Goal: Task Accomplishment & Management: Complete application form

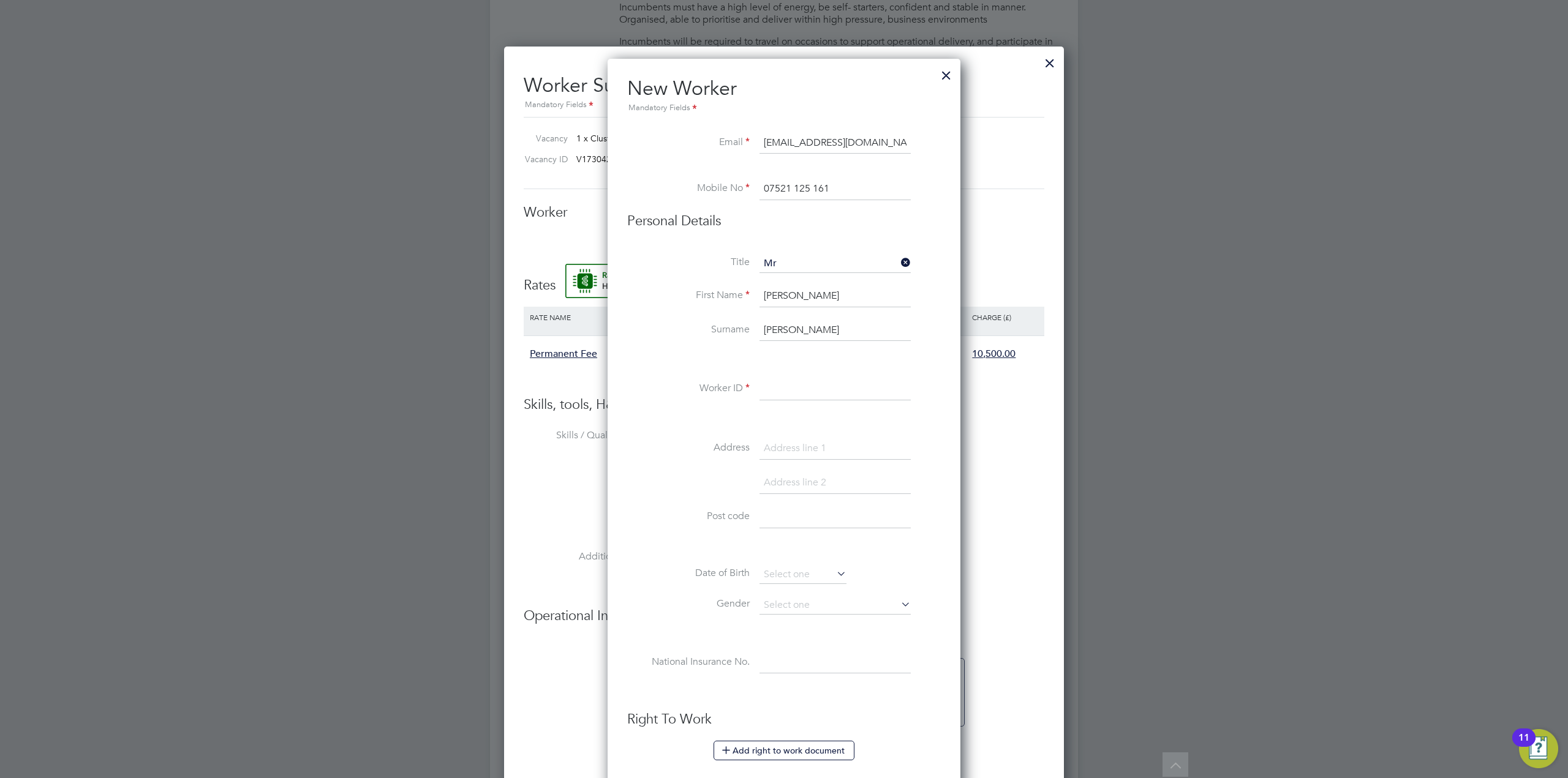
paste input "C-004451130"
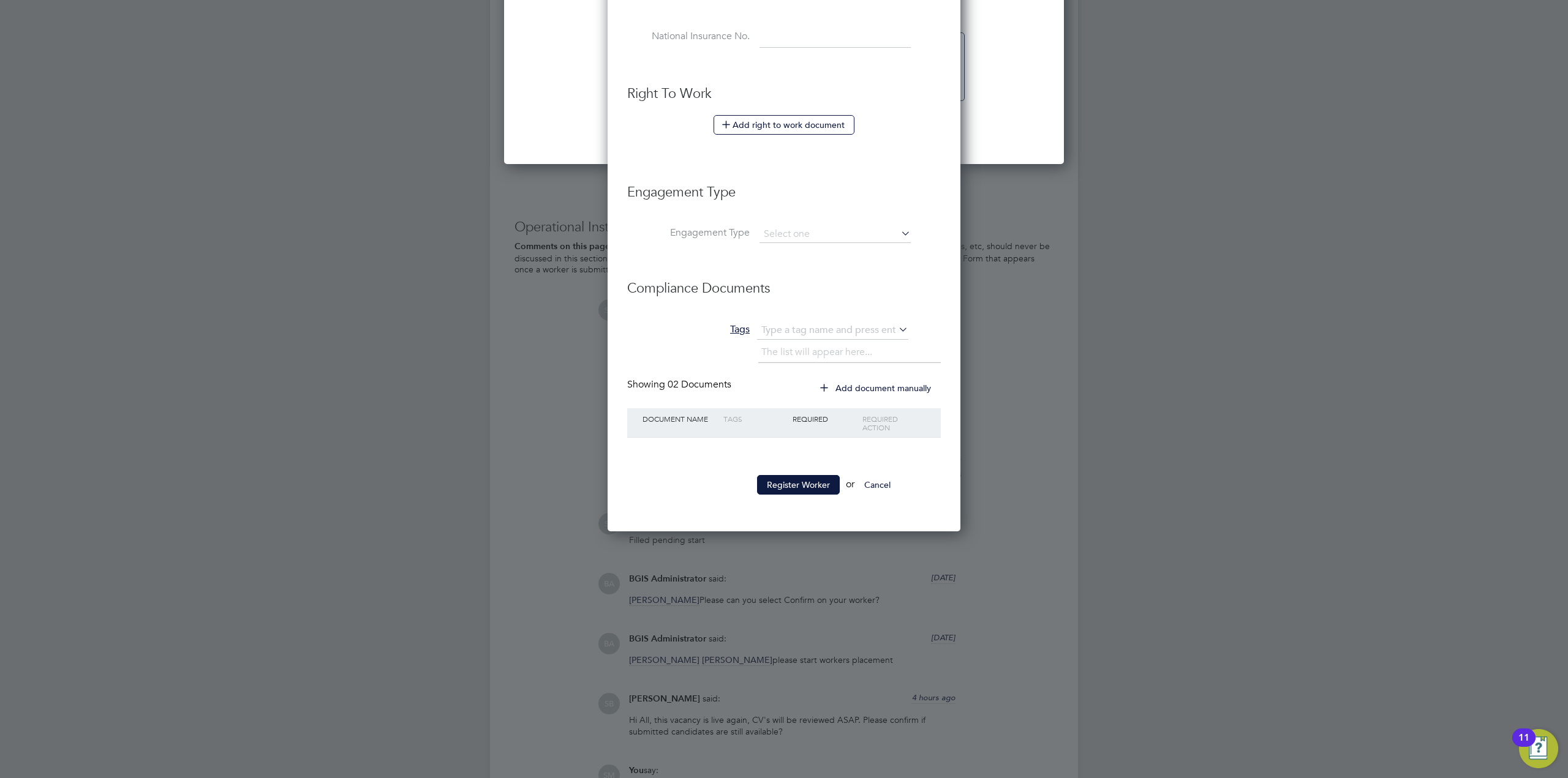
scroll to position [2315, 0]
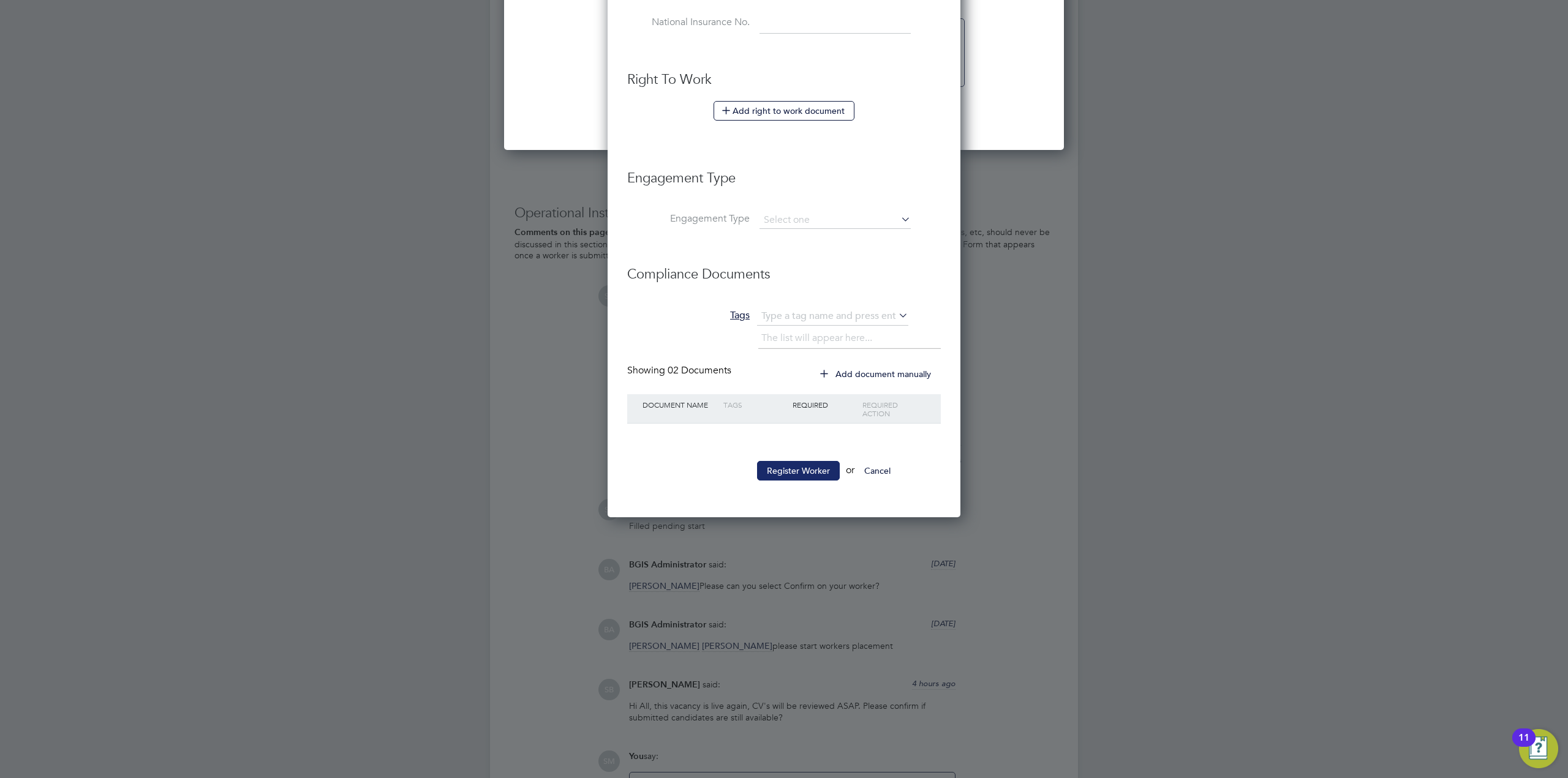
type input "C-004451130"
click at [806, 471] on button "Register Worker" at bounding box center [798, 471] width 83 height 19
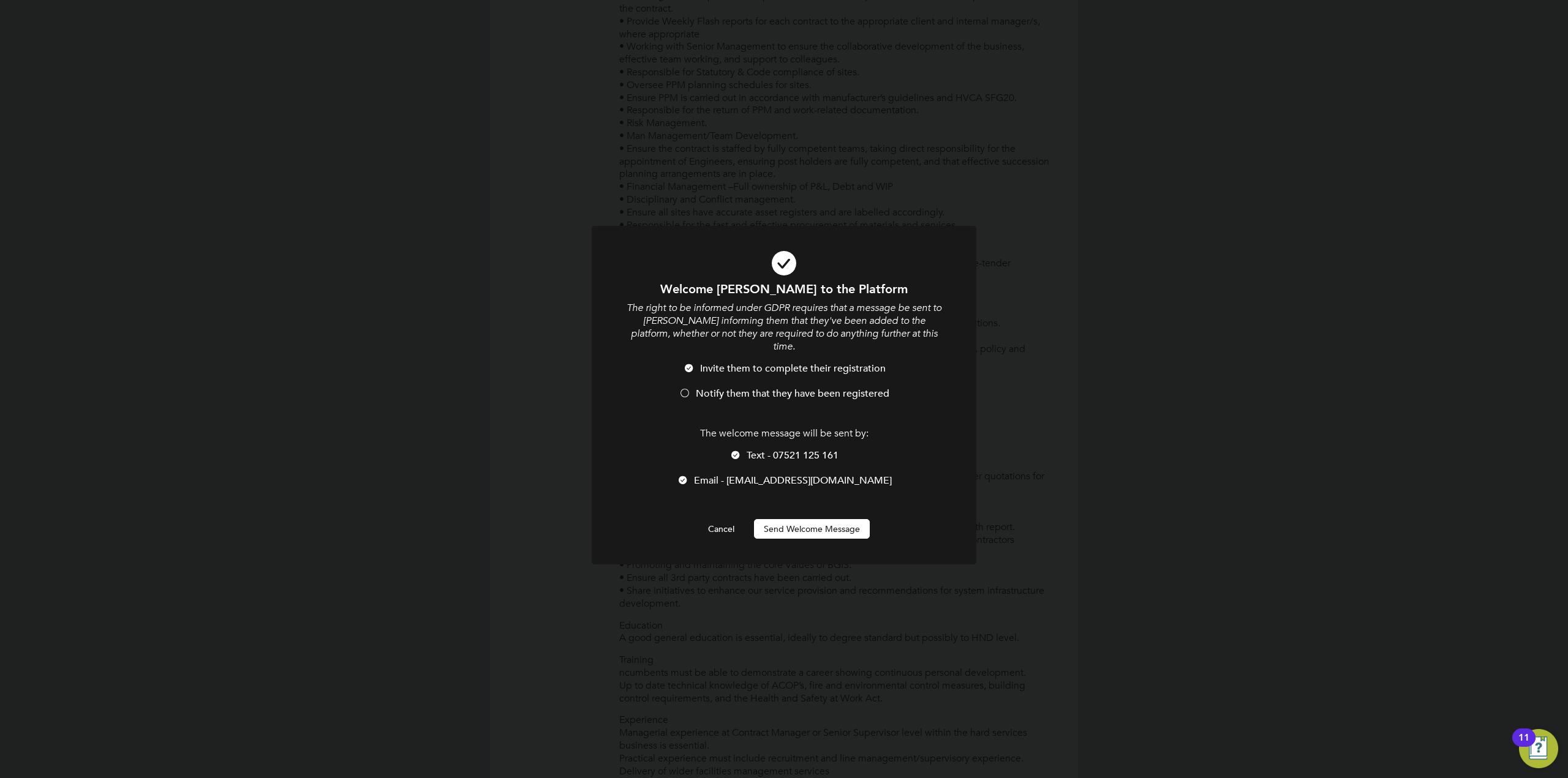
click at [719, 388] on span "Notify them that they have been registered" at bounding box center [793, 394] width 194 height 12
click at [735, 450] on div at bounding box center [736, 456] width 12 height 12
click at [732, 519] on button "Cancel" at bounding box center [721, 529] width 46 height 19
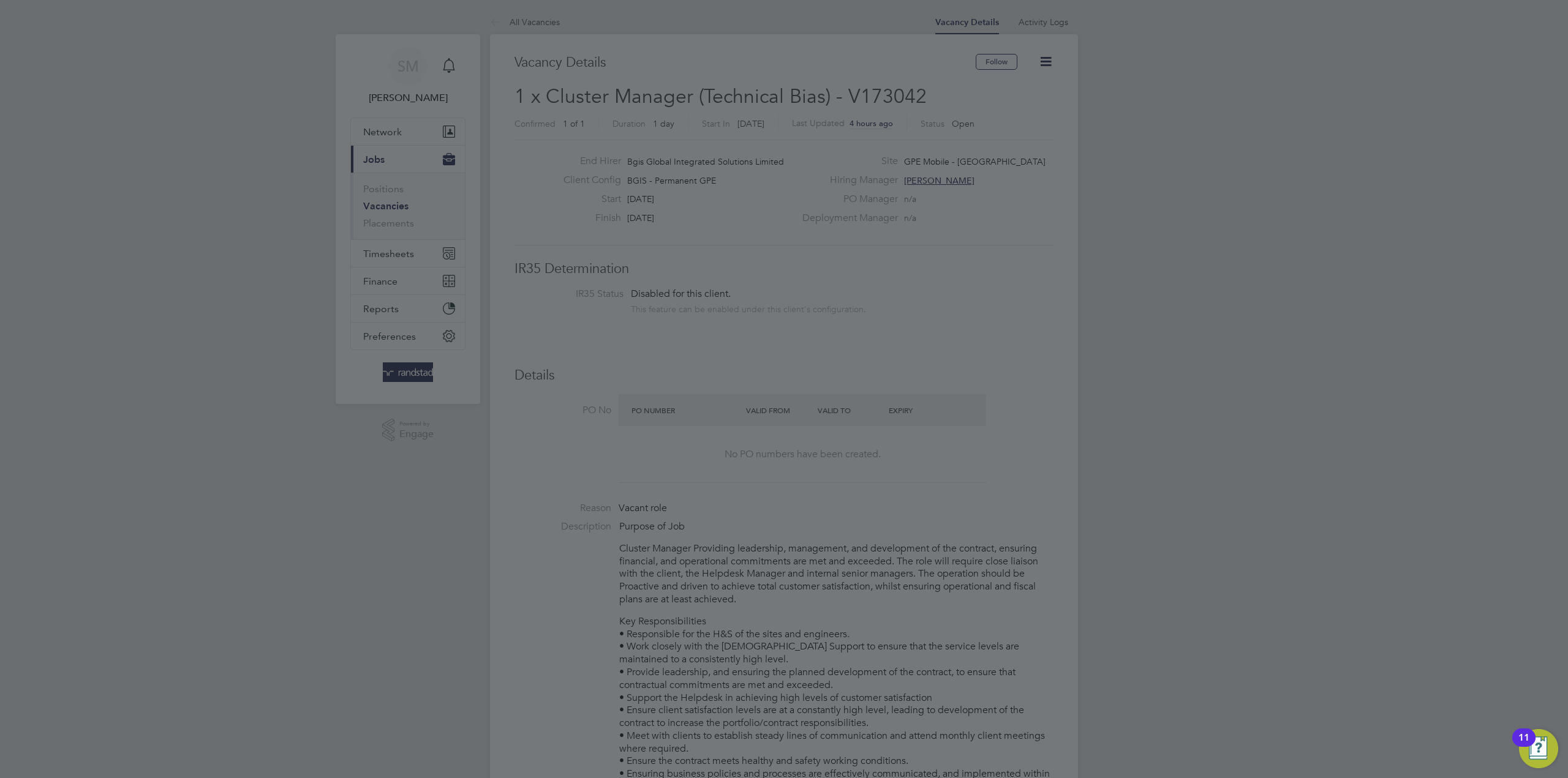
click at [1004, 560] on div at bounding box center [784, 389] width 1568 height 778
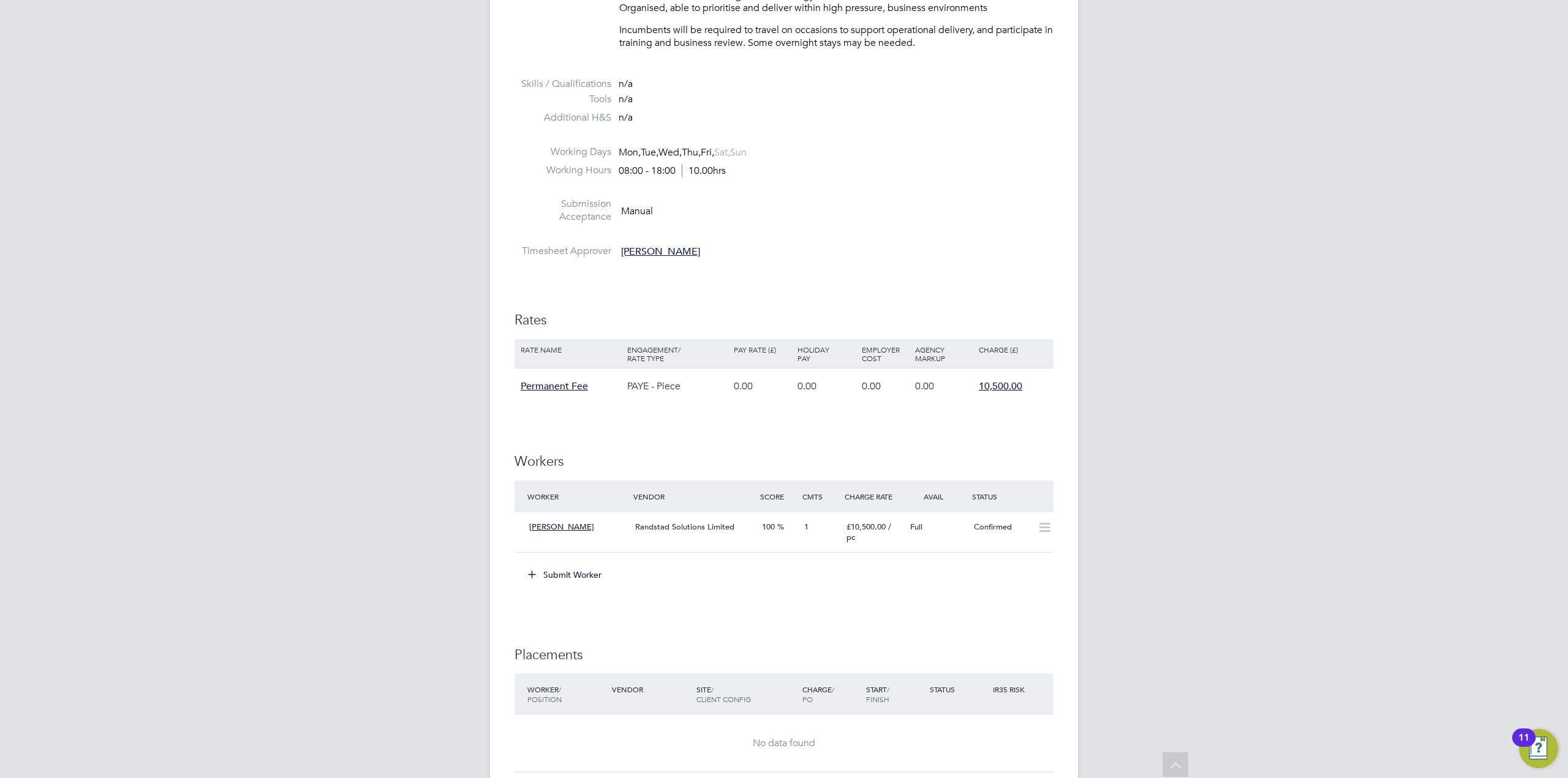
scroll to position [1947, 0]
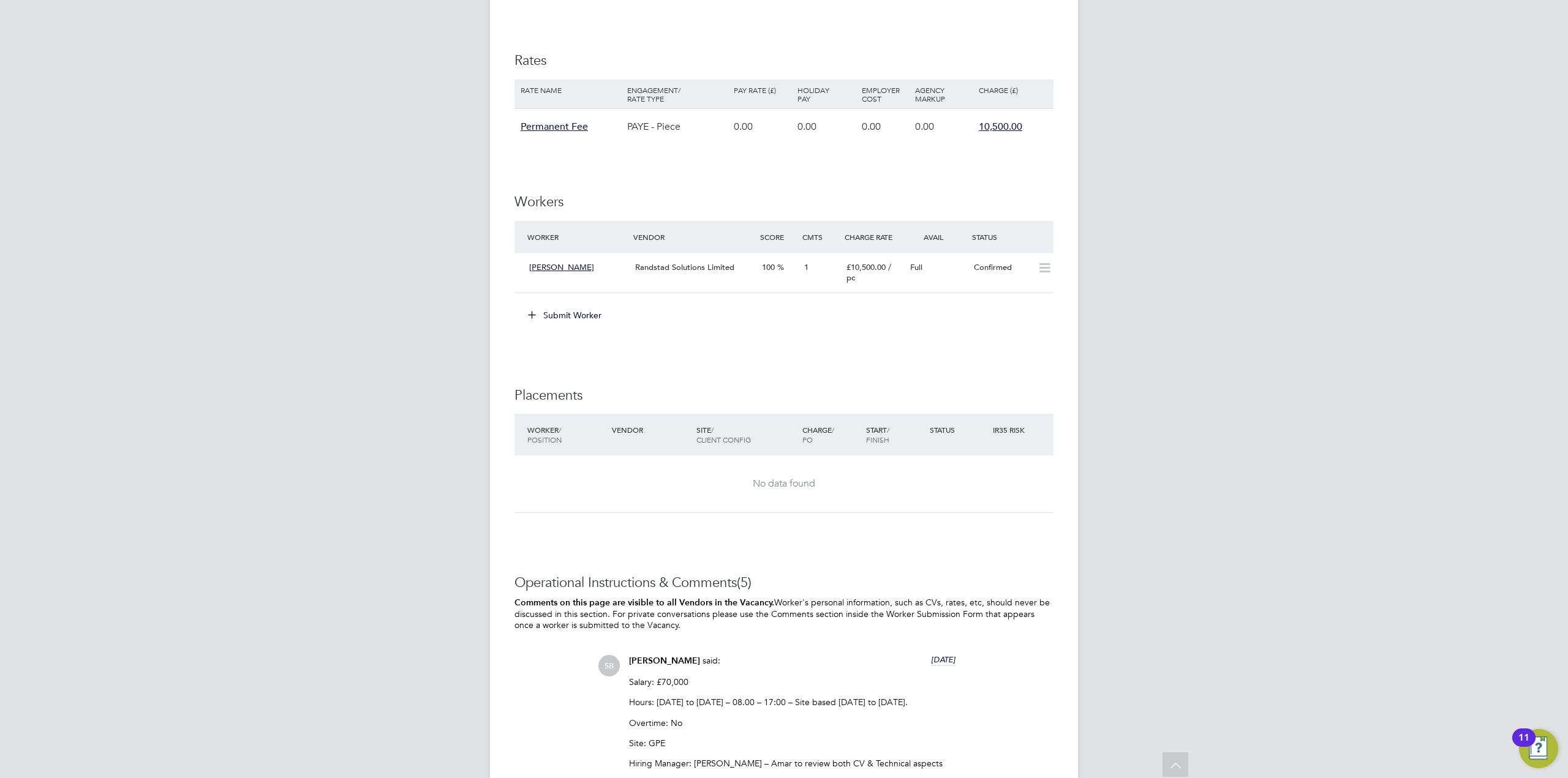
click at [528, 311] on icon at bounding box center [531, 314] width 9 height 9
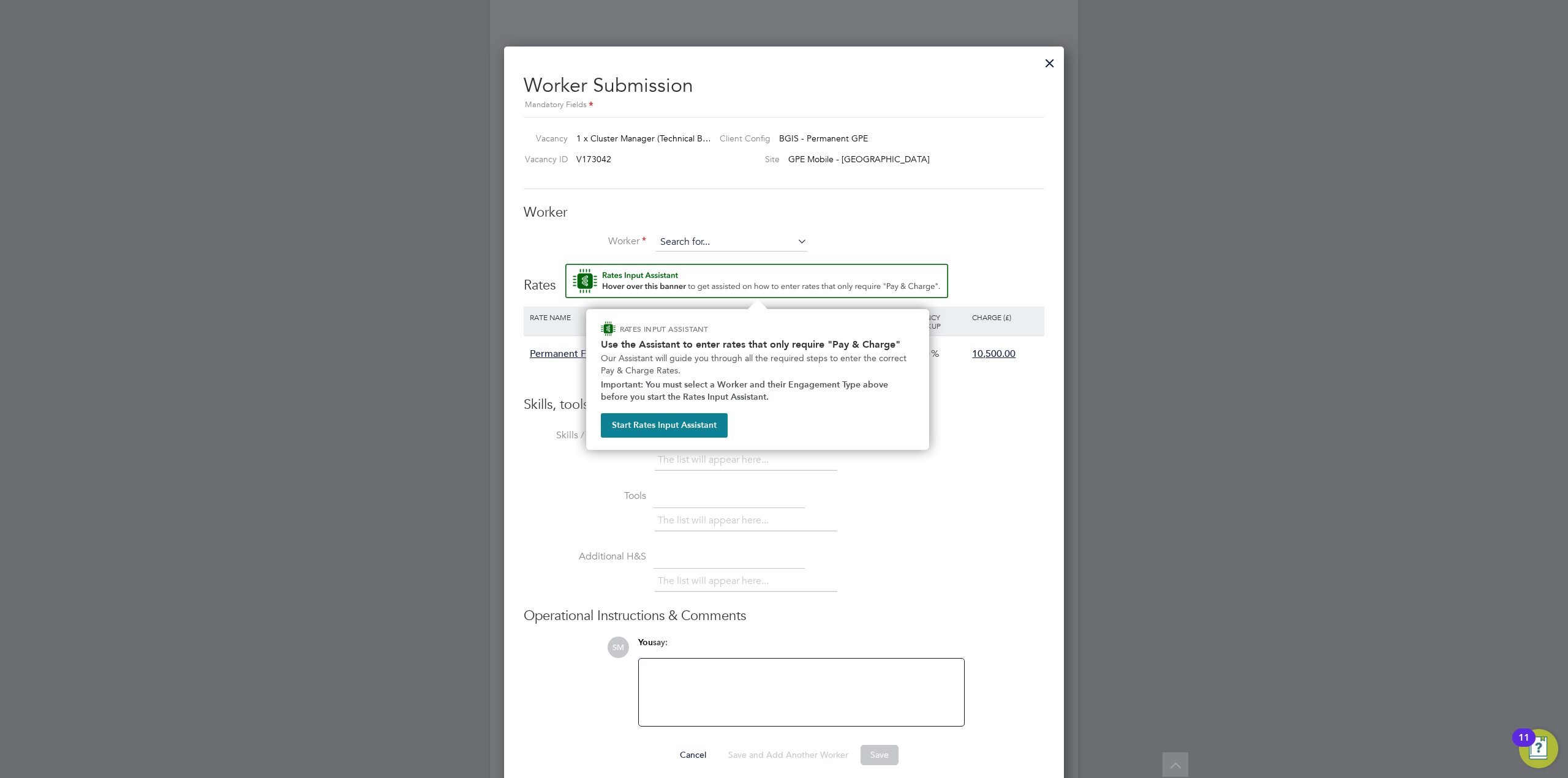
click at [704, 237] on input at bounding box center [731, 242] width 151 height 19
paste input "s_andrews_uk@yahoo.co.uk"
type input "s_andrews_uk@yahoo.co.uk"
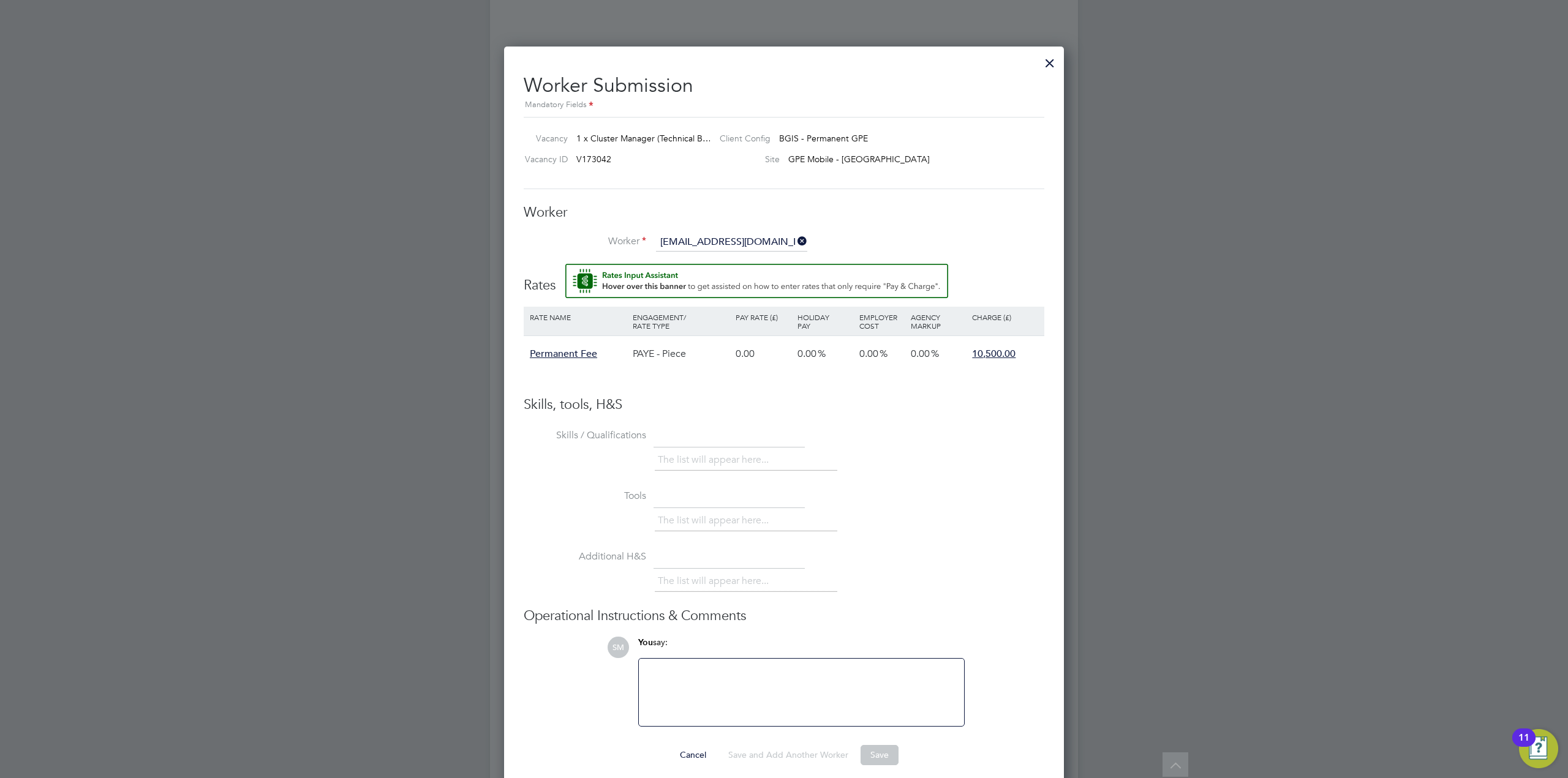
click at [690, 281] on li "+ Add new" at bounding box center [731, 277] width 152 height 17
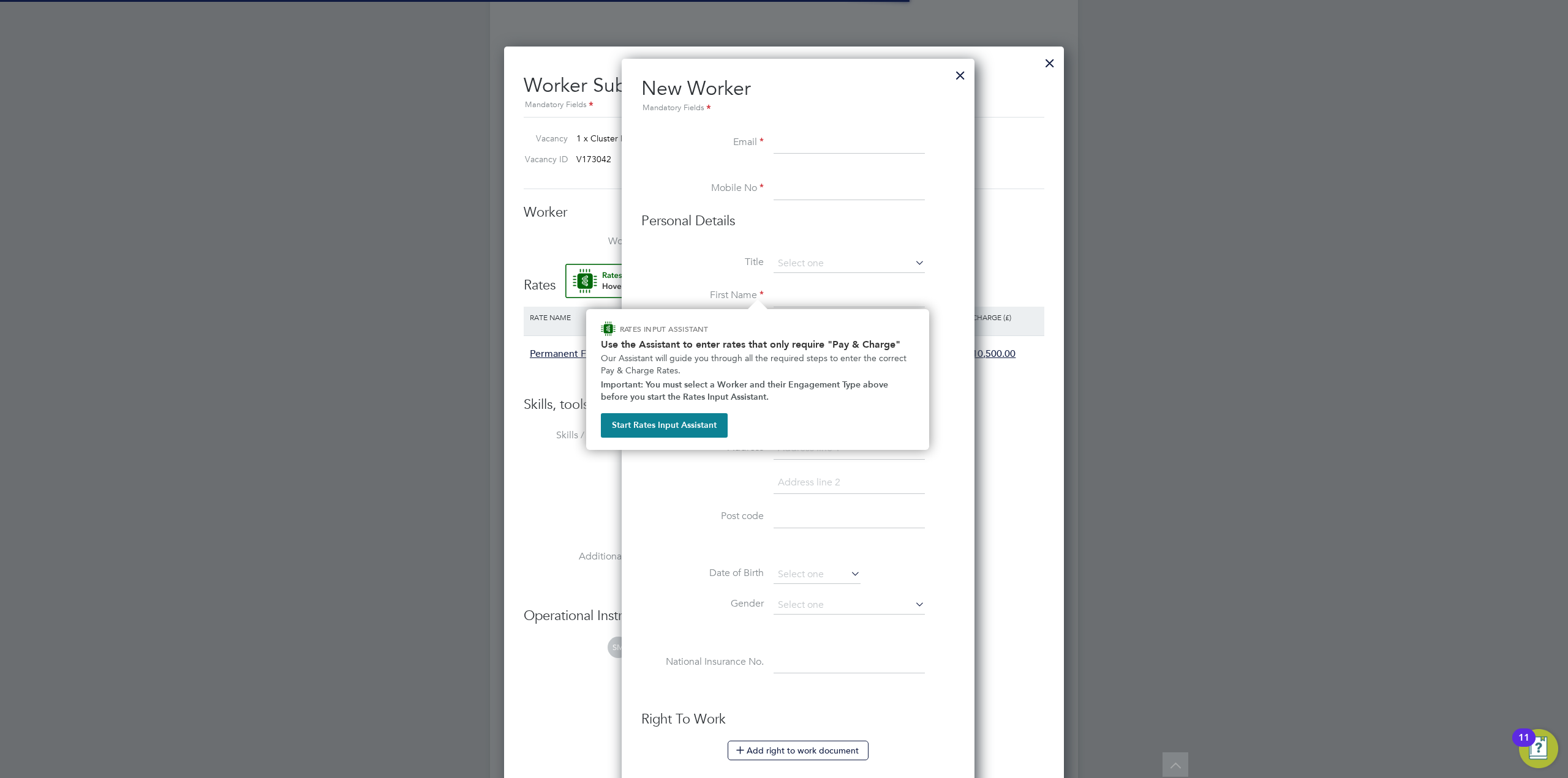
scroll to position [1099, 353]
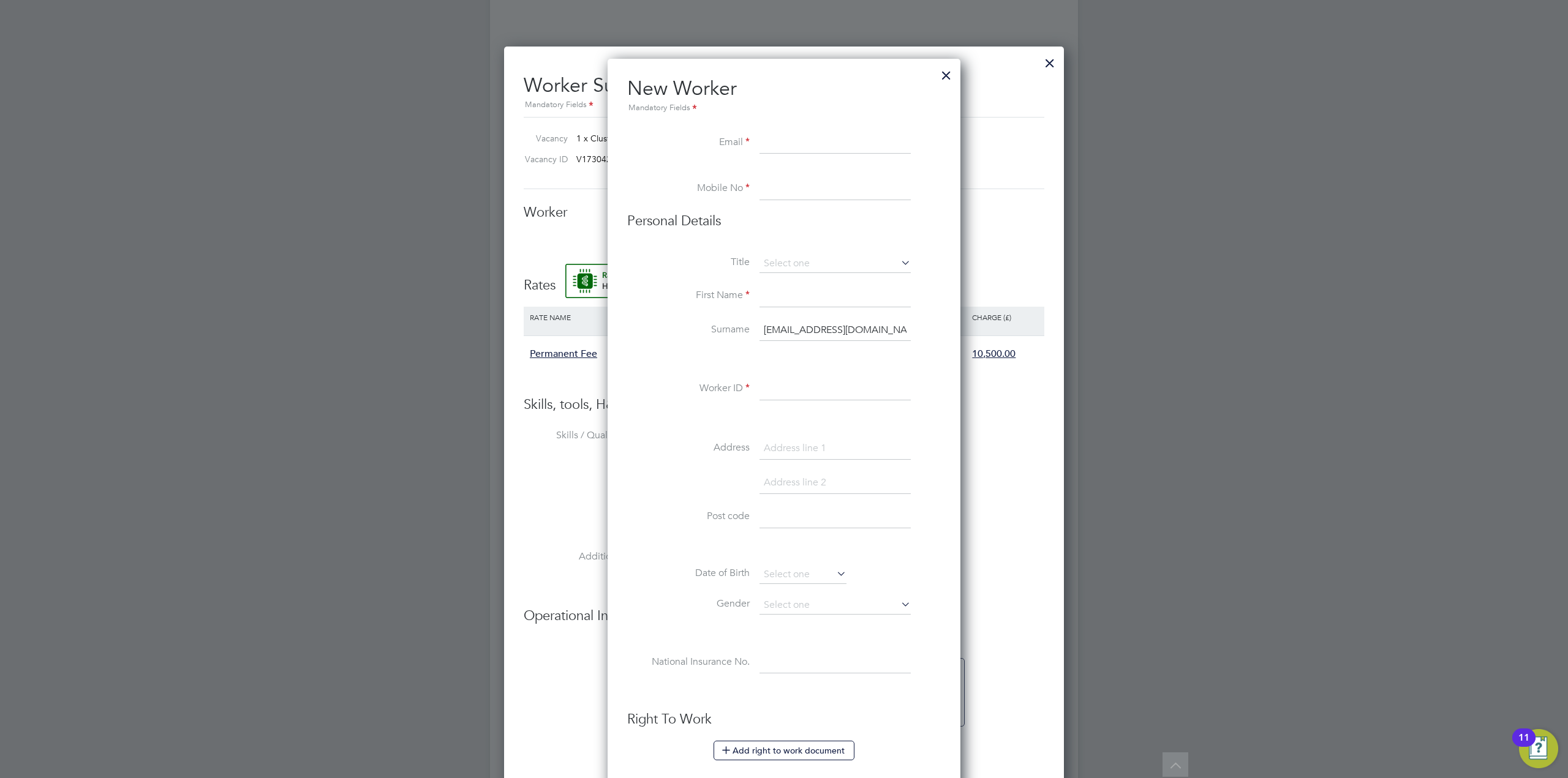
click at [778, 149] on input at bounding box center [835, 143] width 151 height 22
click at [801, 329] on input "s_andrews_uk@yahoo.co.uk" at bounding box center [835, 331] width 151 height 22
click at [784, 299] on input at bounding box center [835, 297] width 151 height 22
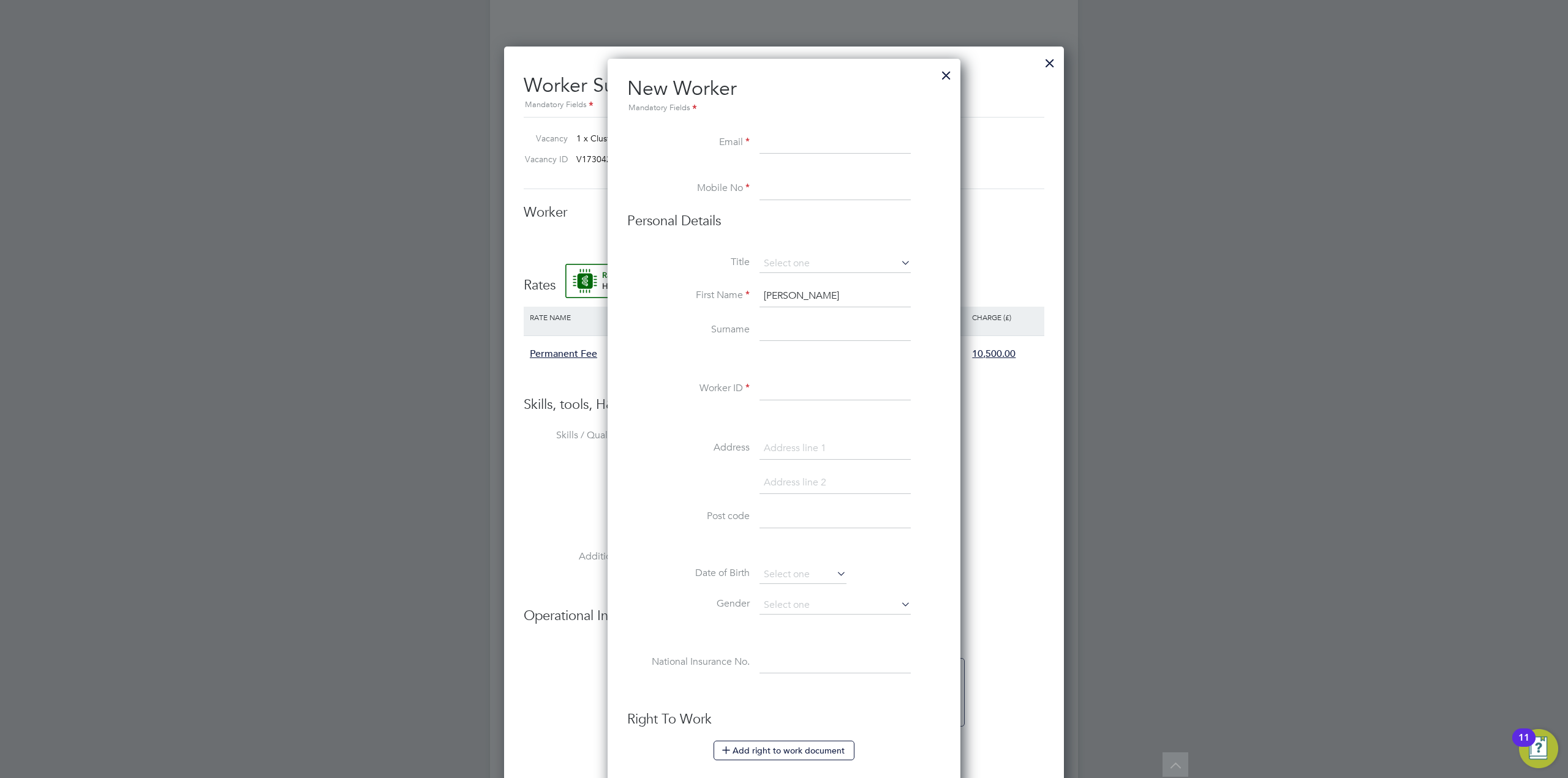
type input "Steve"
click at [781, 333] on input at bounding box center [835, 331] width 151 height 22
type input "Andrews"
click at [858, 257] on input at bounding box center [835, 263] width 151 height 19
click at [772, 281] on li "Mr" at bounding box center [835, 281] width 152 height 16
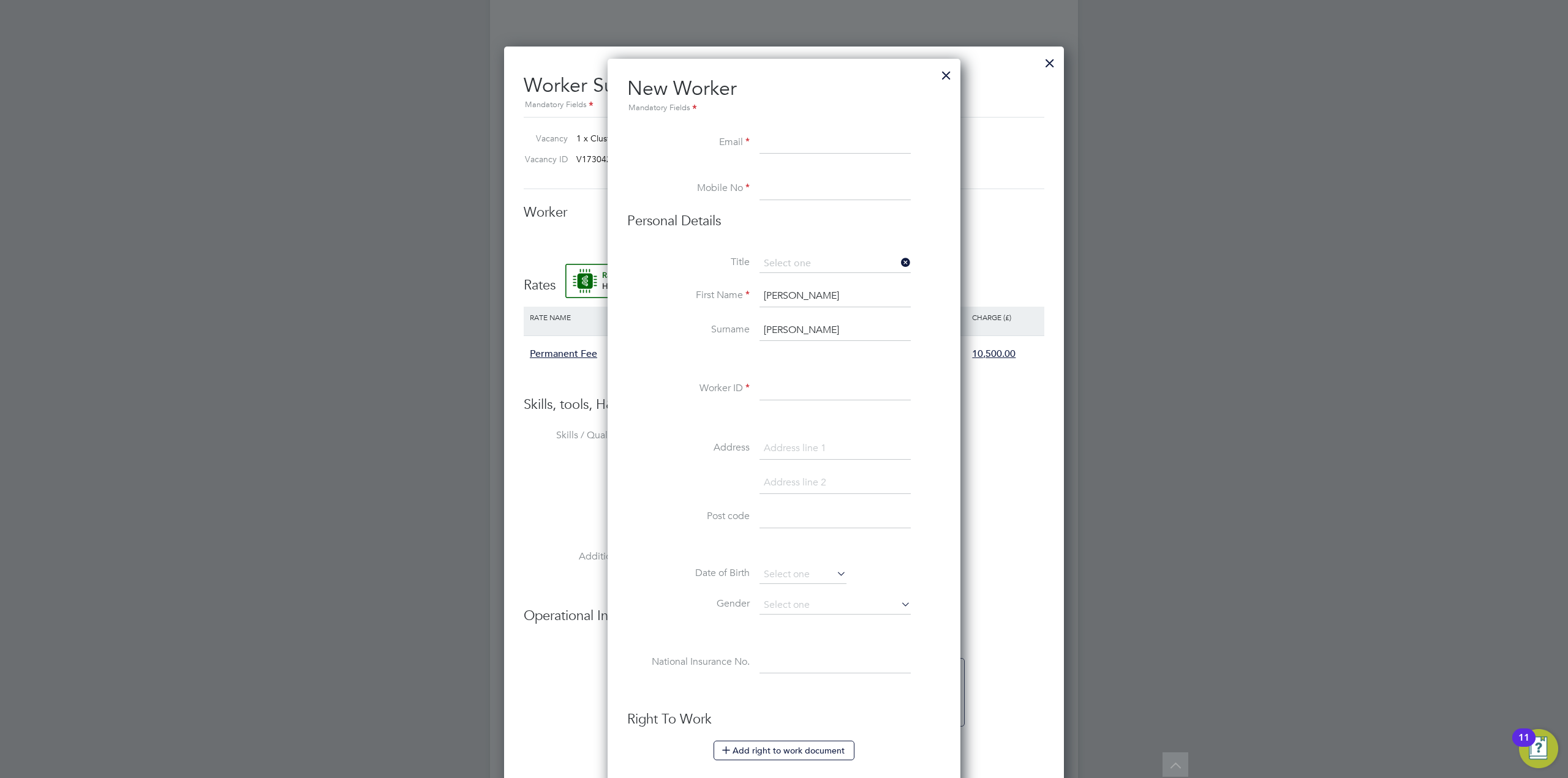
type input "Mr"
click at [778, 139] on input at bounding box center [835, 143] width 151 height 22
paste input "s_andrews_uk@yahoo.co.uk"
type input "s_andrews_uk@yahoo.co.uk"
click at [775, 174] on li at bounding box center [784, 172] width 313 height 12
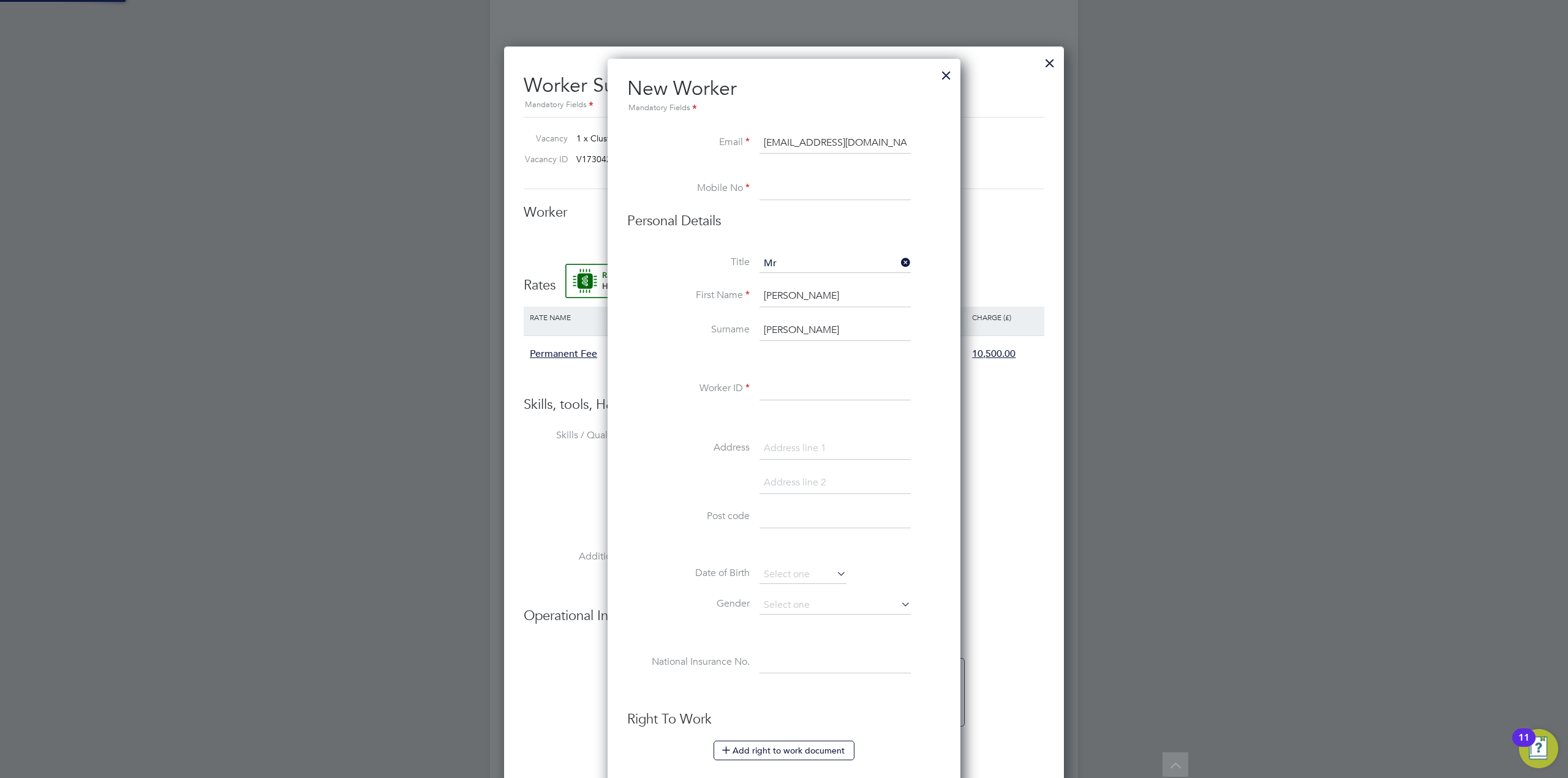
click at [785, 187] on input at bounding box center [835, 189] width 151 height 22
paste input "07521 125 161"
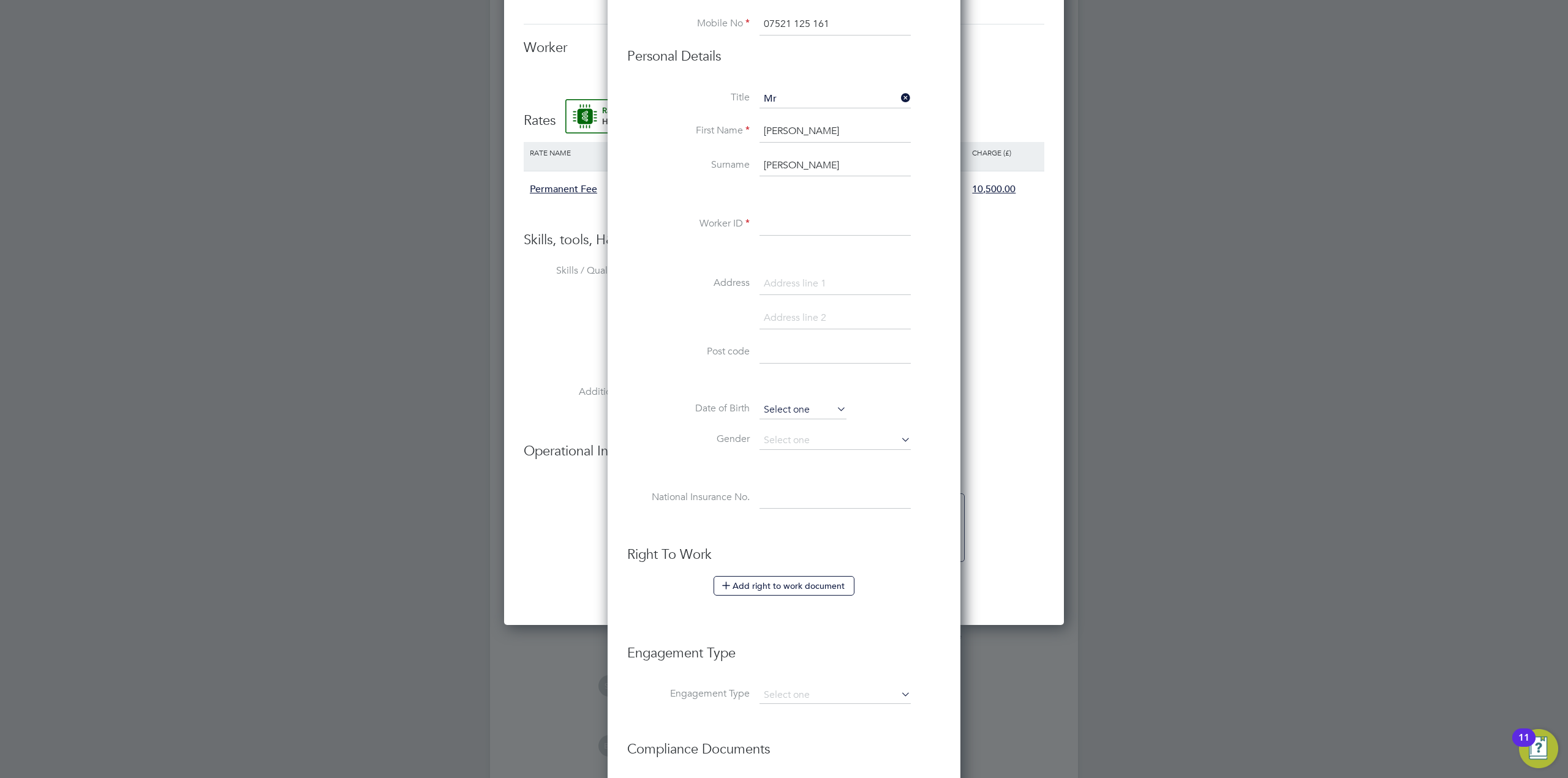
scroll to position [2443, 0]
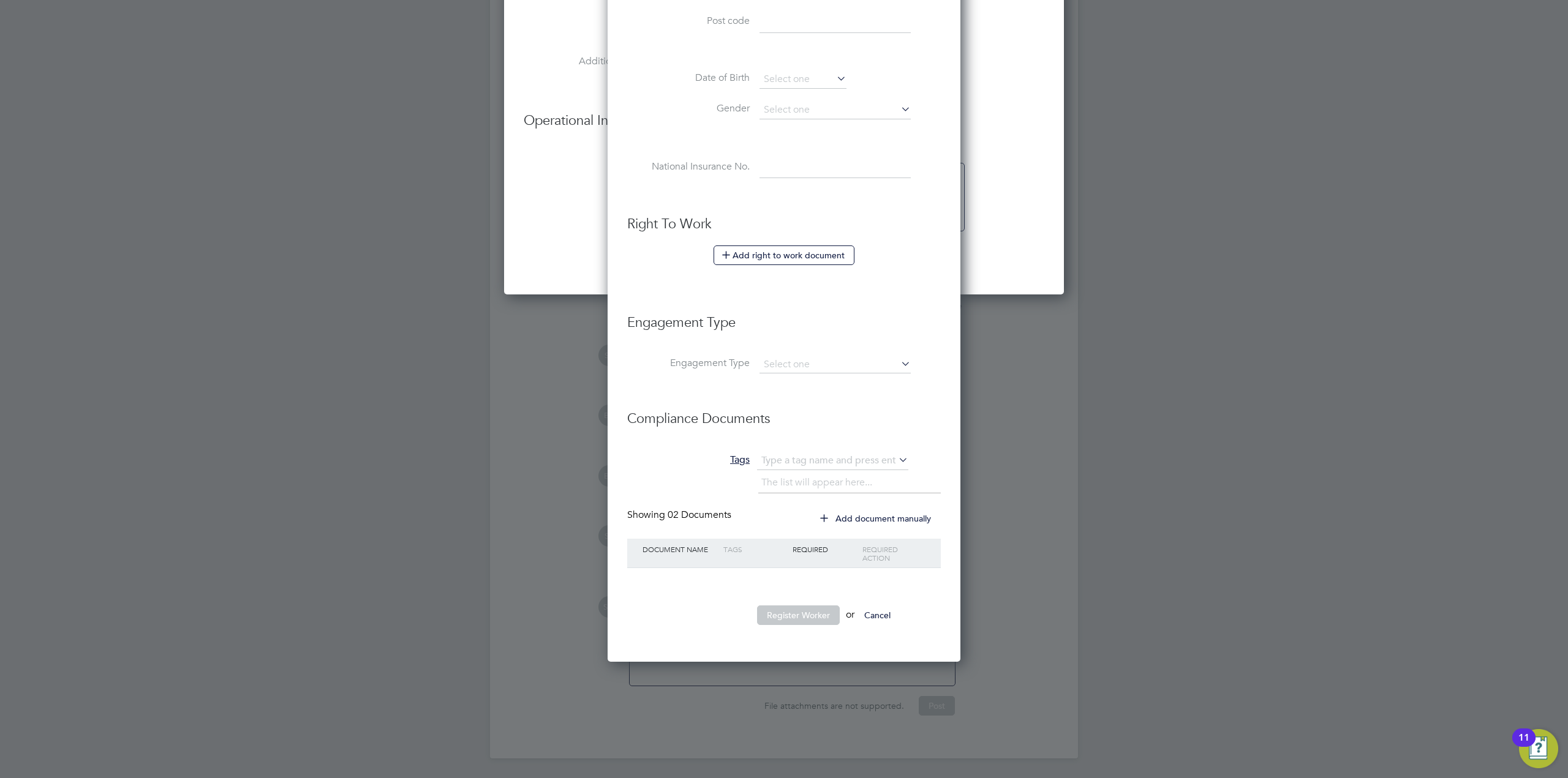
type input "07521 125 161"
click at [814, 616] on button "Register Worker" at bounding box center [798, 615] width 83 height 19
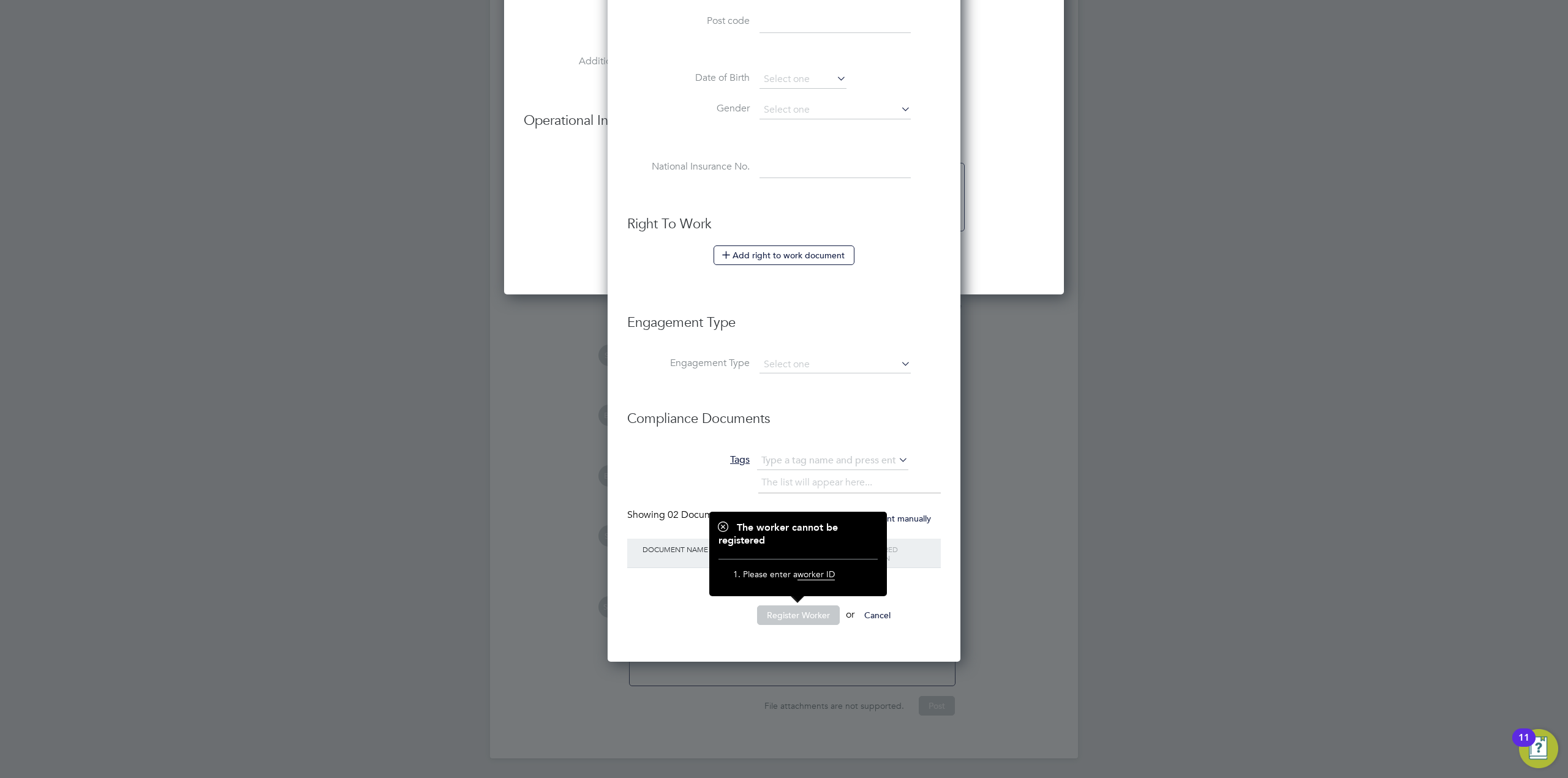
click at [656, 611] on li "Register Worker or Cancel" at bounding box center [784, 622] width 313 height 32
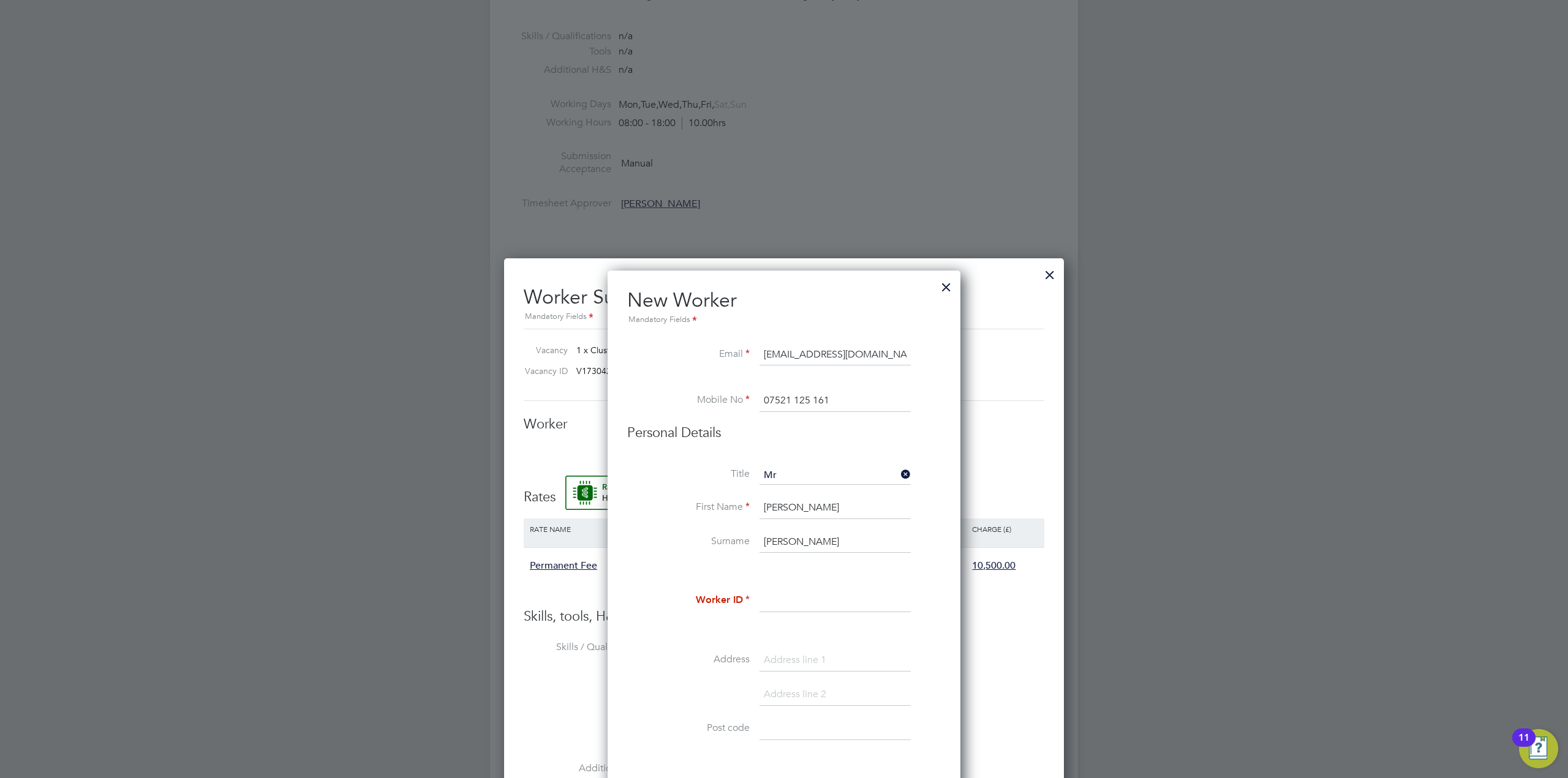
scroll to position [1873, 0]
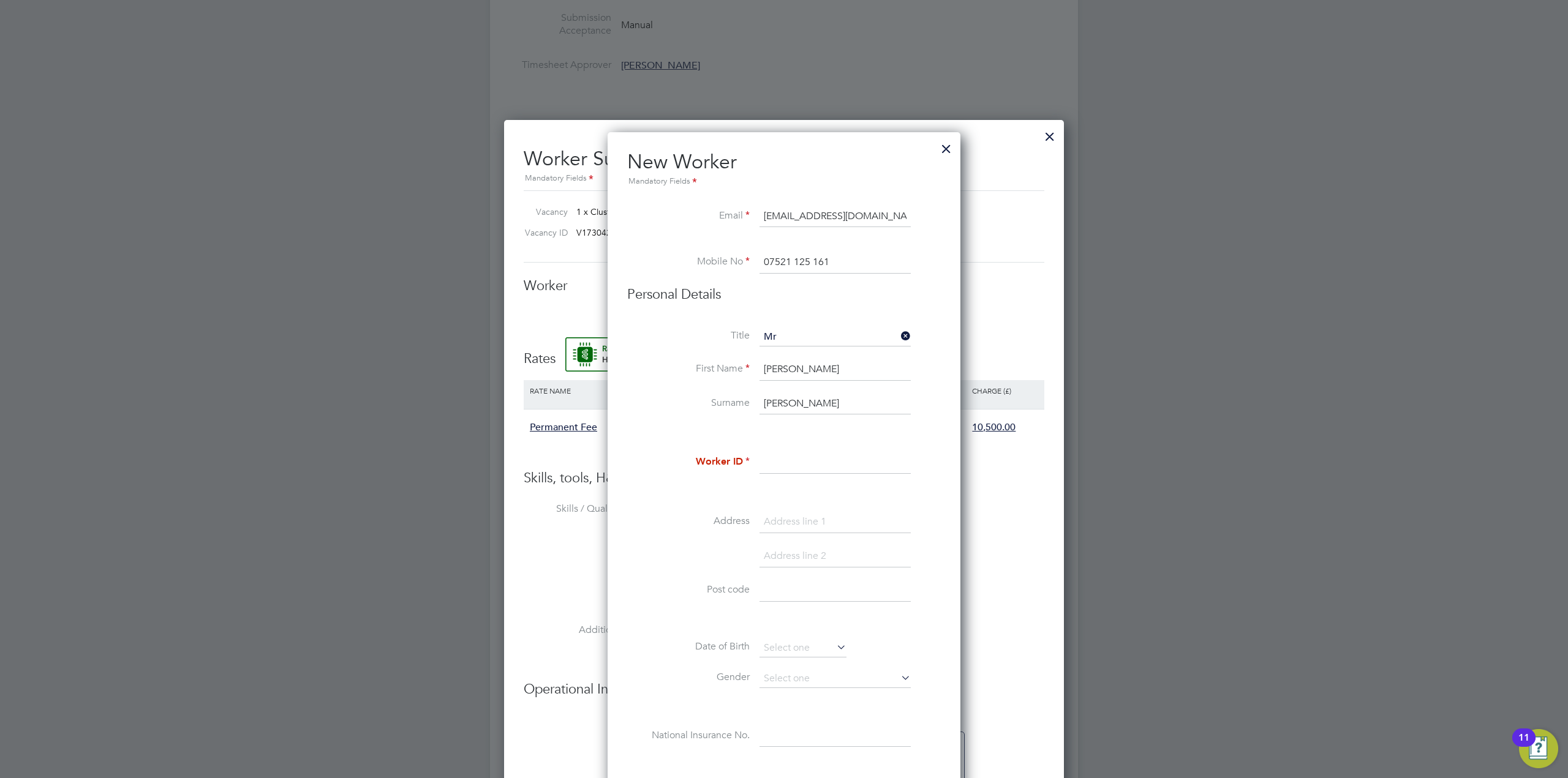
click at [773, 470] on input at bounding box center [835, 463] width 151 height 22
paste input "C-003165157"
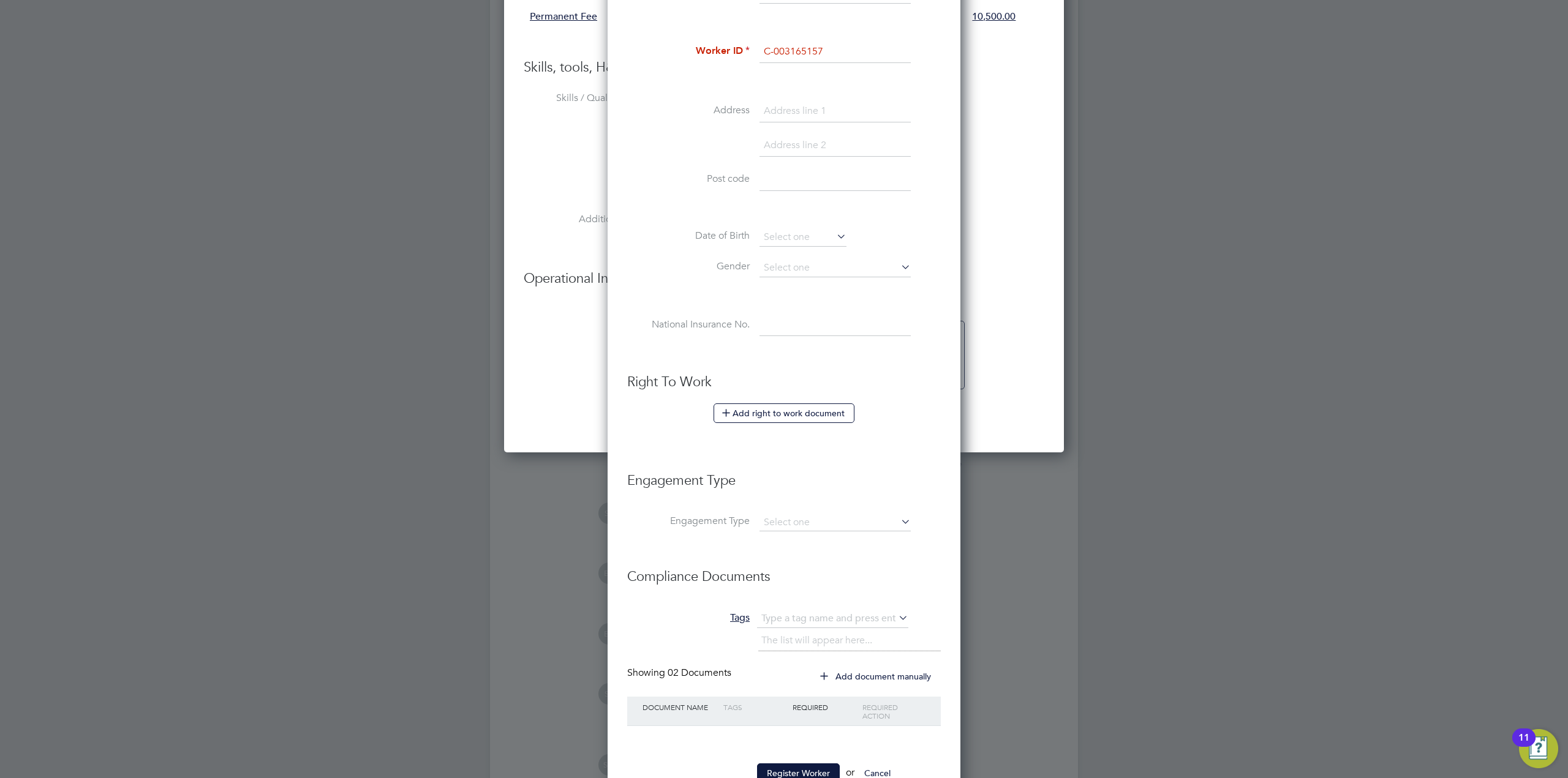
scroll to position [2443, 0]
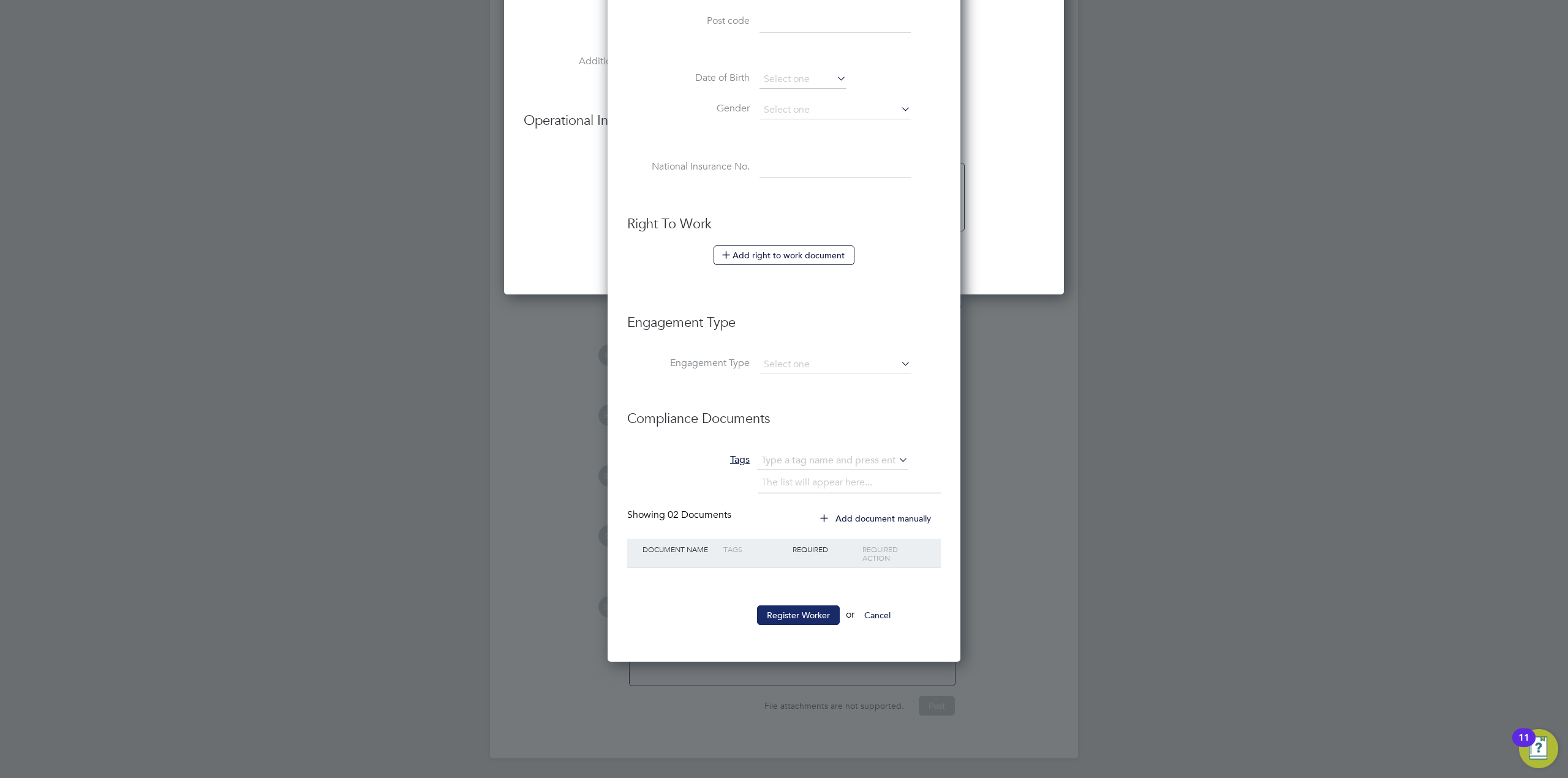
type input "C-003165157"
click at [798, 609] on button "Register Worker" at bounding box center [798, 615] width 83 height 19
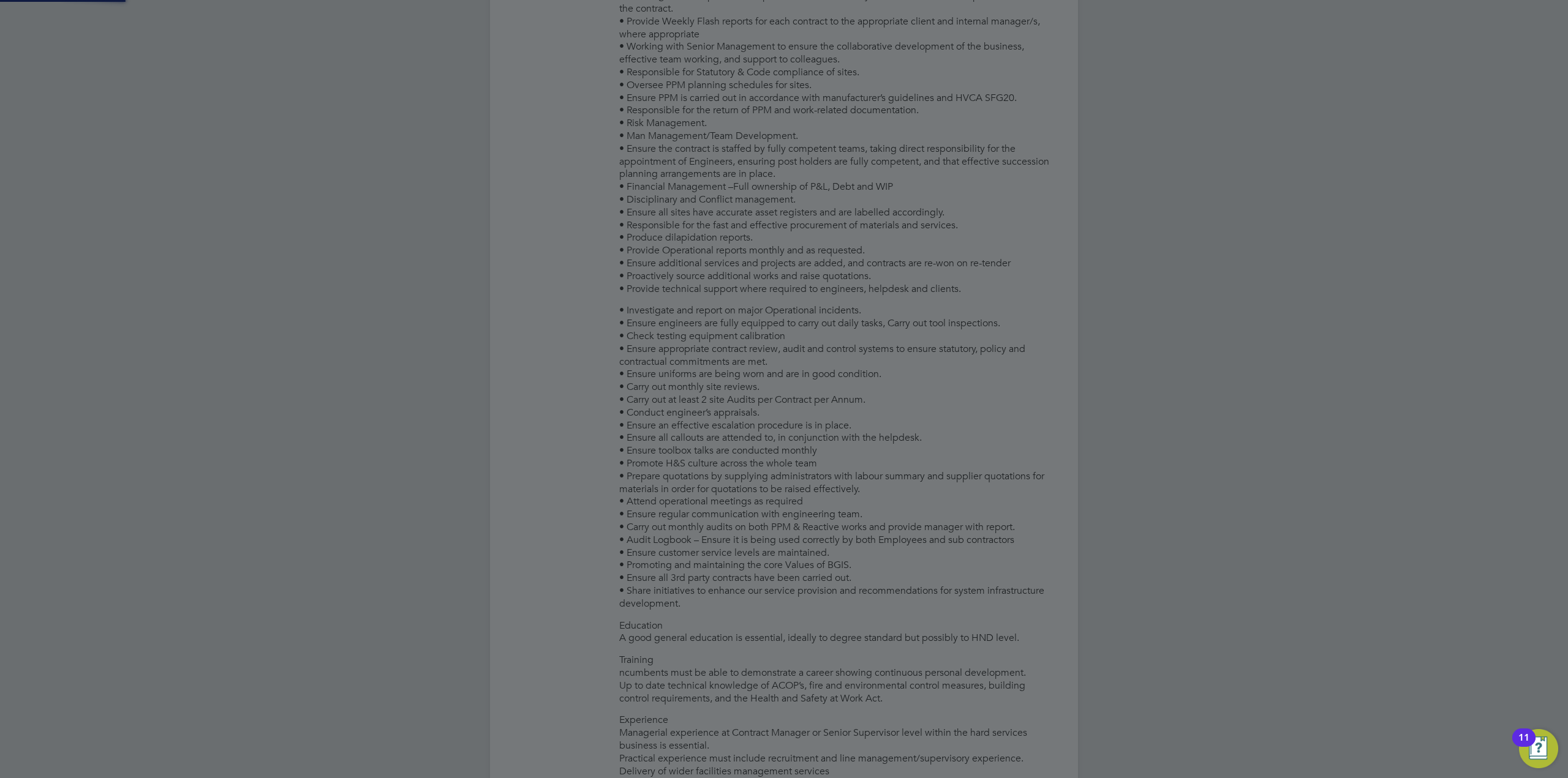
scroll to position [0, 0]
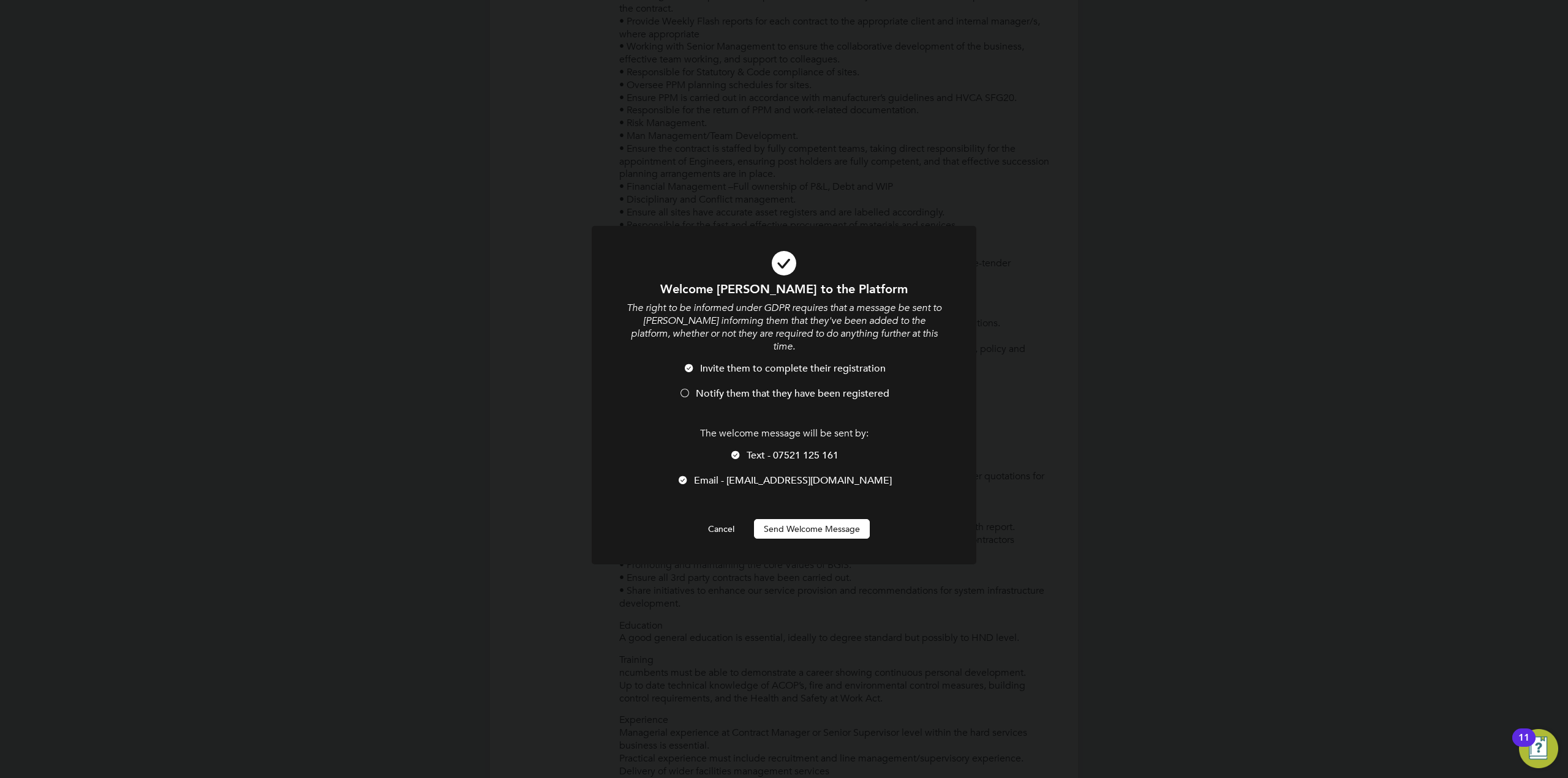
click at [732, 450] on div at bounding box center [736, 456] width 12 height 12
click at [703, 388] on span "Notify them that they have been registered" at bounding box center [793, 394] width 194 height 12
click at [820, 520] on button "Send Welcome Message" at bounding box center [811, 529] width 116 height 19
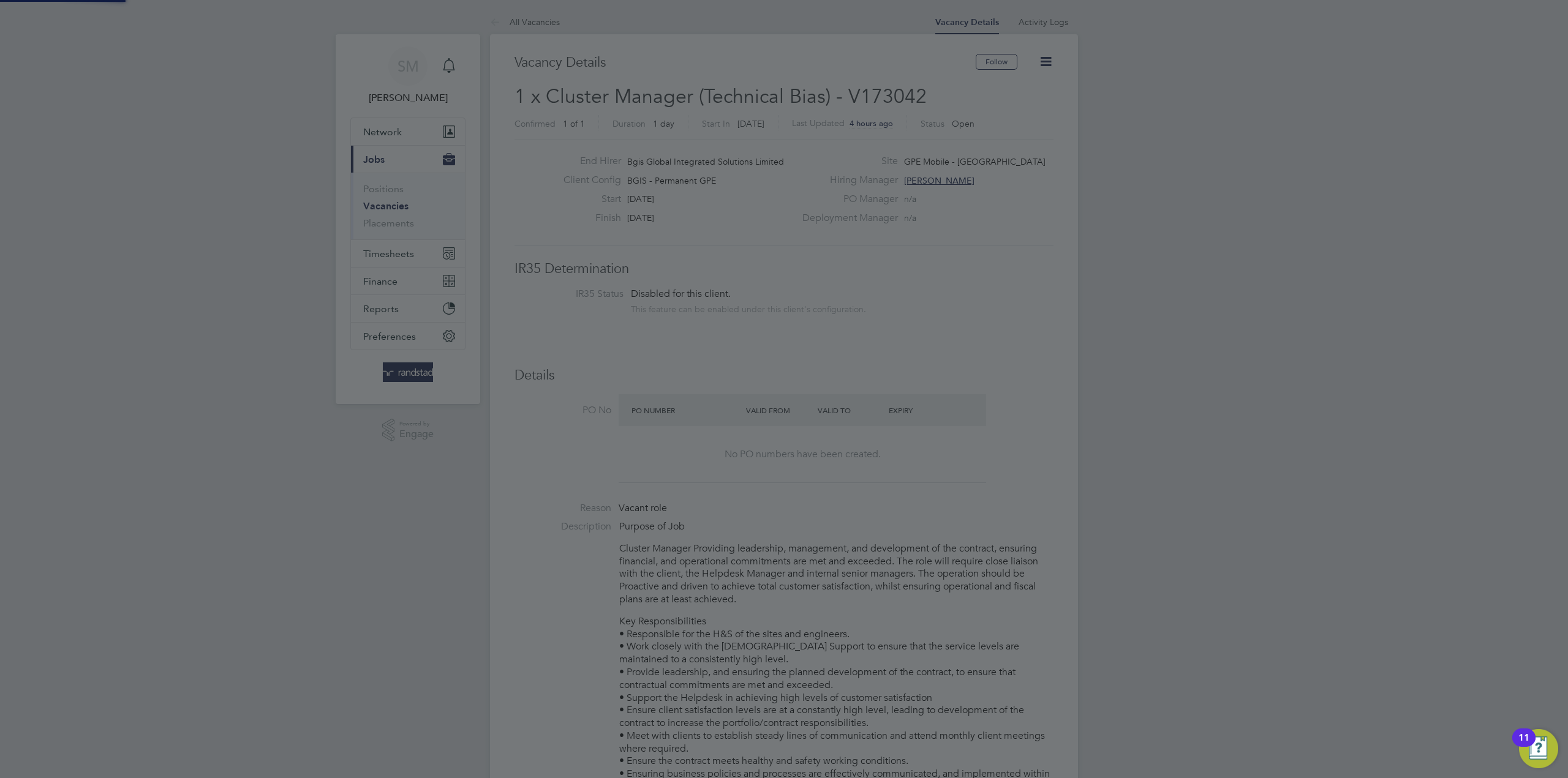
scroll to position [778, 0]
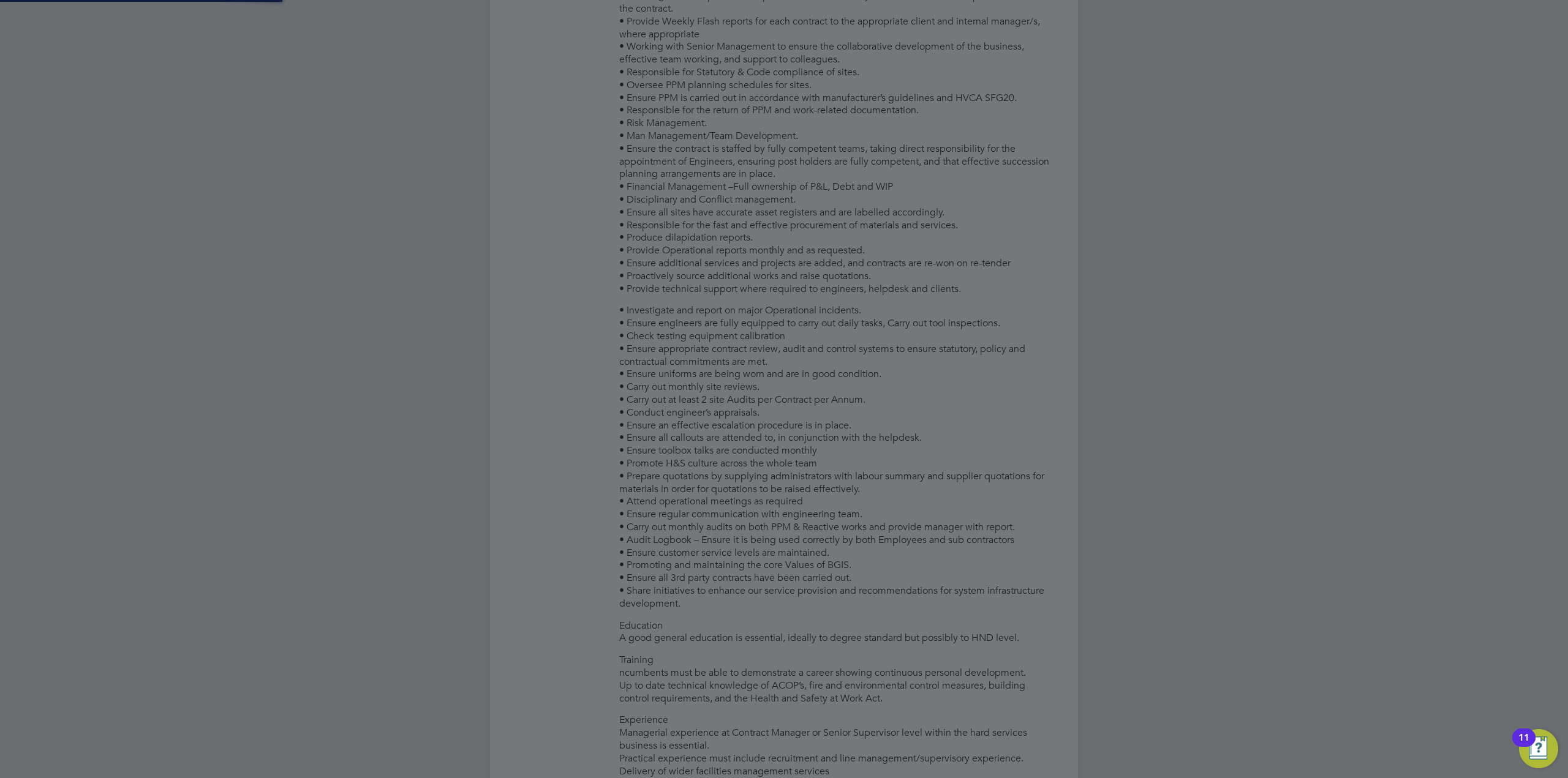
type input "Steve Andrews (C-003165157)"
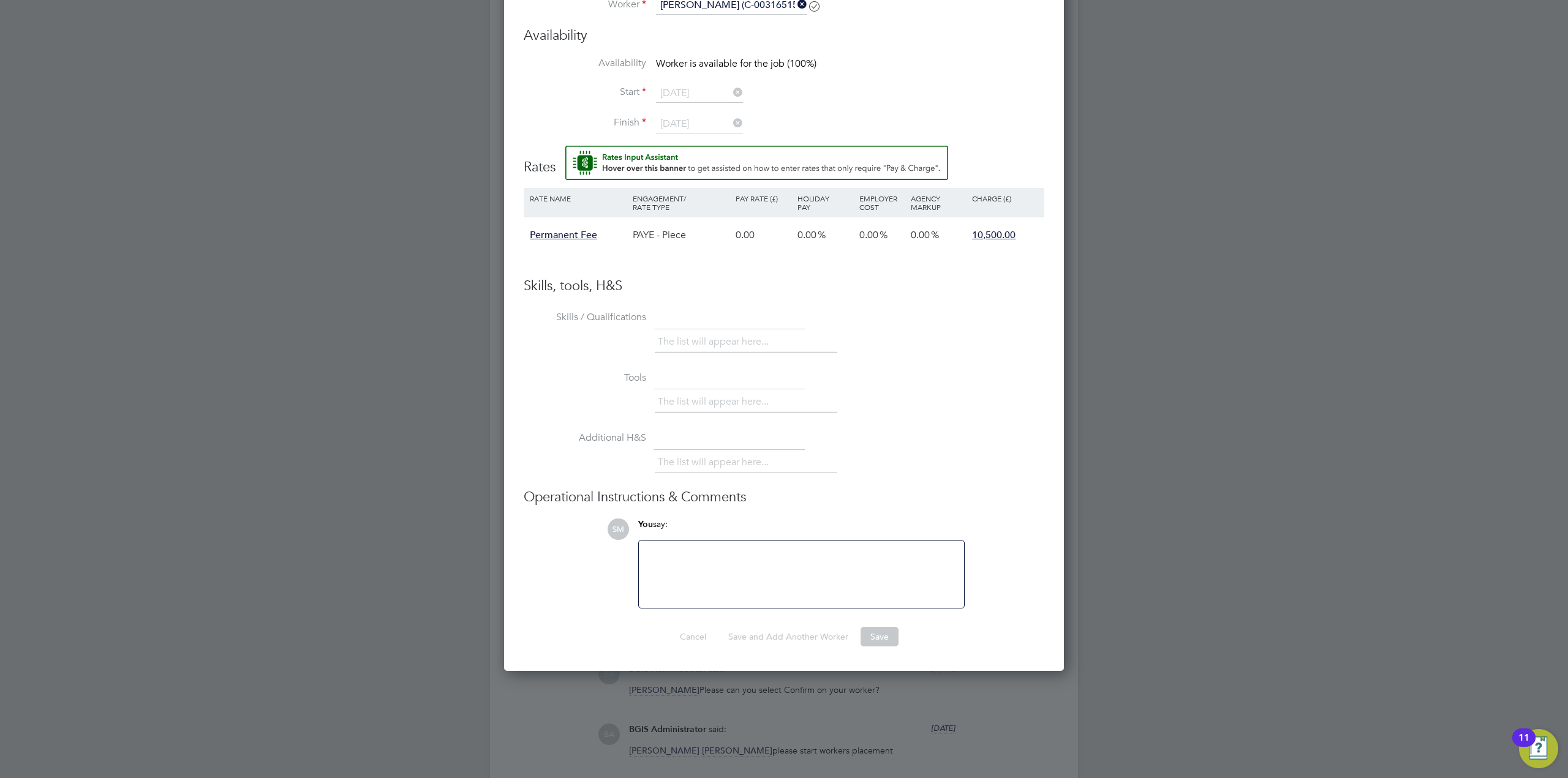
scroll to position [1918, 0]
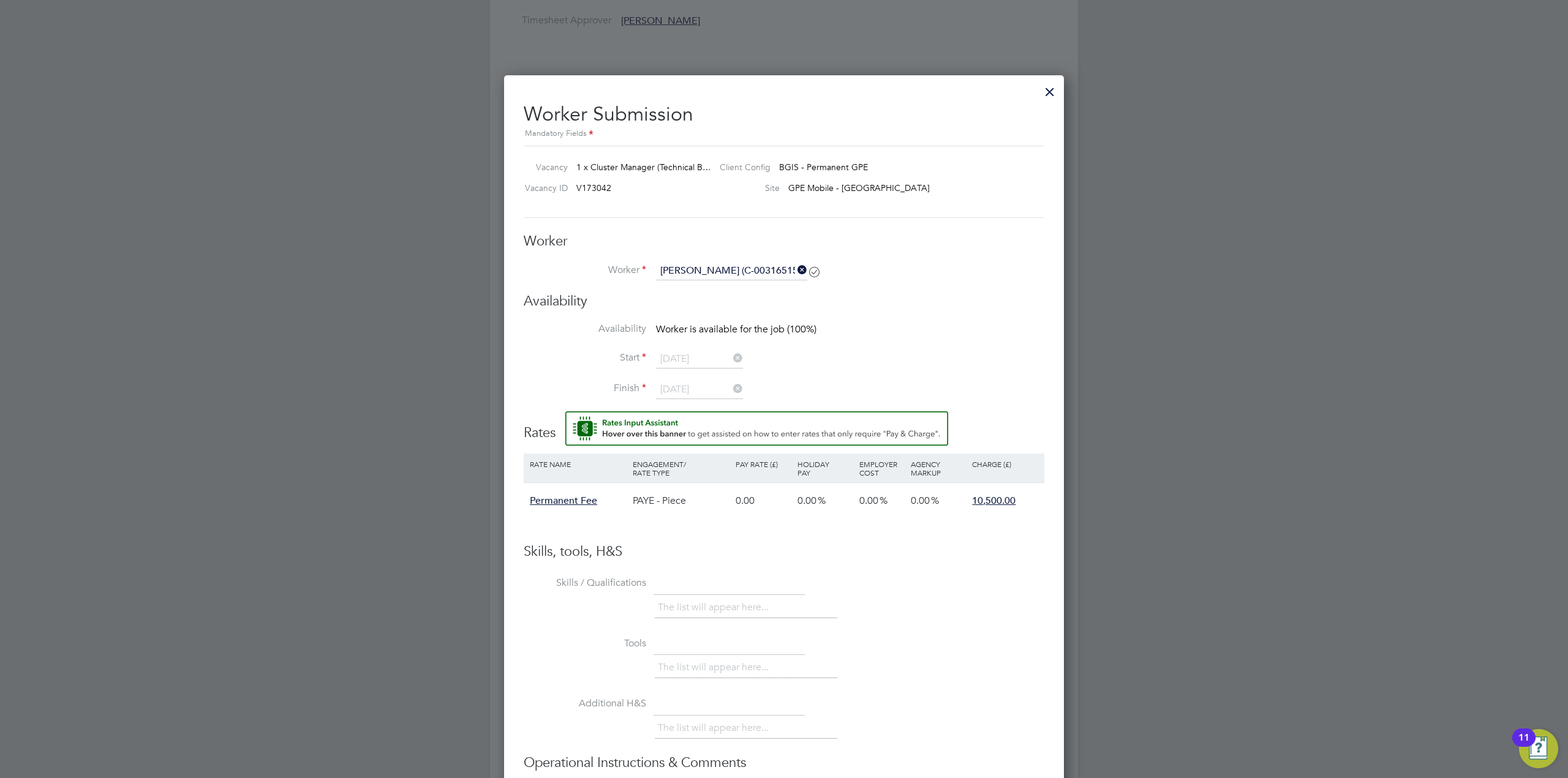
click at [795, 270] on icon at bounding box center [795, 270] width 0 height 17
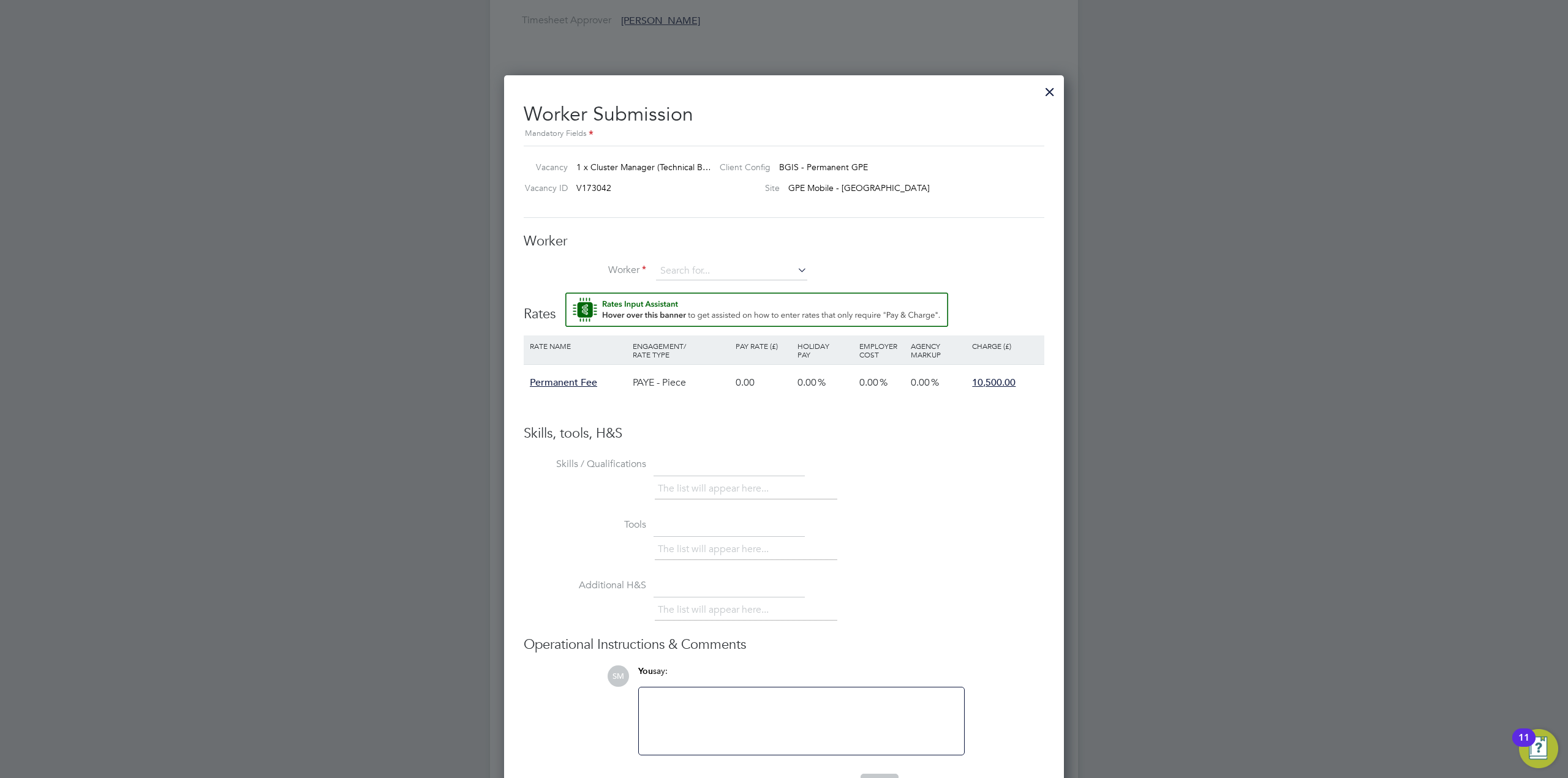
scroll to position [745, 560]
click at [703, 270] on input at bounding box center [731, 271] width 151 height 19
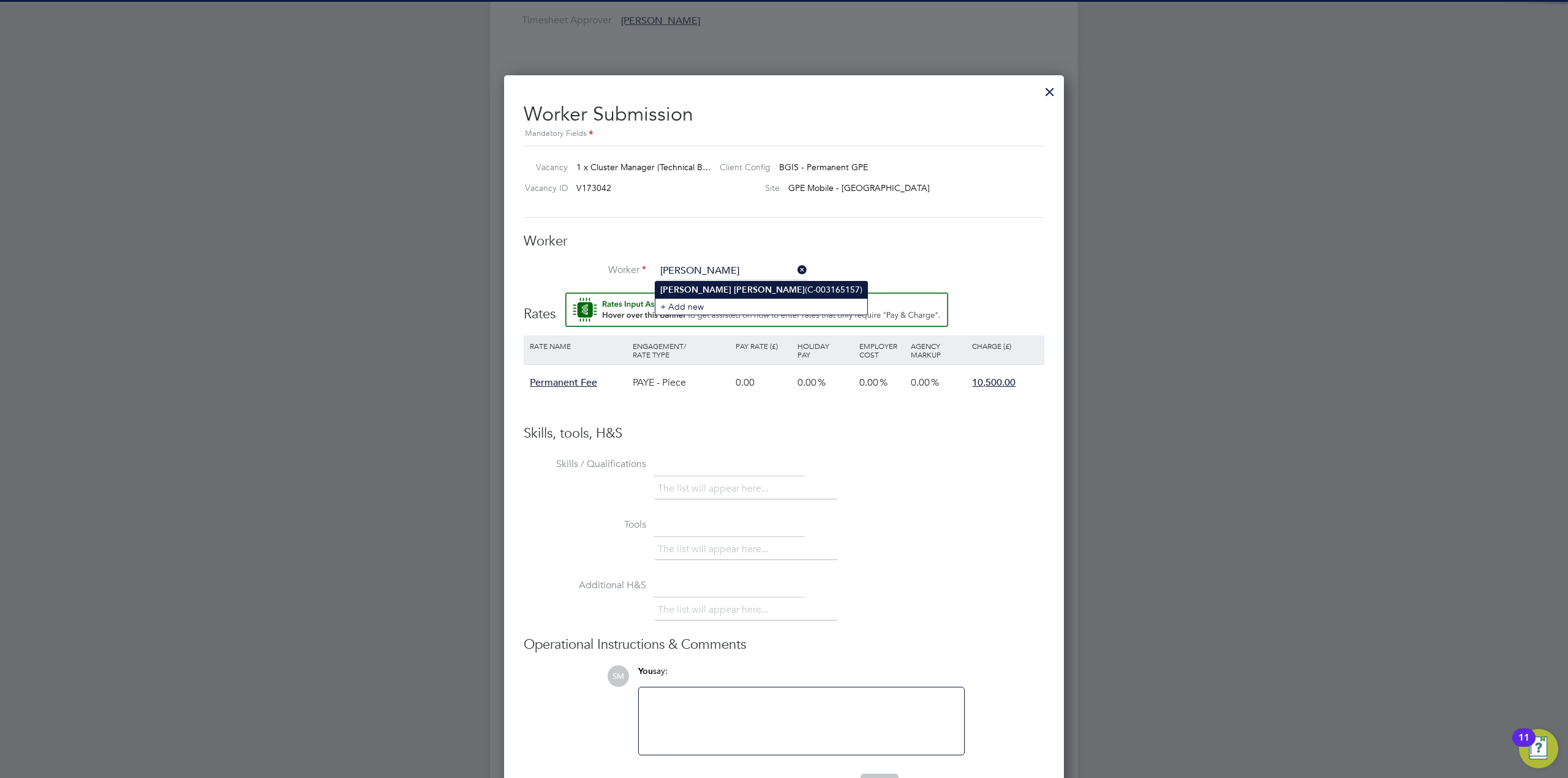
click at [734, 290] on b "Andrews" at bounding box center [769, 290] width 71 height 10
type input "Steve Andrews (C-003165157)"
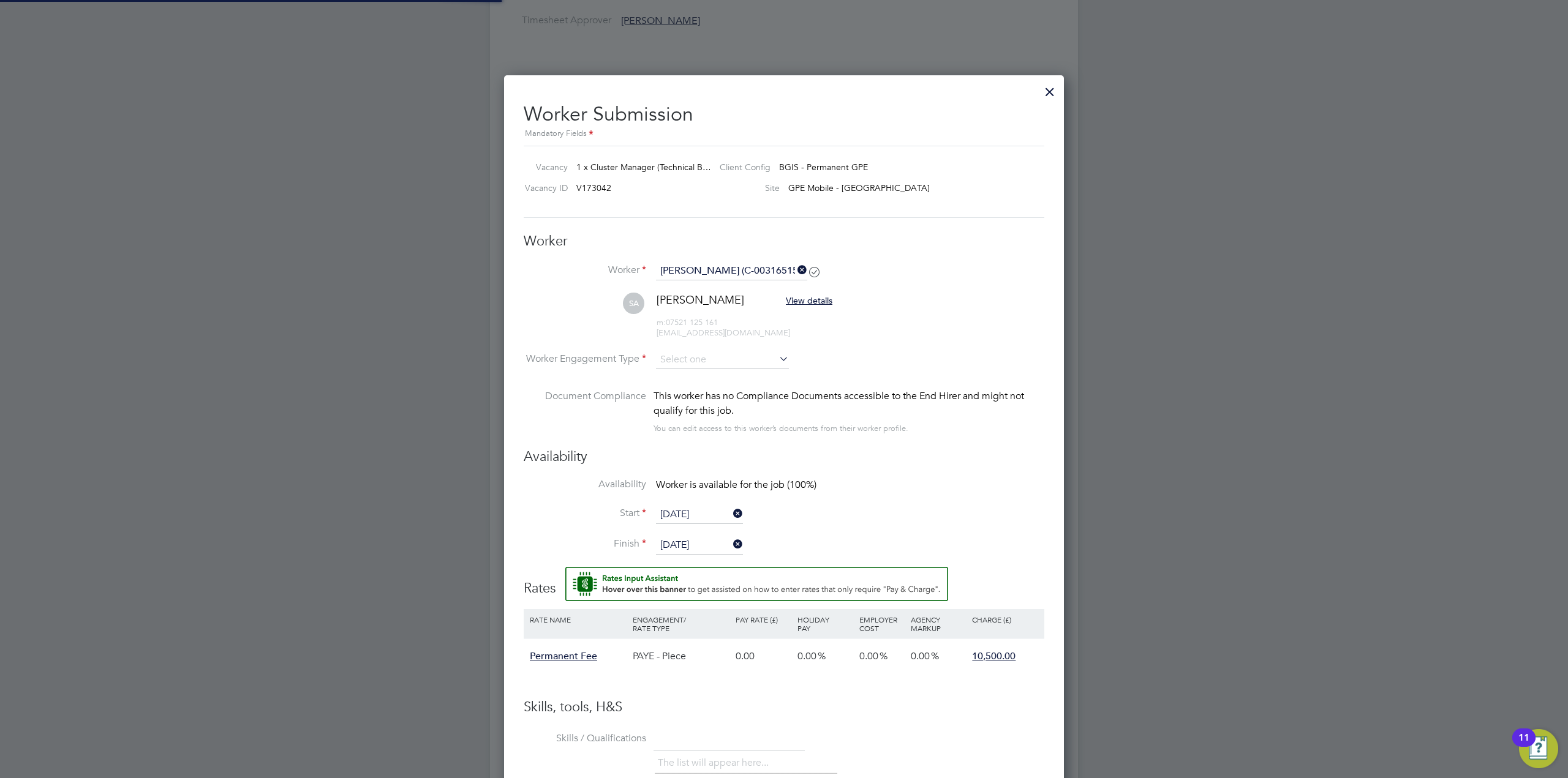
scroll to position [1019, 560]
click at [771, 362] on input at bounding box center [722, 360] width 133 height 19
click at [719, 393] on li "PAYE" at bounding box center [722, 394] width 134 height 16
type input "PAYE"
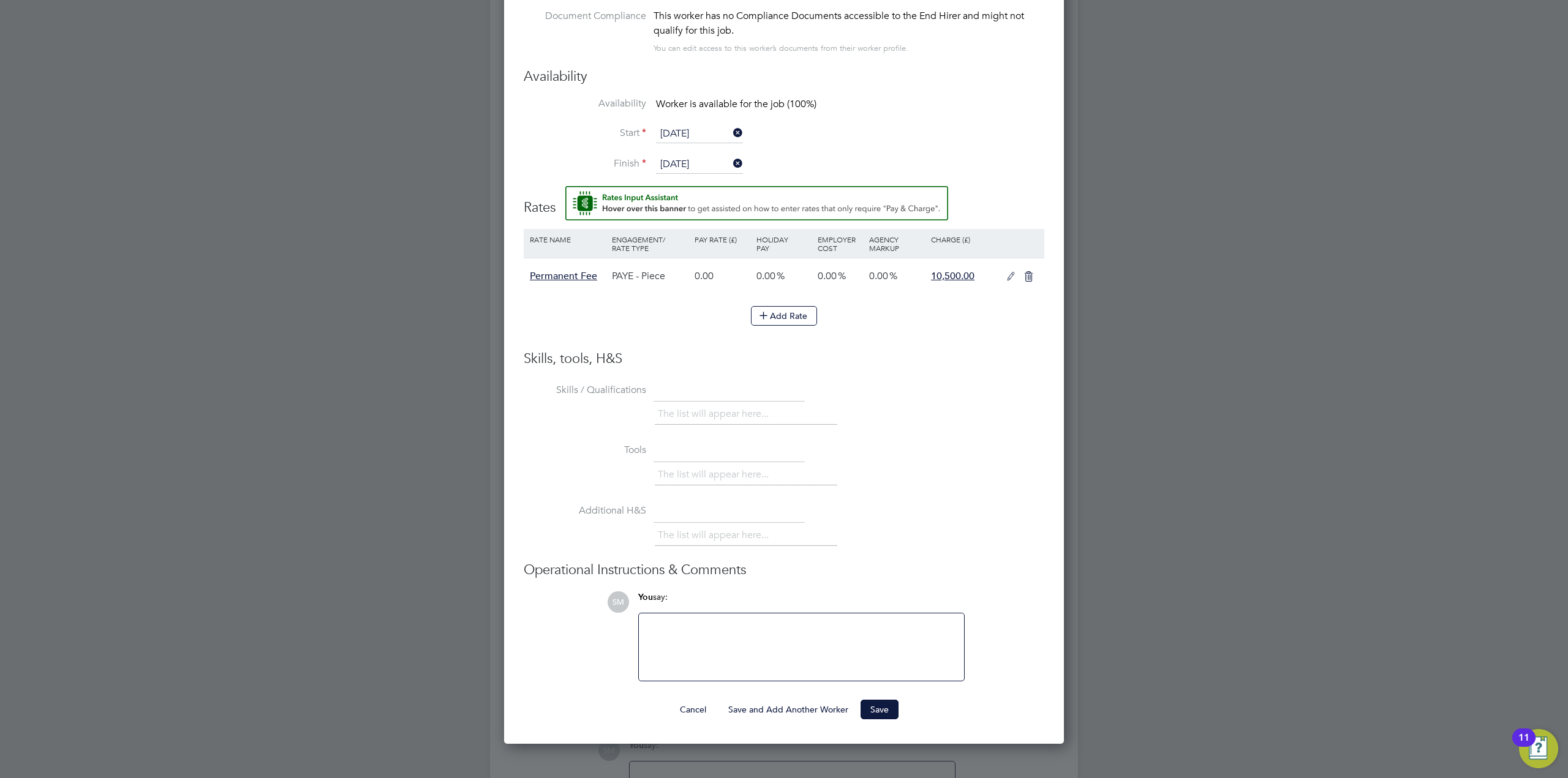
scroll to position [2428, 0]
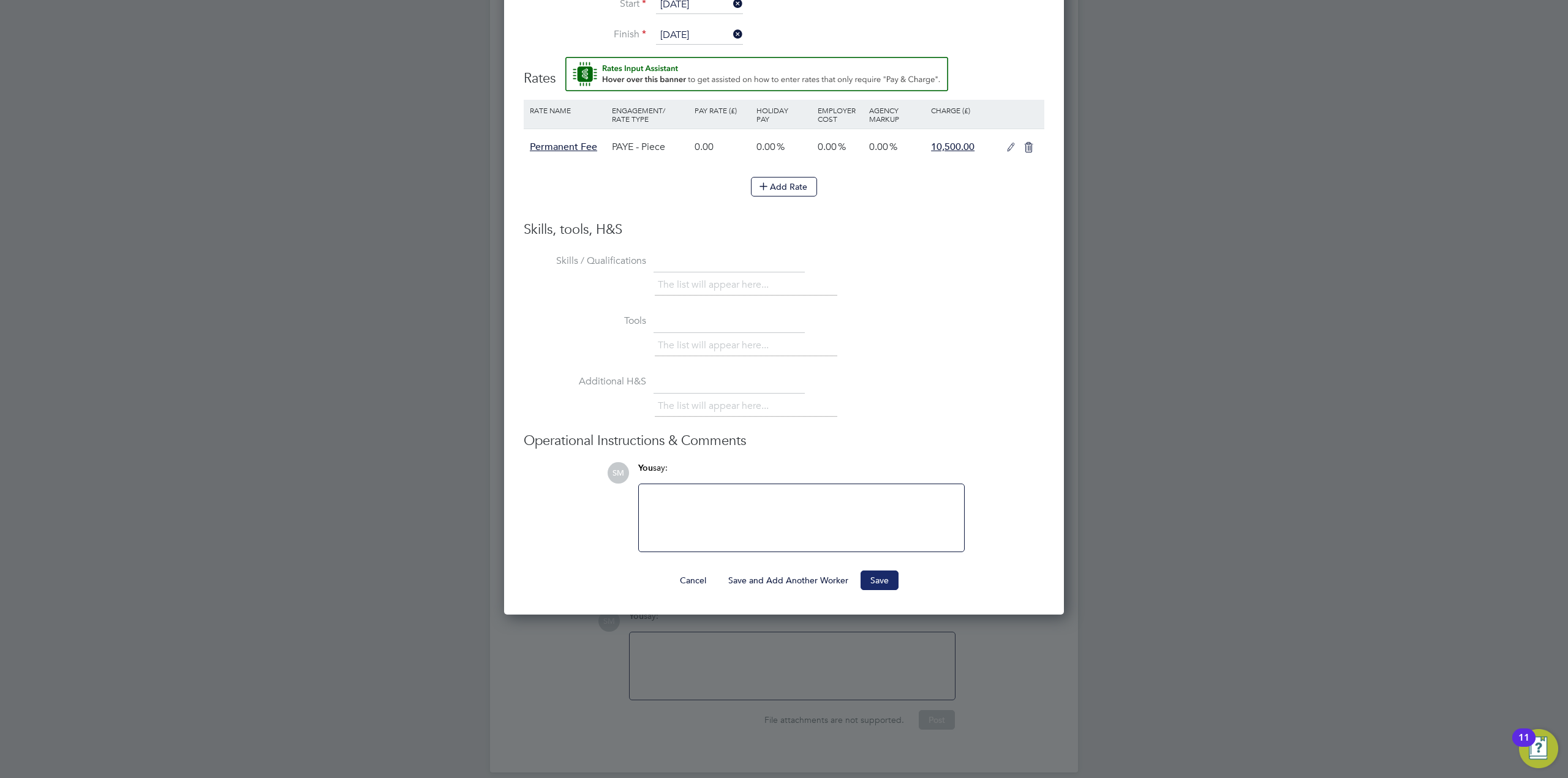
click at [878, 577] on button "Save" at bounding box center [879, 580] width 38 height 19
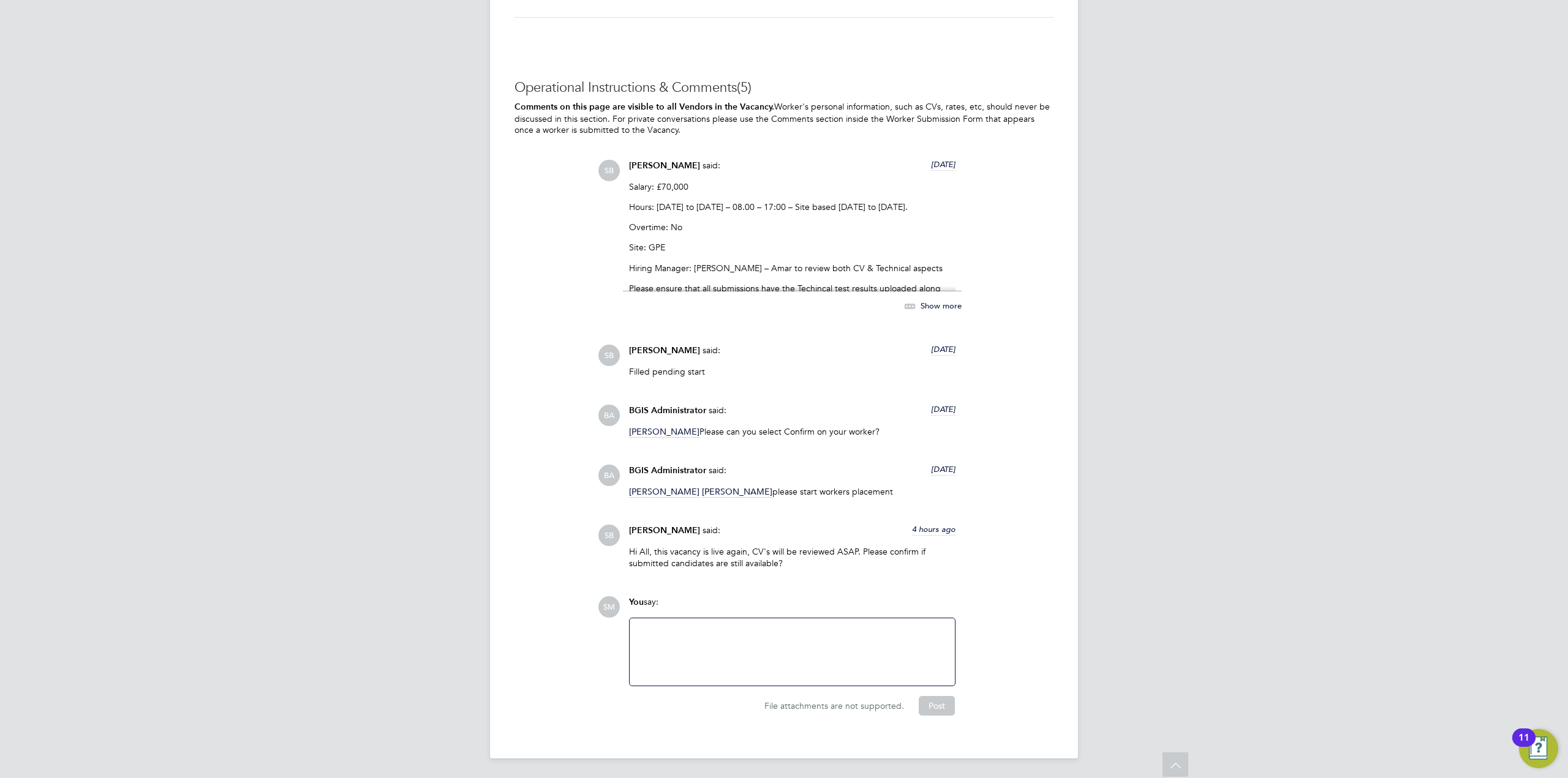
scroll to position [1818, 0]
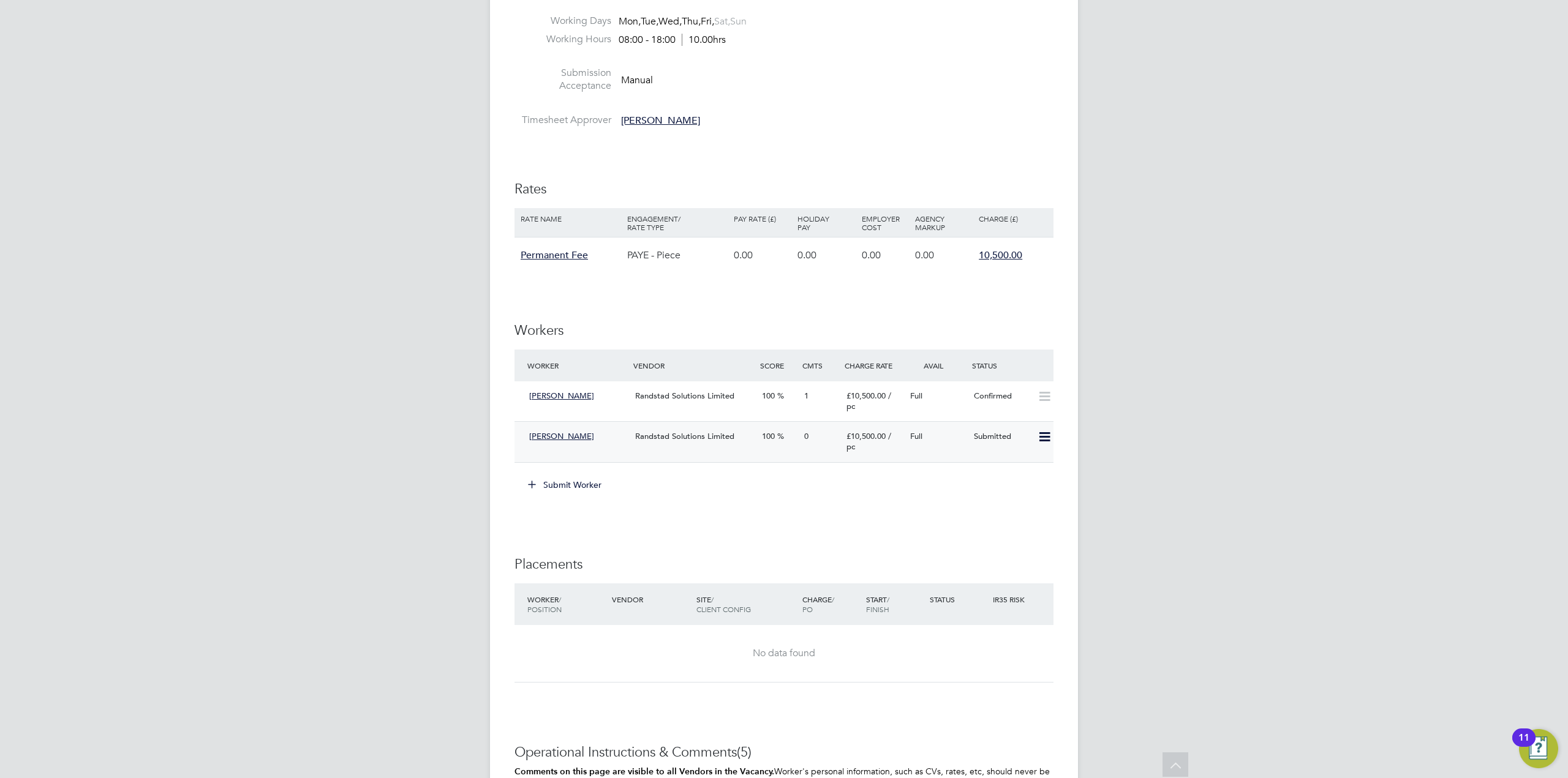
click at [564, 438] on span "[PERSON_NAME]" at bounding box center [562, 436] width 65 height 10
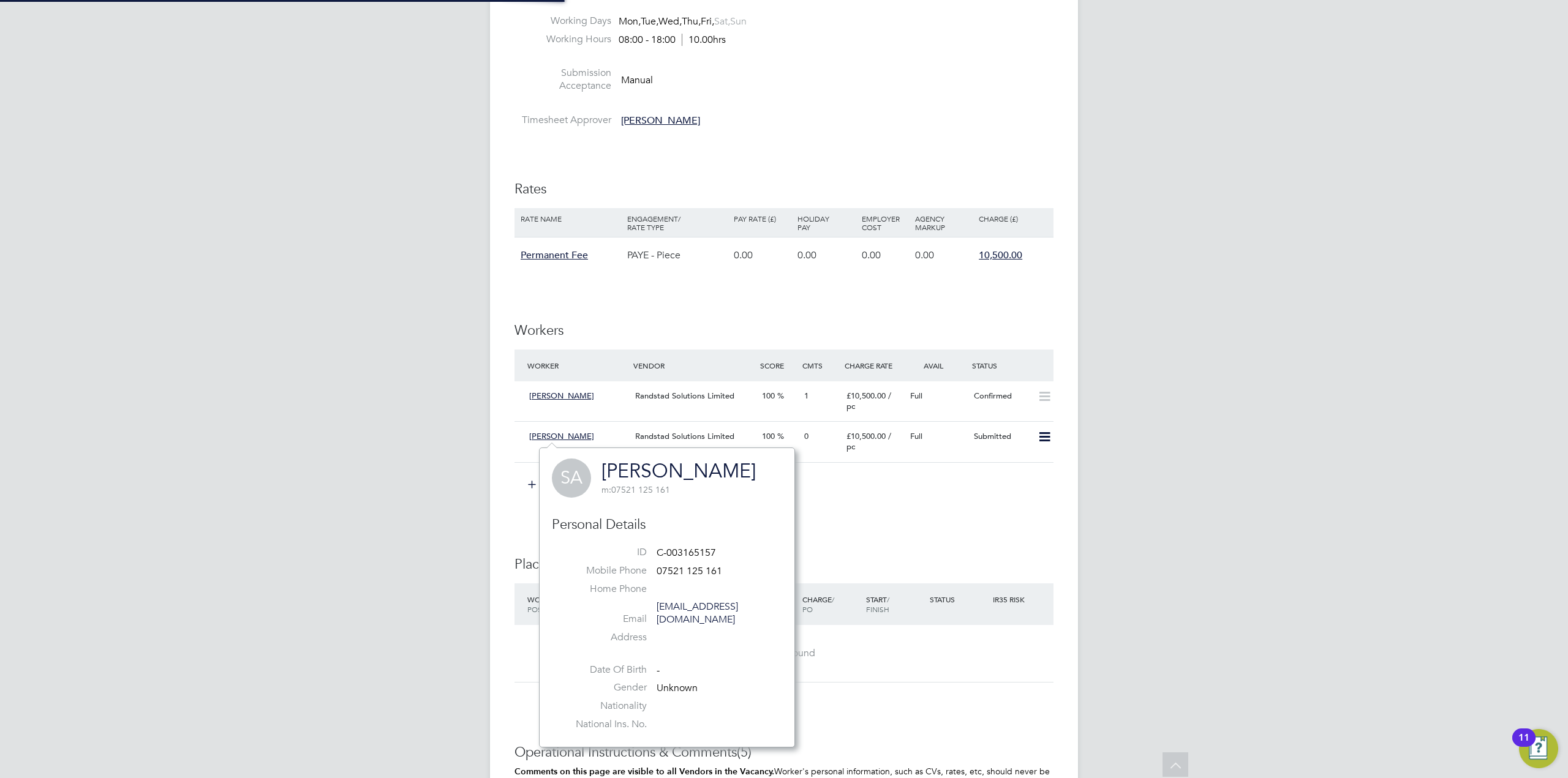
scroll to position [287, 256]
click at [710, 441] on span "Randstad Solutions Limited" at bounding box center [684, 436] width 99 height 10
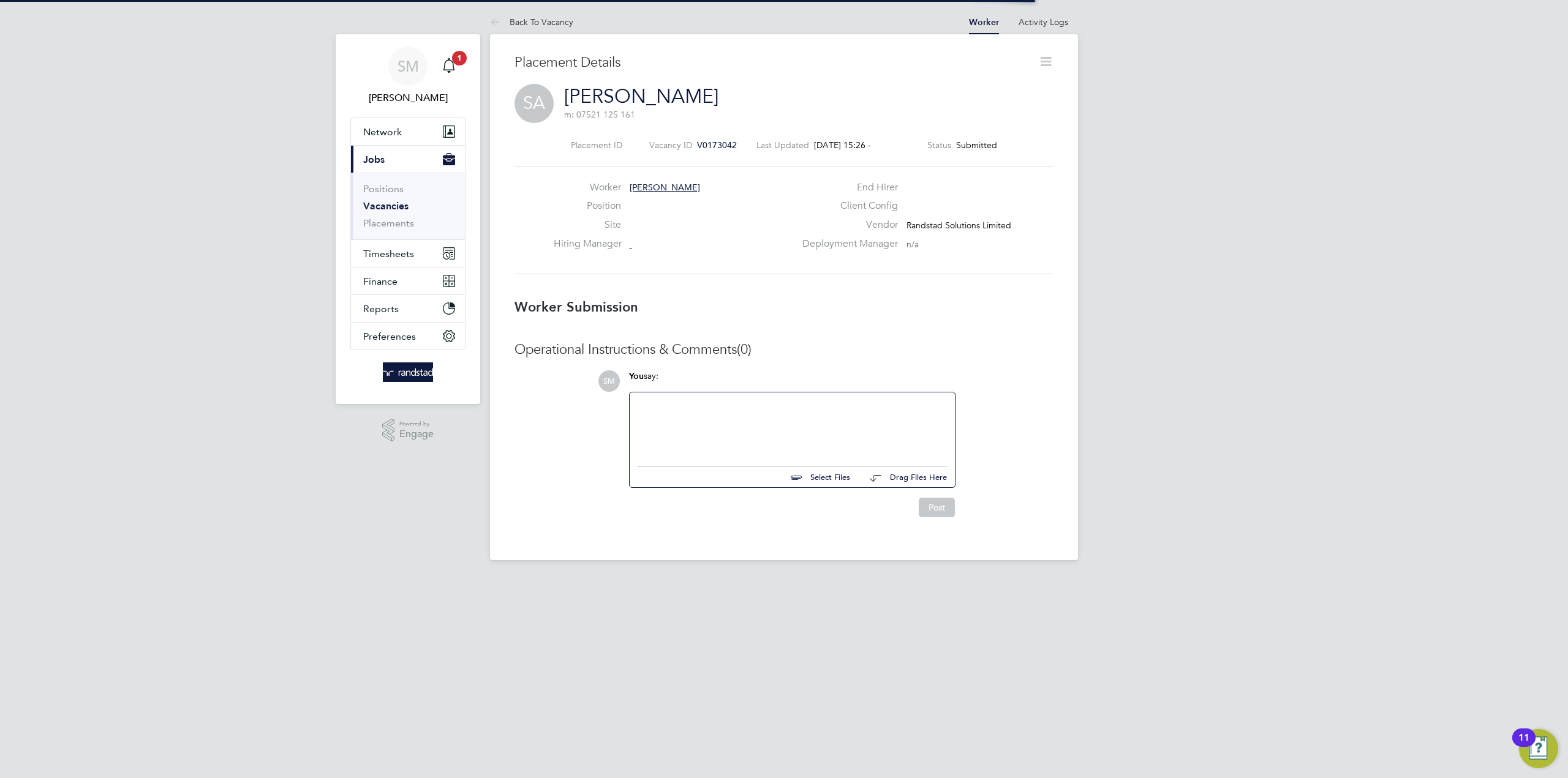
scroll to position [6, 6]
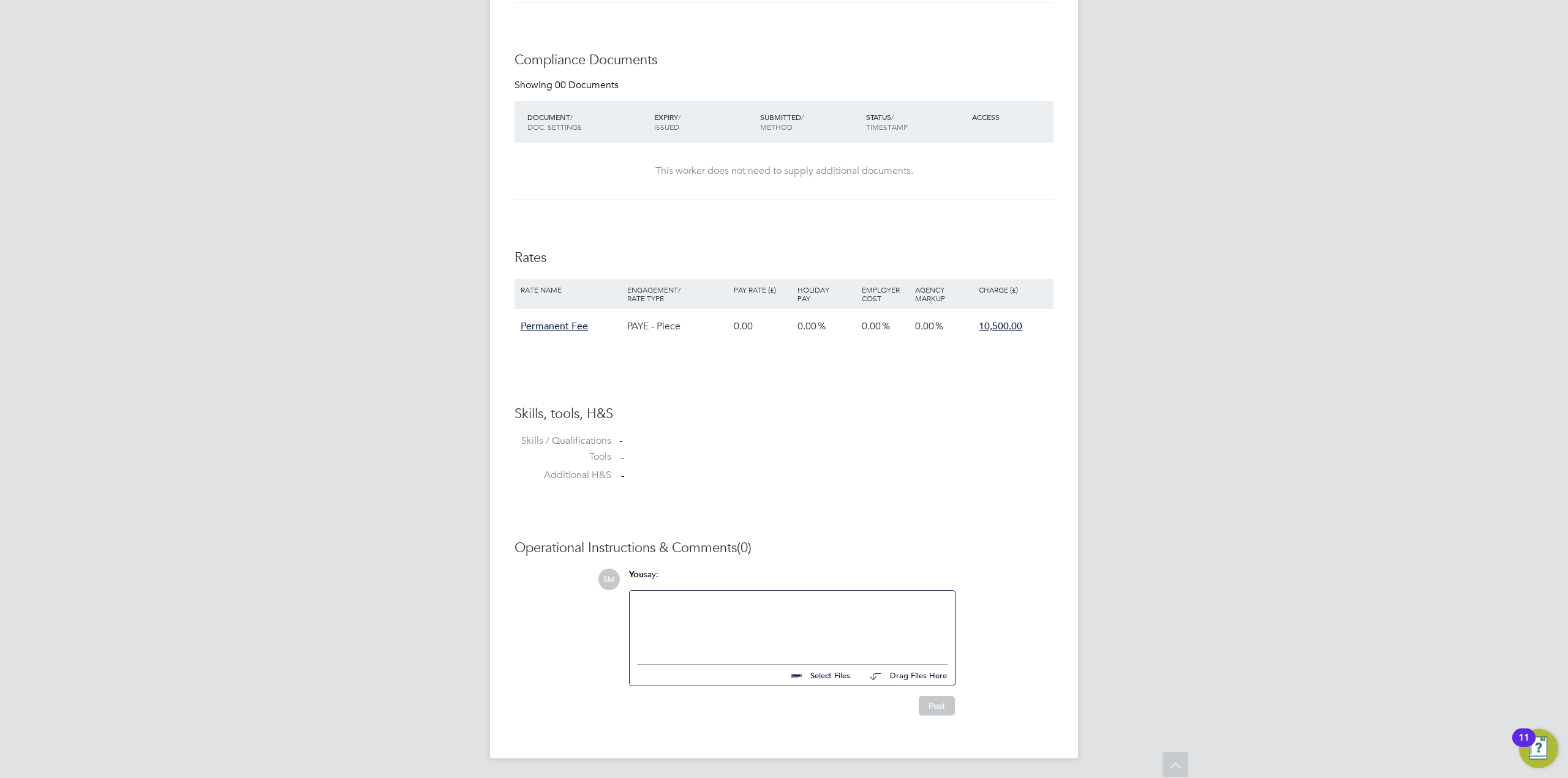
click at [815, 677] on input "file" at bounding box center [856, 674] width 184 height 17
type input "C:\fakepath\Tech Test Scores.png"
click at [945, 716] on button "Post" at bounding box center [937, 714] width 36 height 19
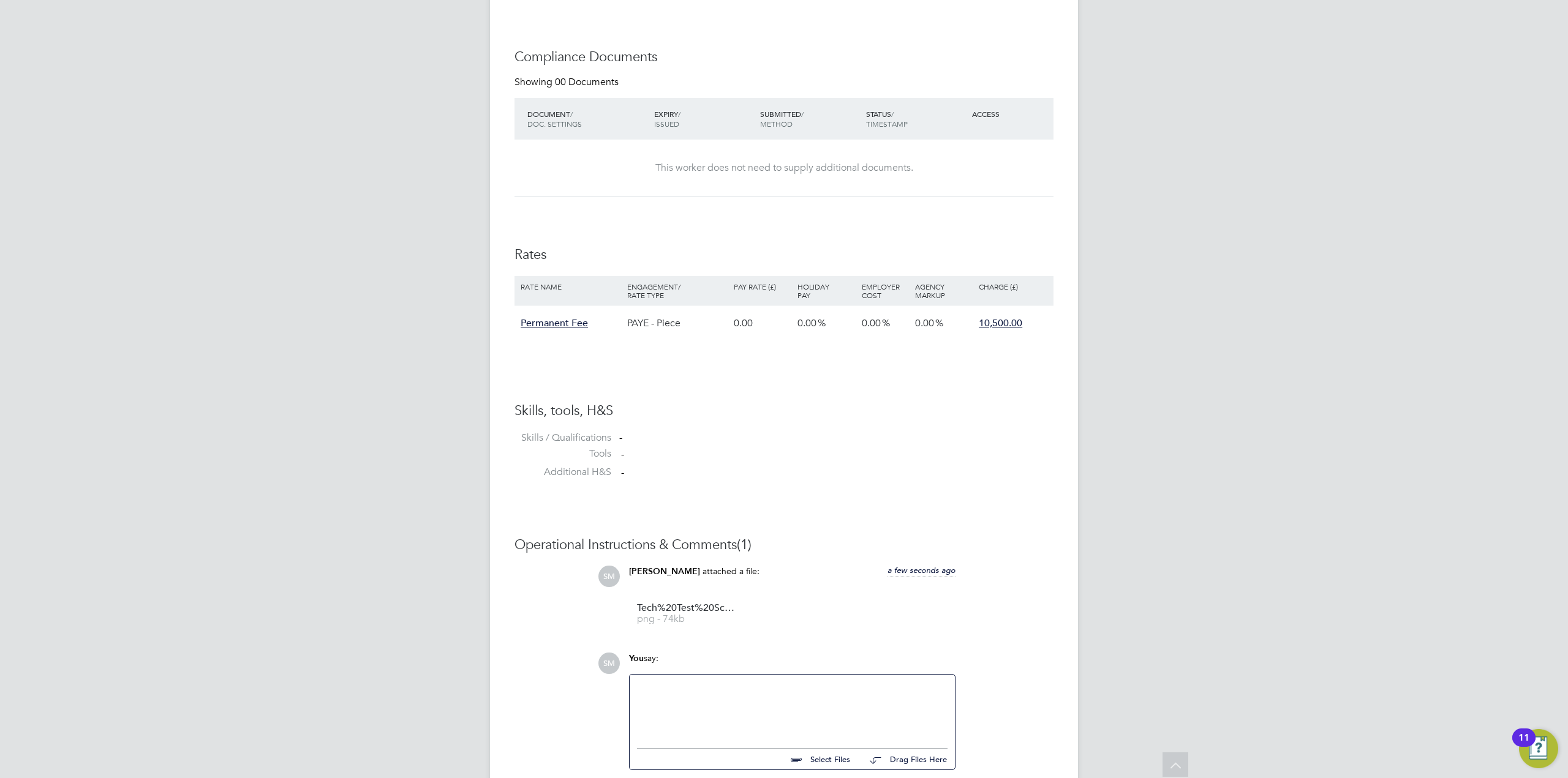
click at [827, 762] on input "file" at bounding box center [856, 757] width 184 height 17
type input "C:\fakepath\Steve Andrews (1).docx"
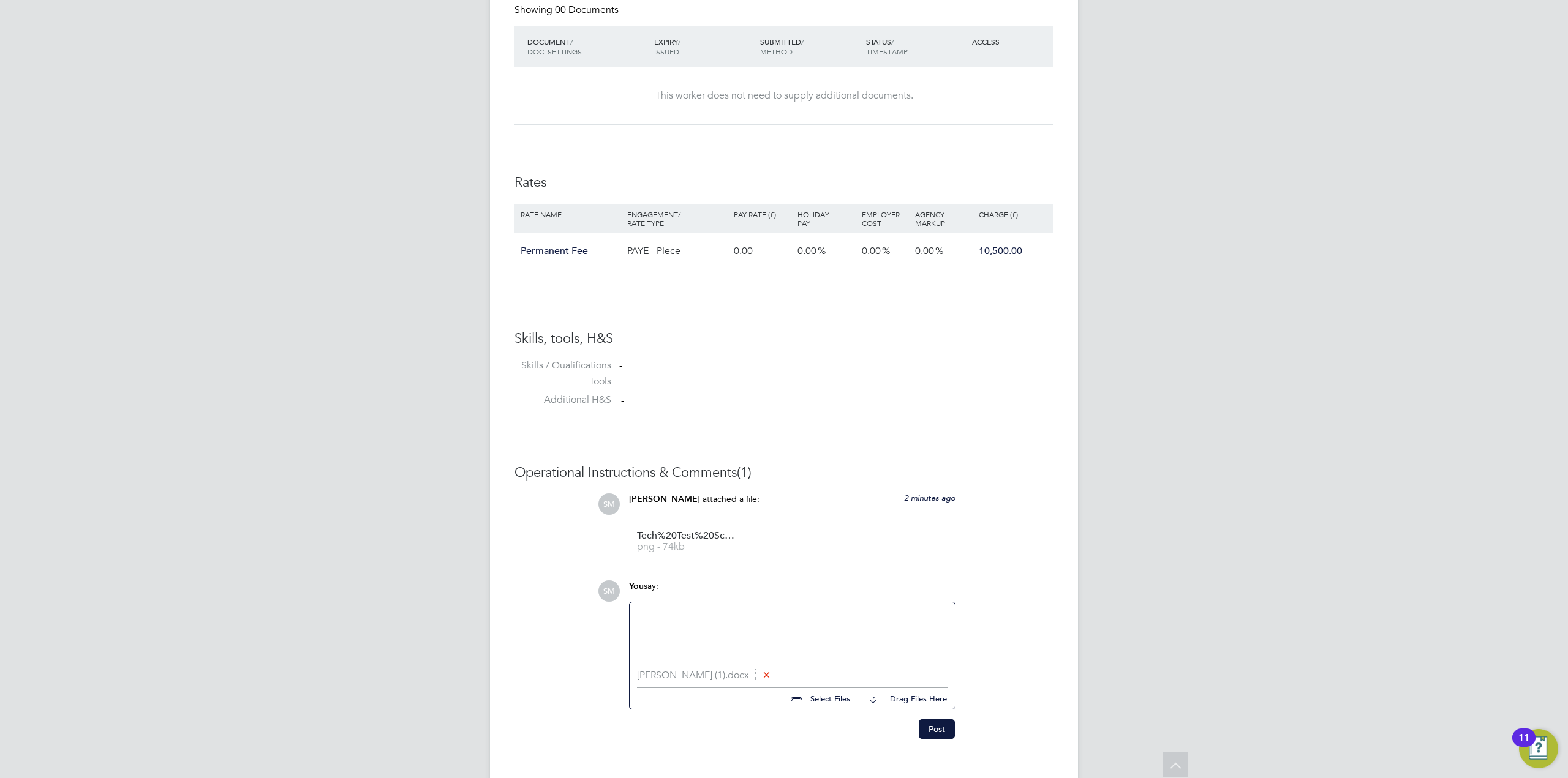
scroll to position [692, 0]
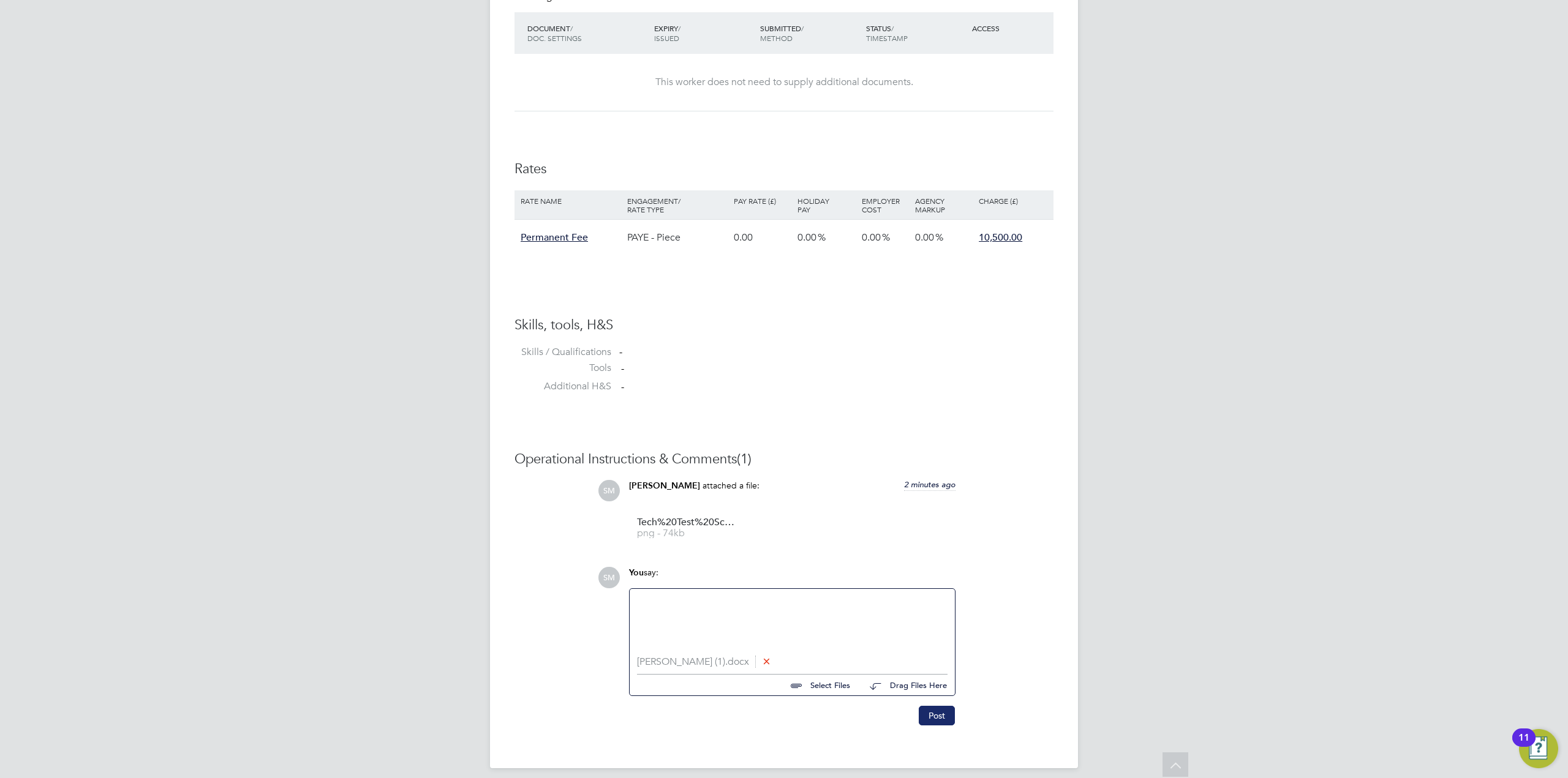
click at [939, 720] on button "Post" at bounding box center [937, 716] width 36 height 19
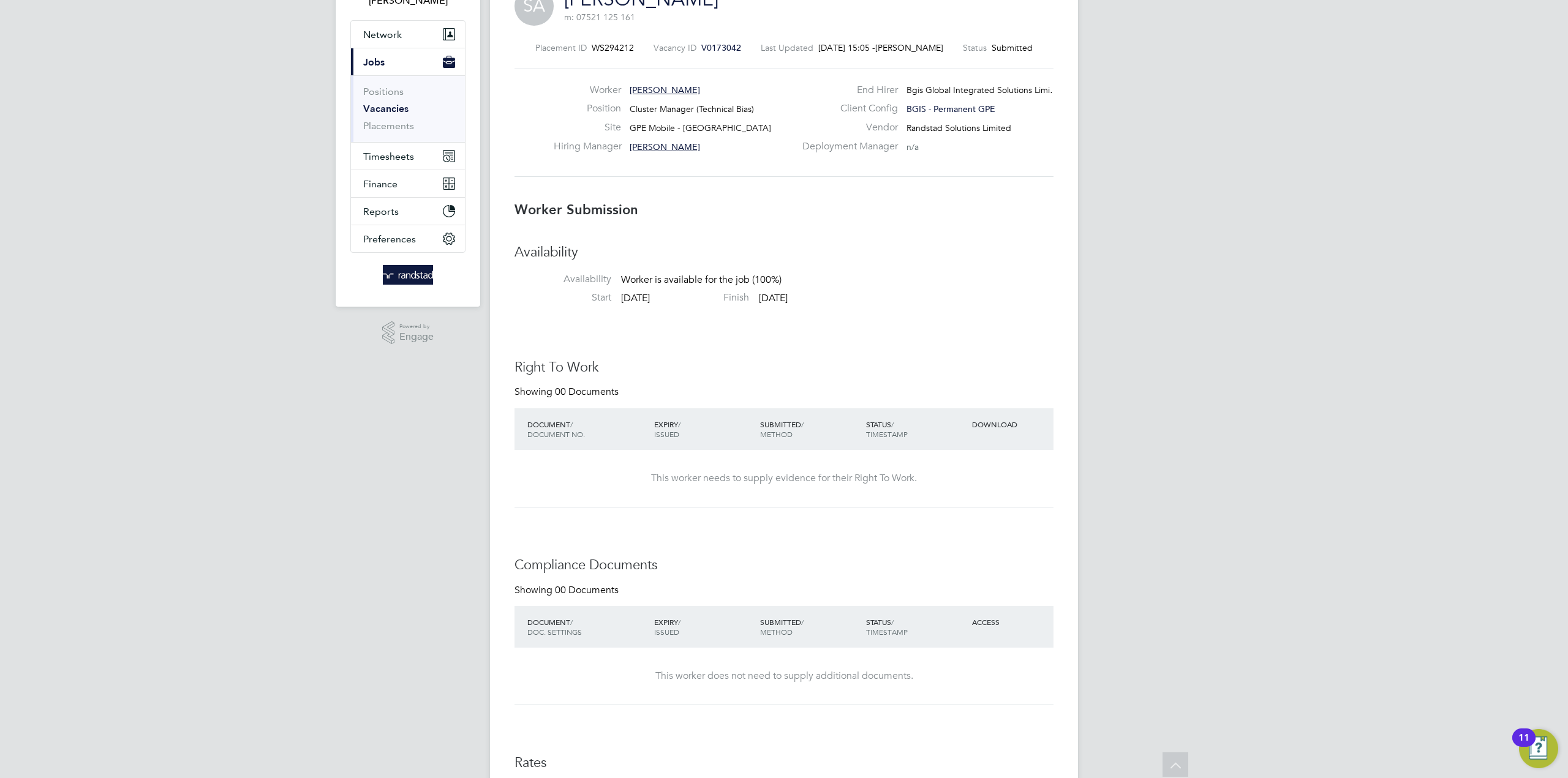
scroll to position [0, 0]
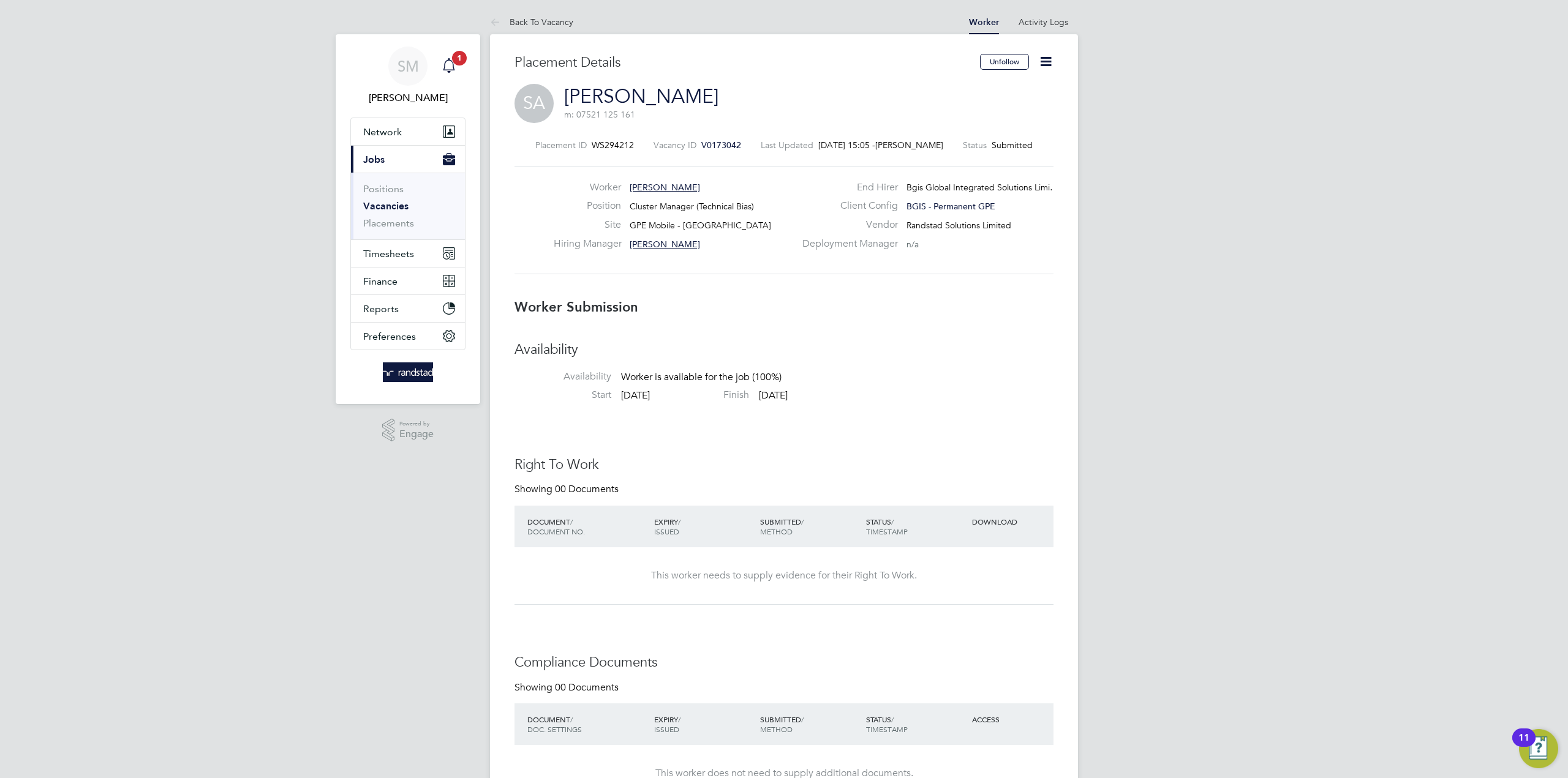
click at [452, 65] on icon "Main navigation" at bounding box center [448, 65] width 15 height 15
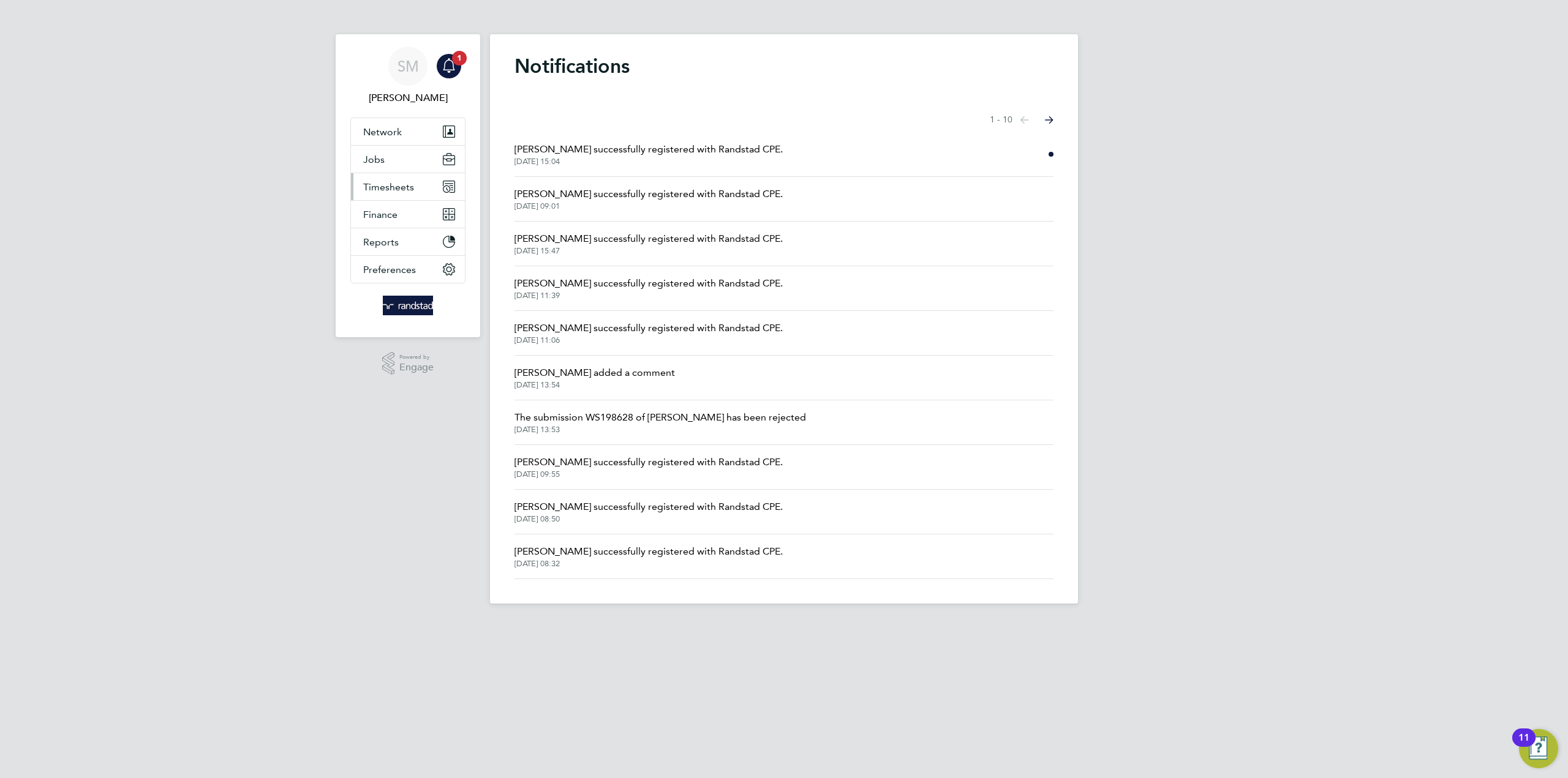
click at [385, 185] on span "Timesheets" at bounding box center [388, 187] width 50 height 12
click at [379, 165] on button "Jobs" at bounding box center [407, 159] width 114 height 27
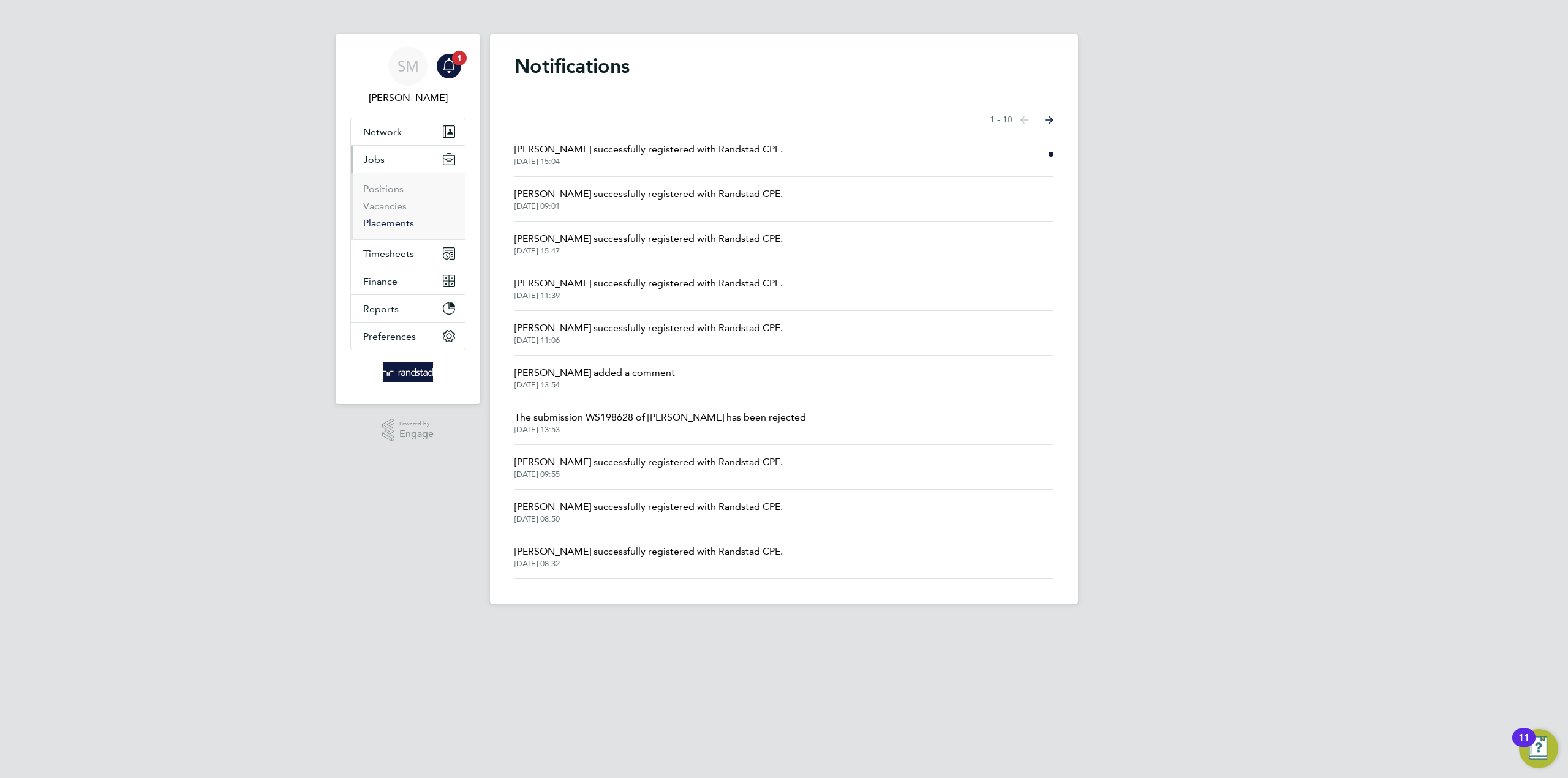
click at [394, 221] on link "Placements" at bounding box center [388, 223] width 50 height 12
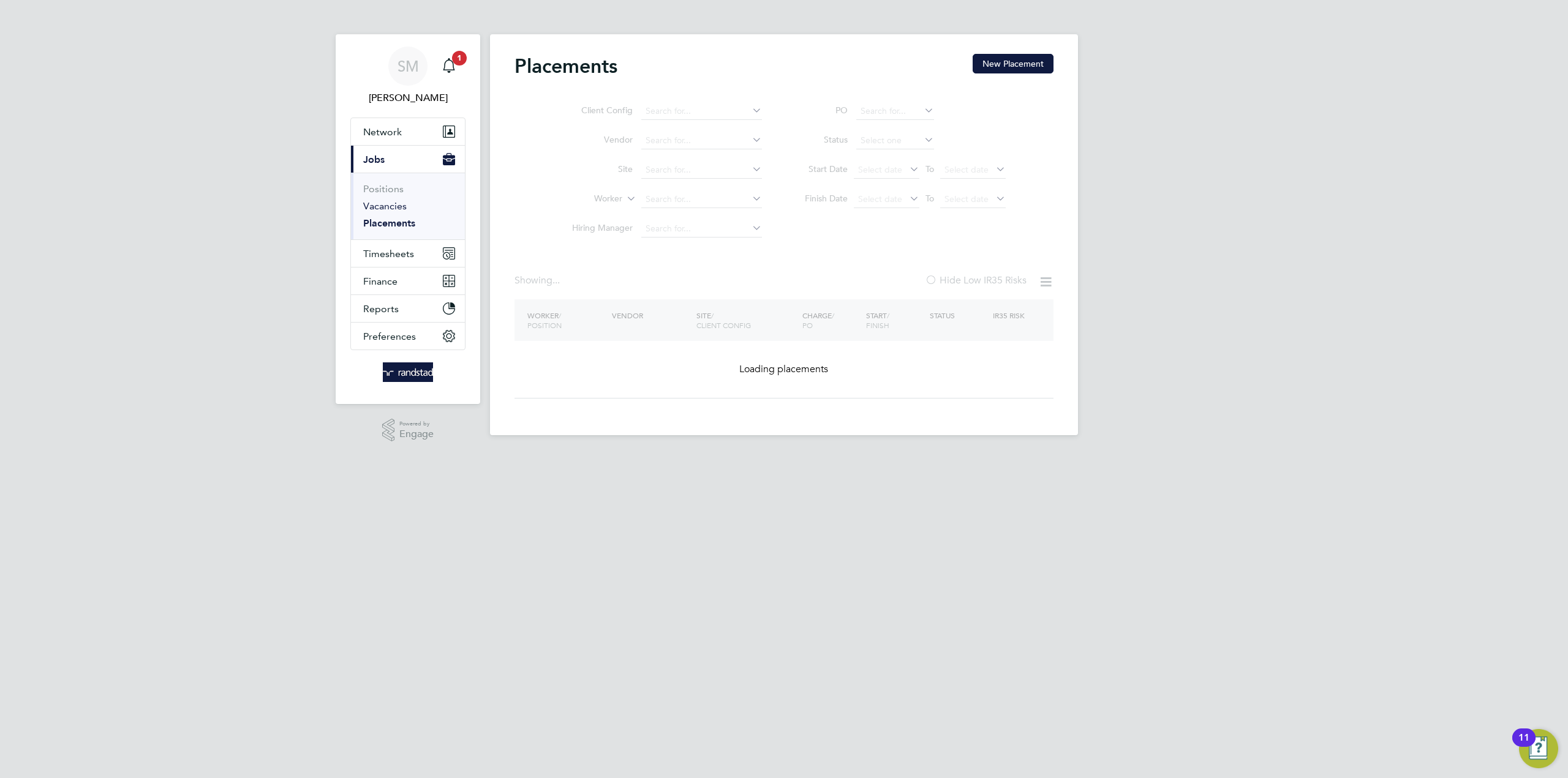
click at [387, 210] on link "Vacancies" at bounding box center [385, 206] width 44 height 12
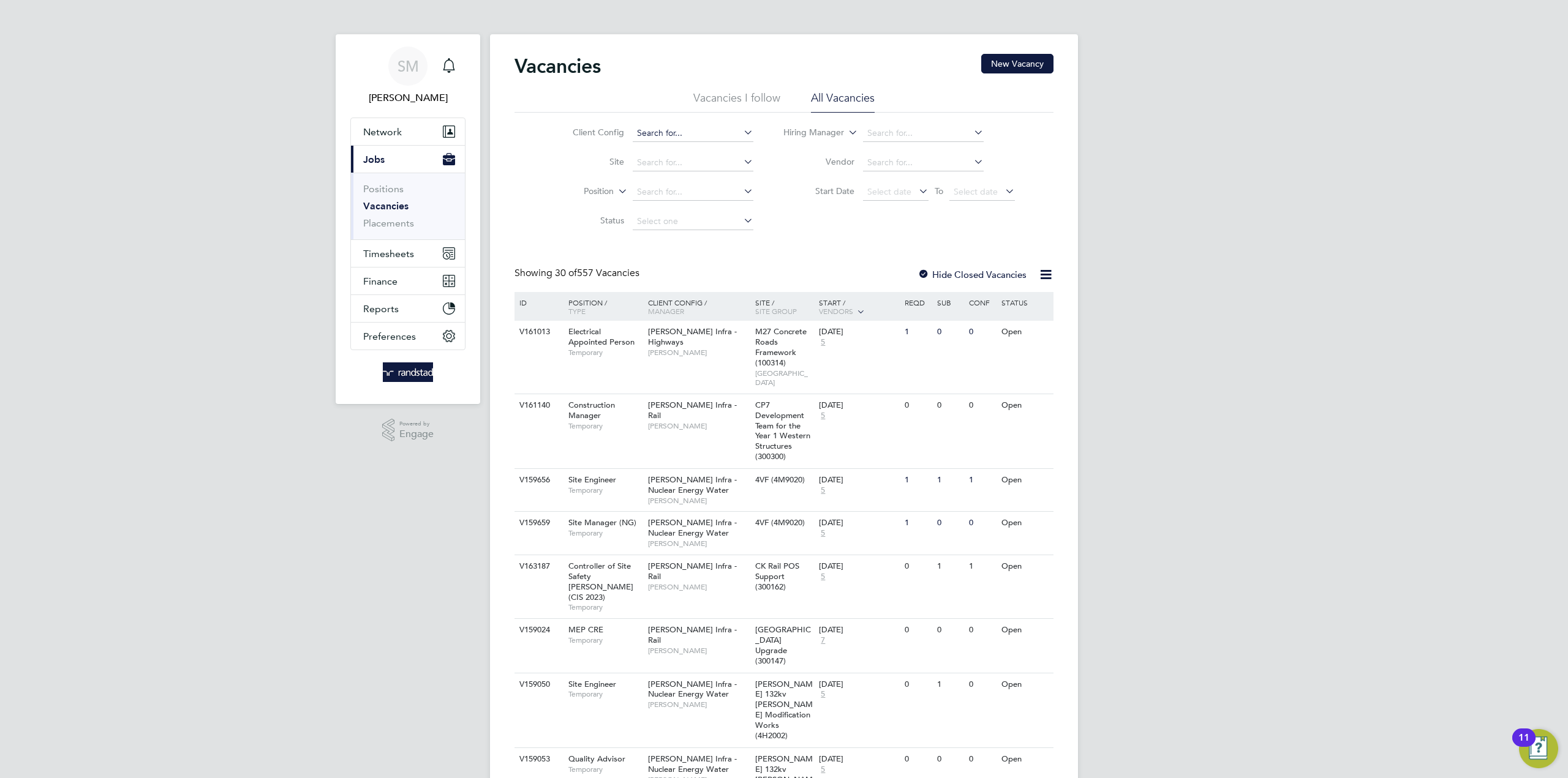
click at [656, 139] on input at bounding box center [693, 133] width 120 height 17
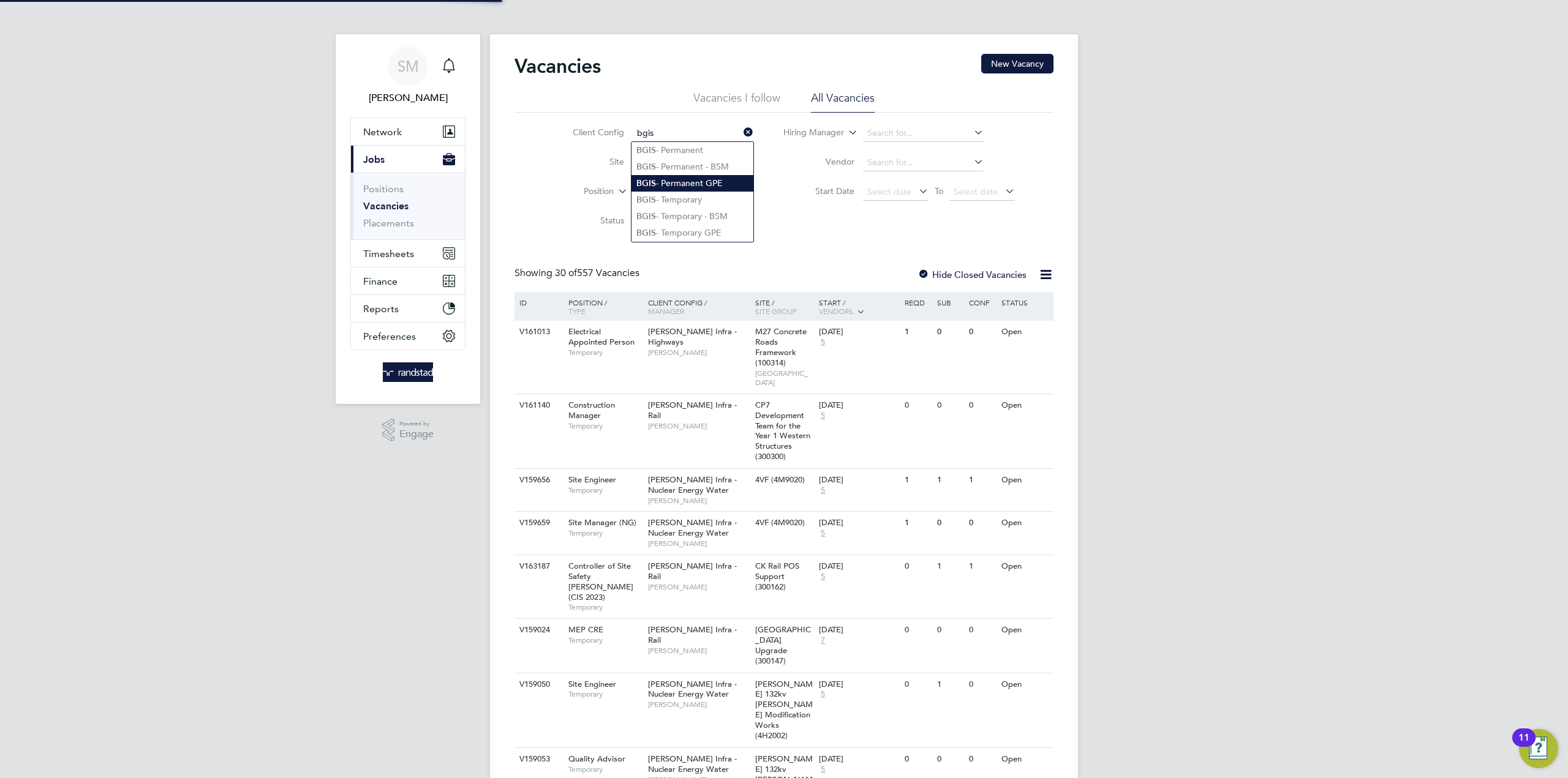
click at [684, 178] on li "BGIS - Permanent GPE" at bounding box center [692, 183] width 122 height 17
type input "BGIS - Permanent GPE"
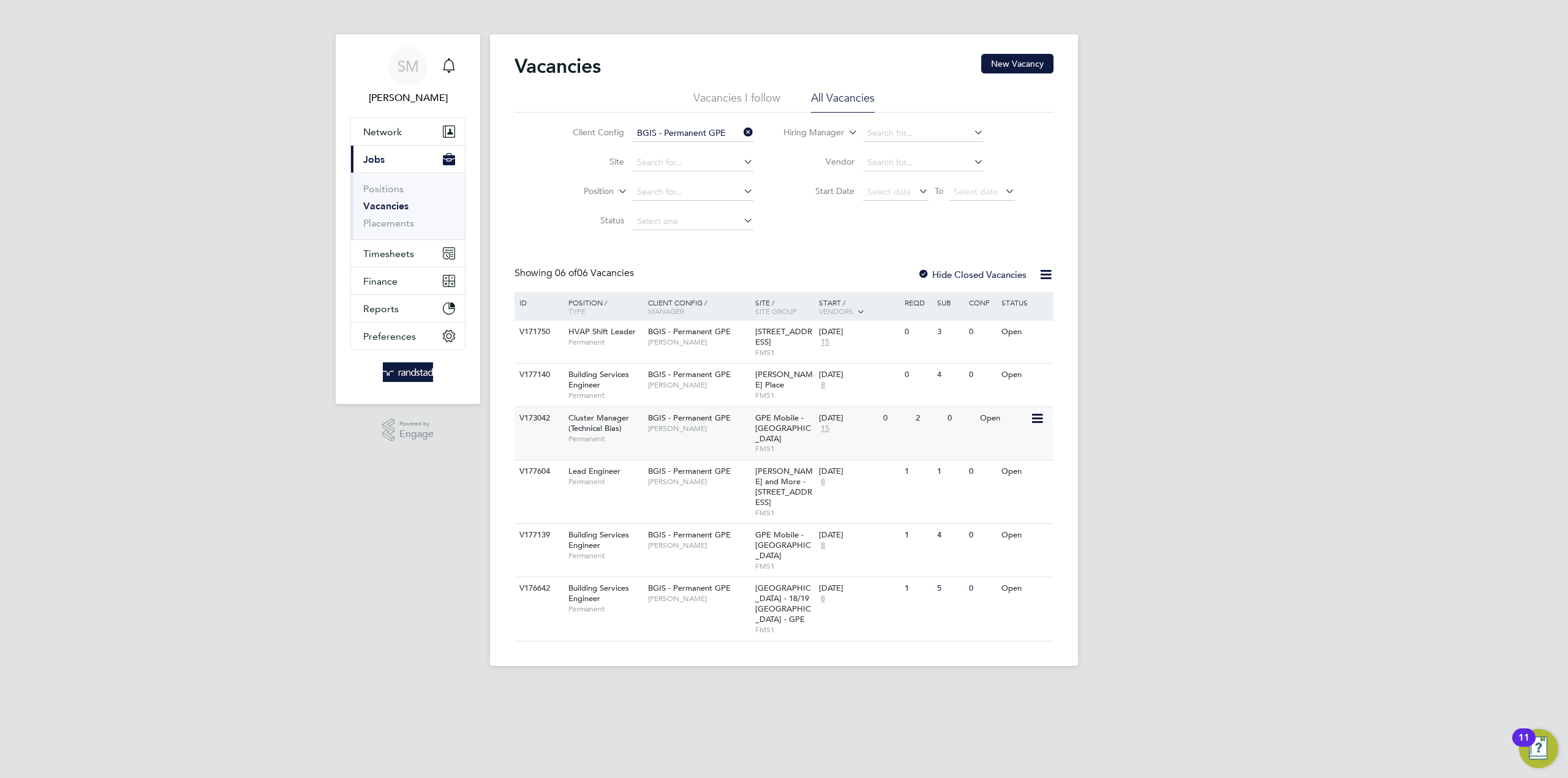
click at [591, 427] on span "Cluster Manager (Technical Bias)" at bounding box center [599, 423] width 61 height 21
click at [598, 423] on span "Cluster Manager (Technical Bias)" at bounding box center [599, 423] width 61 height 21
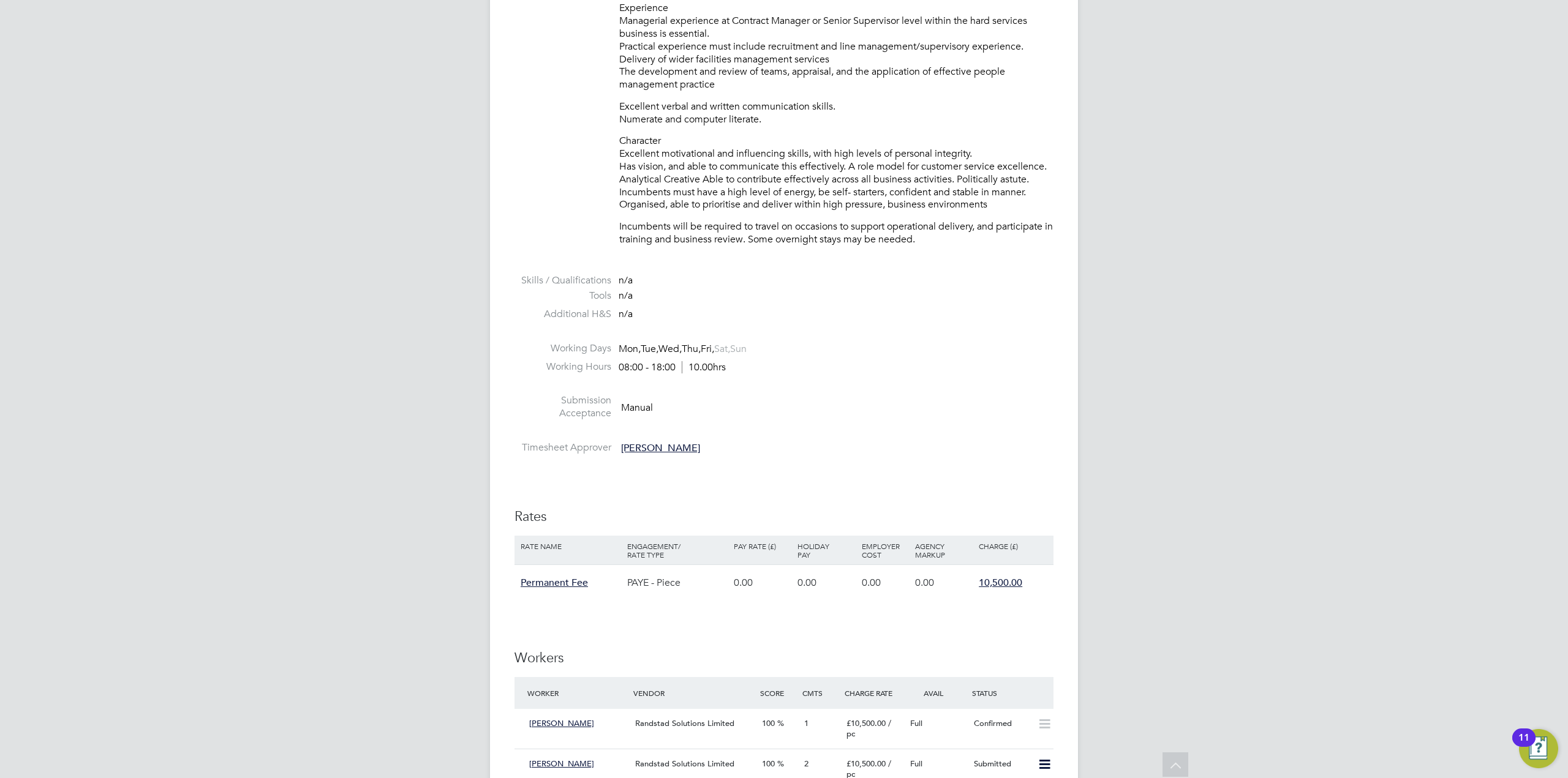
scroll to position [1730, 0]
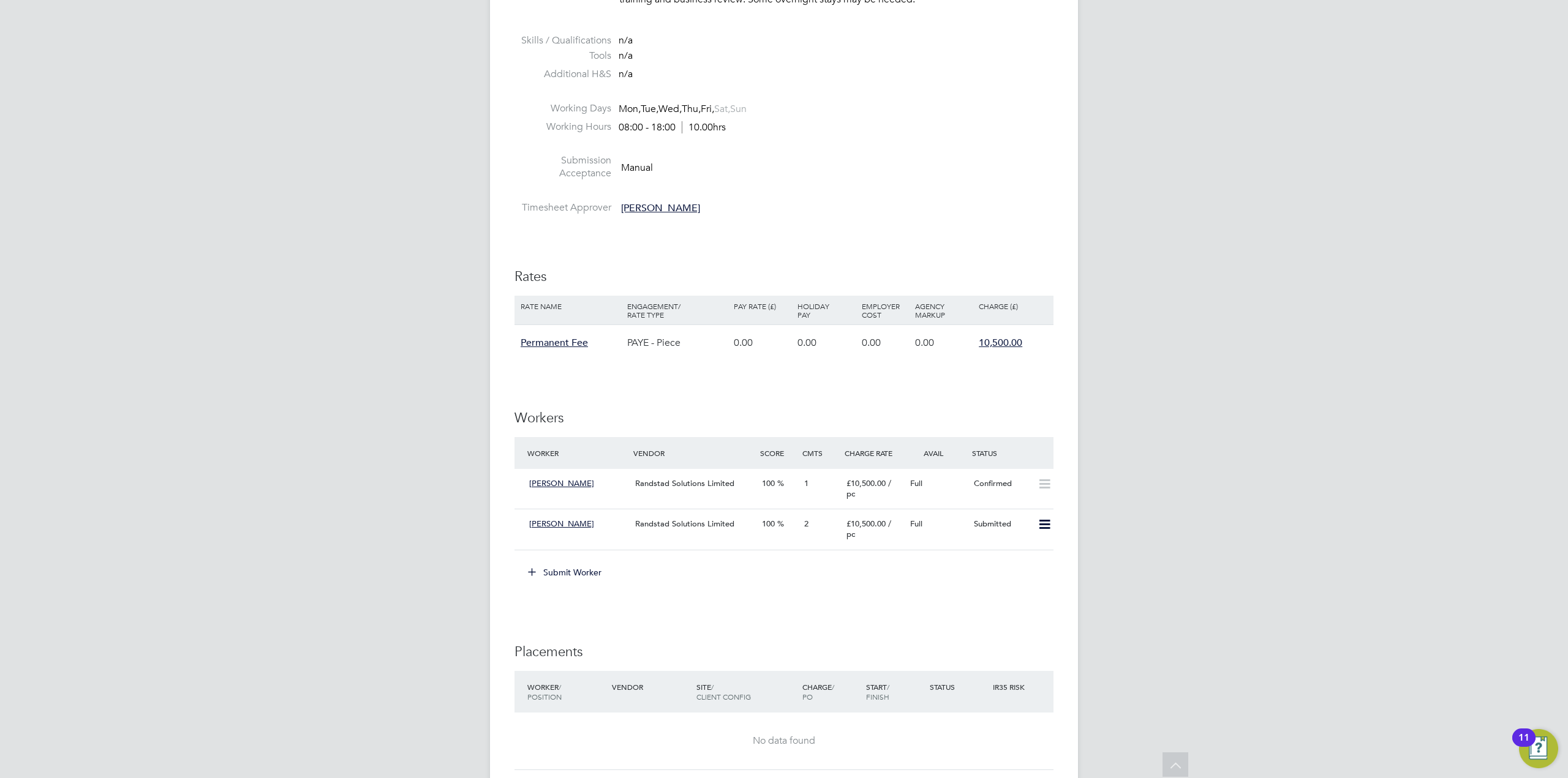
click at [571, 575] on button "Submit Worker" at bounding box center [565, 573] width 92 height 19
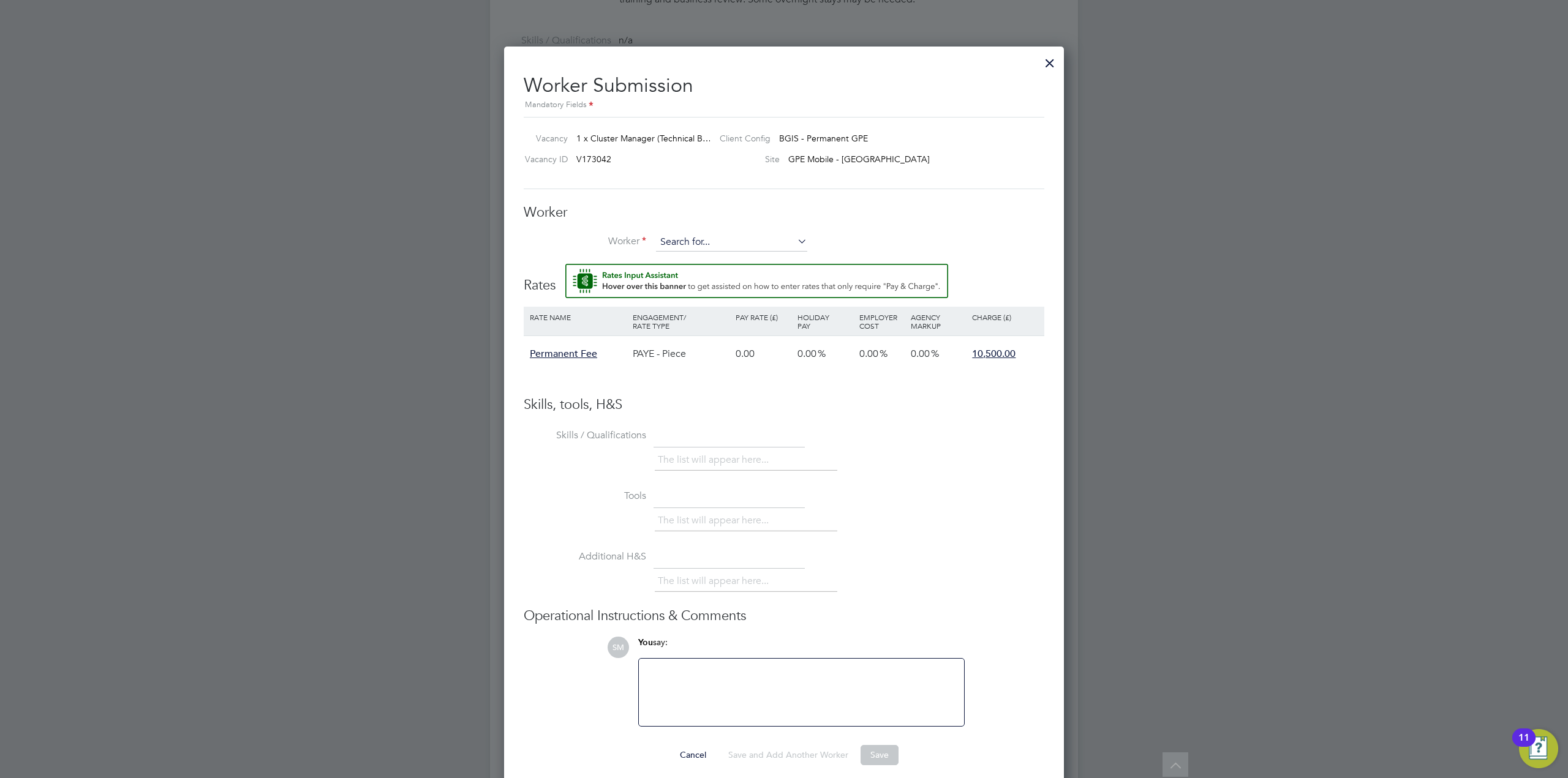
click at [721, 248] on input at bounding box center [731, 242] width 151 height 19
type input "Michael Duffosse"
click at [692, 241] on input at bounding box center [731, 242] width 151 height 19
type input "michael dufosse"
click at [703, 282] on li "+ Add new" at bounding box center [731, 277] width 152 height 17
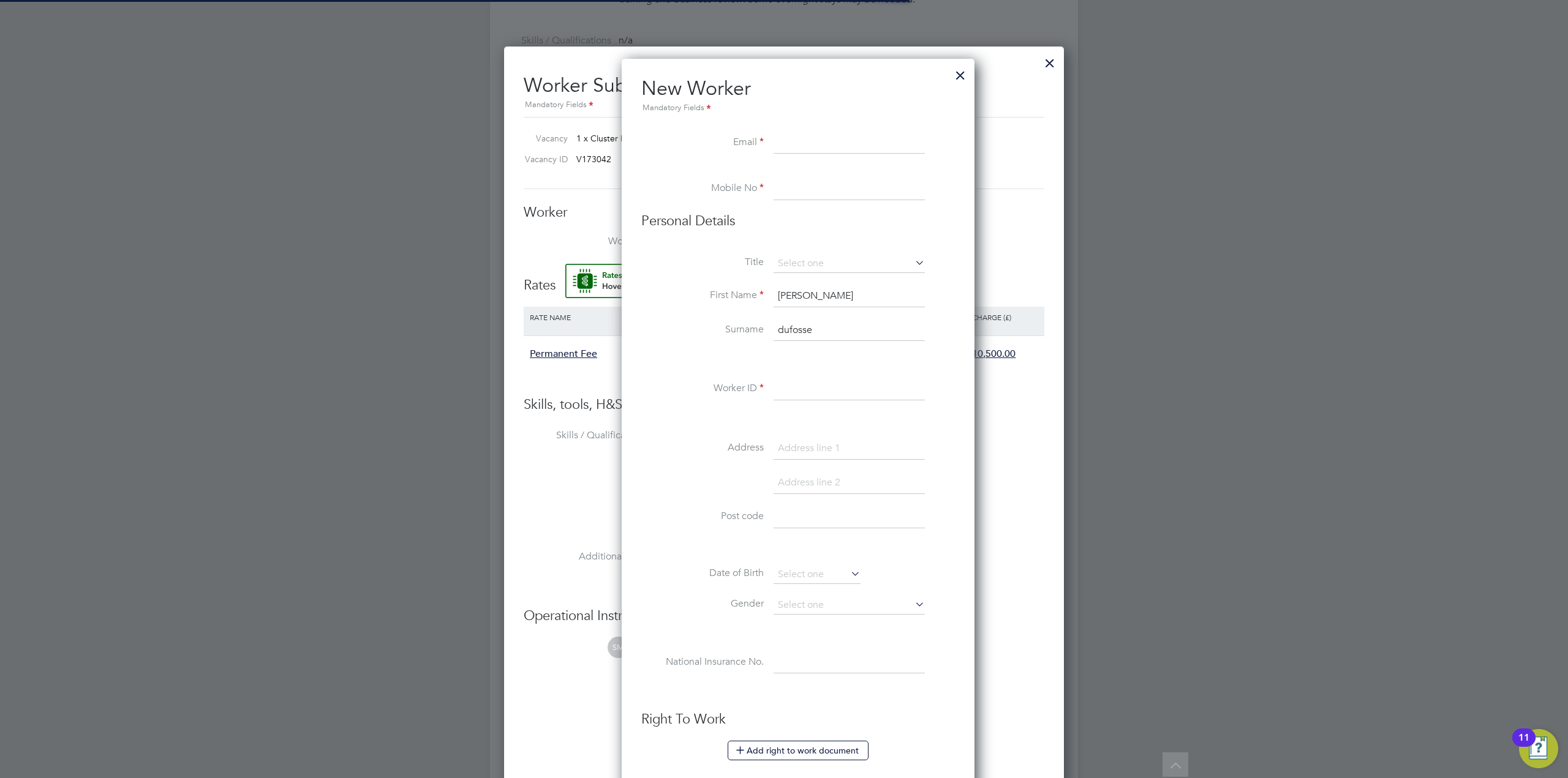
scroll to position [1099, 353]
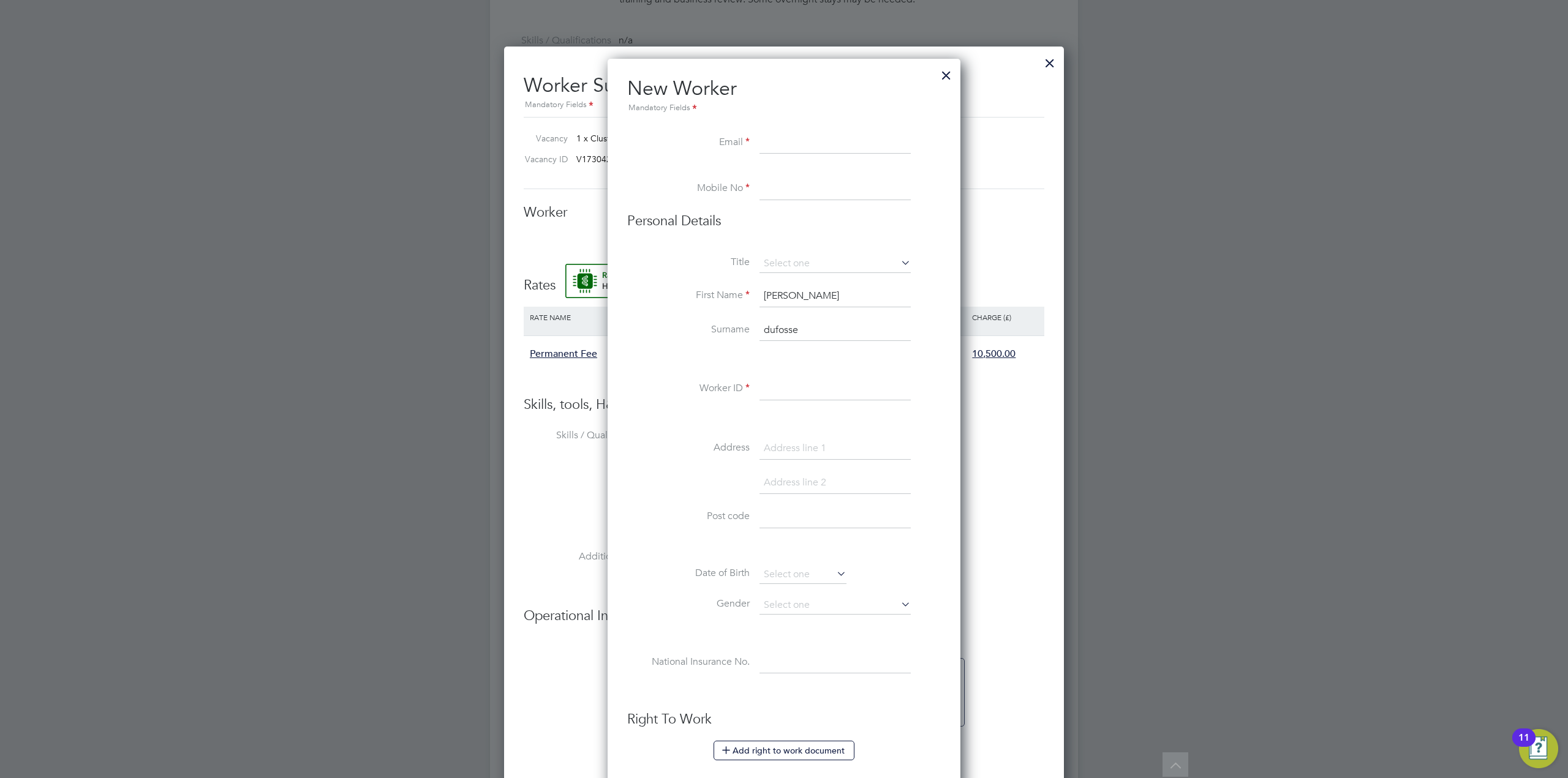
paste input "michaeldufosse@outlook.com"
type input "michaeldufosse@outlook.com"
click at [778, 191] on input at bounding box center [835, 189] width 151 height 22
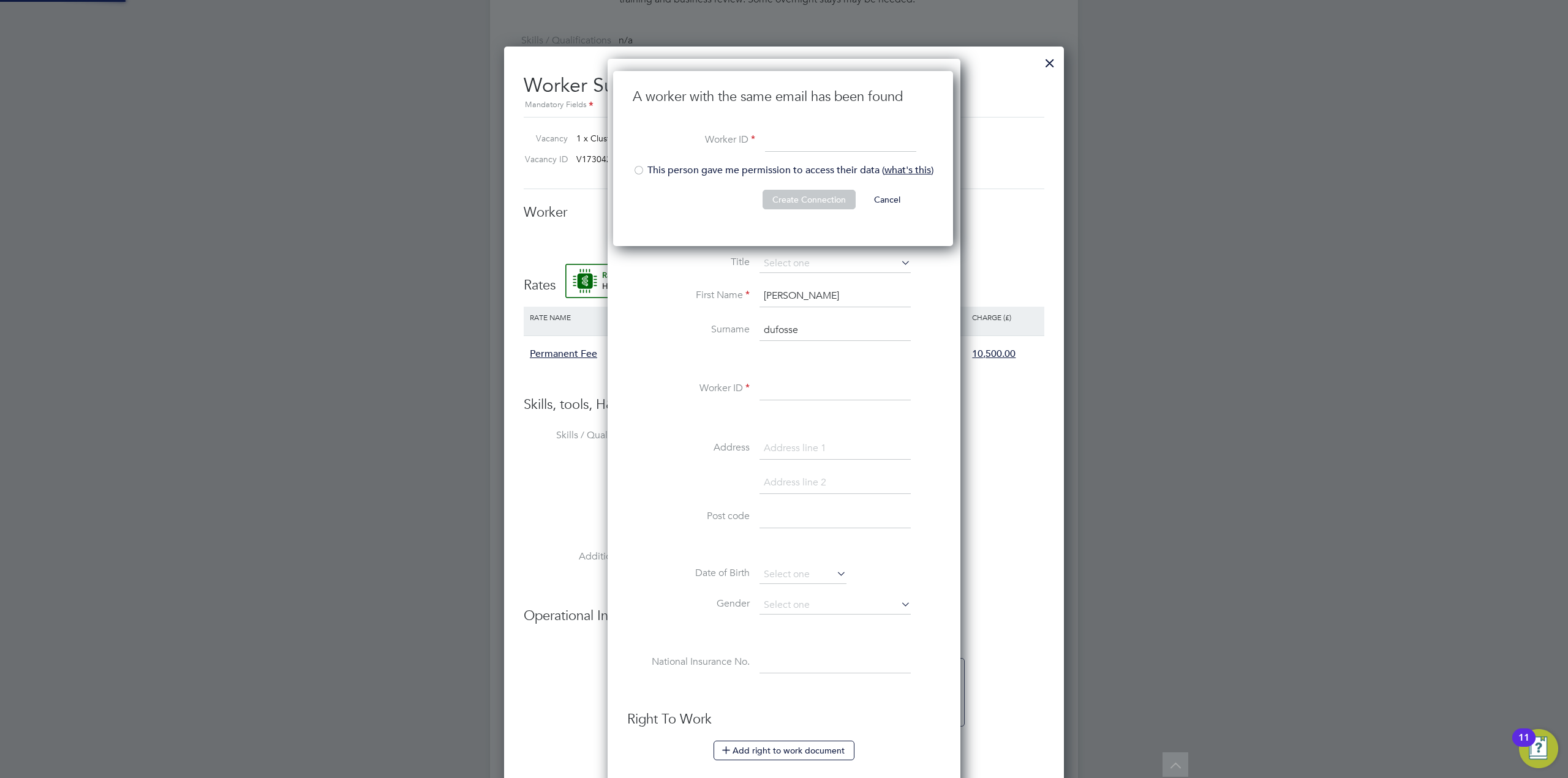
scroll to position [176, 342]
paste input "C-003165157"
type input "C-003165157"
click at [784, 170] on li "This person gave me permission to access their data ( what's this )" at bounding box center [783, 176] width 301 height 25
click at [810, 197] on button "Create Connection" at bounding box center [809, 200] width 93 height 19
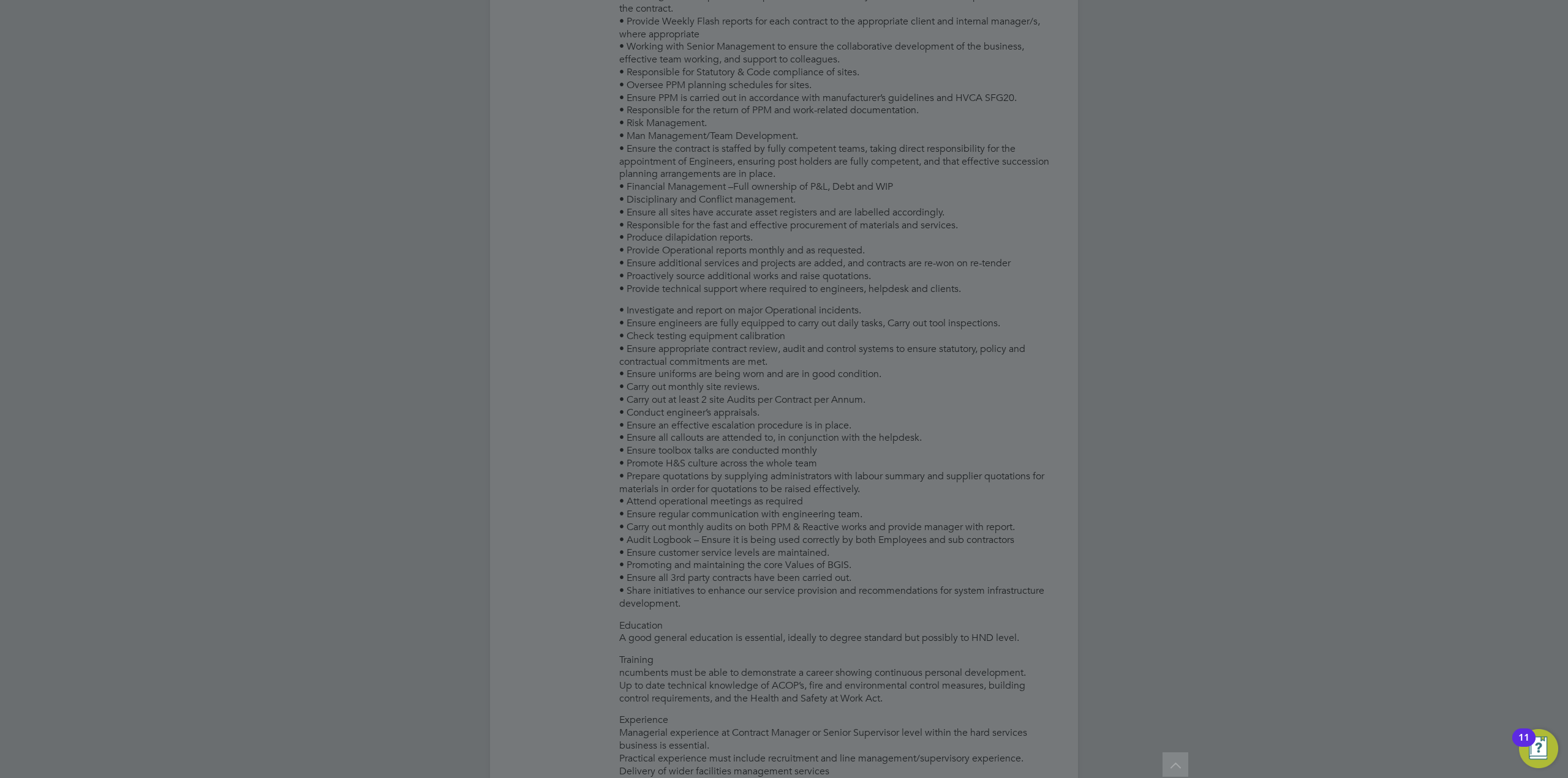
scroll to position [0, 0]
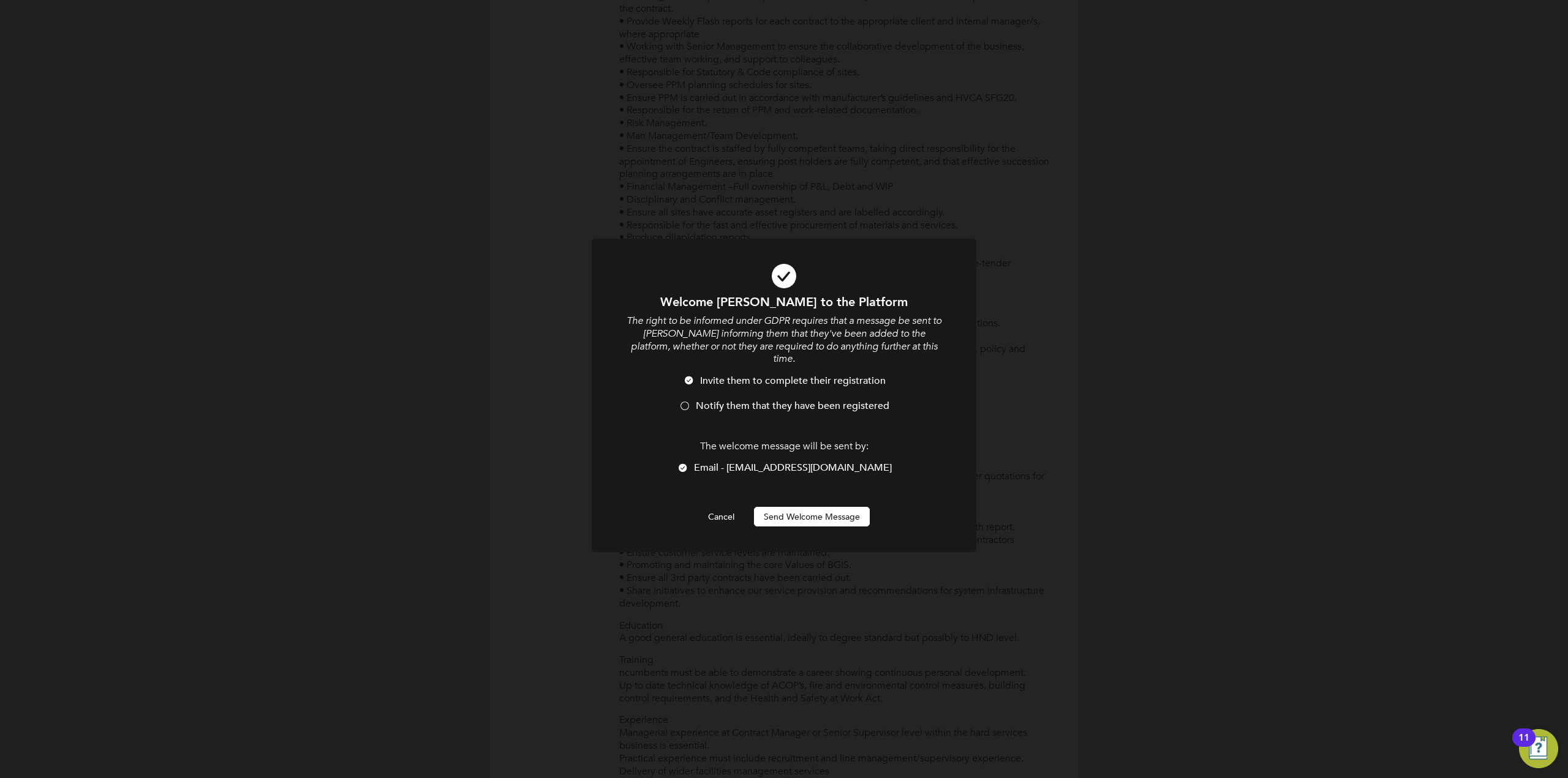
click at [714, 400] on span "Notify them that they have been registered" at bounding box center [793, 406] width 194 height 12
click at [807, 507] on button "Send Welcome Message" at bounding box center [811, 517] width 116 height 19
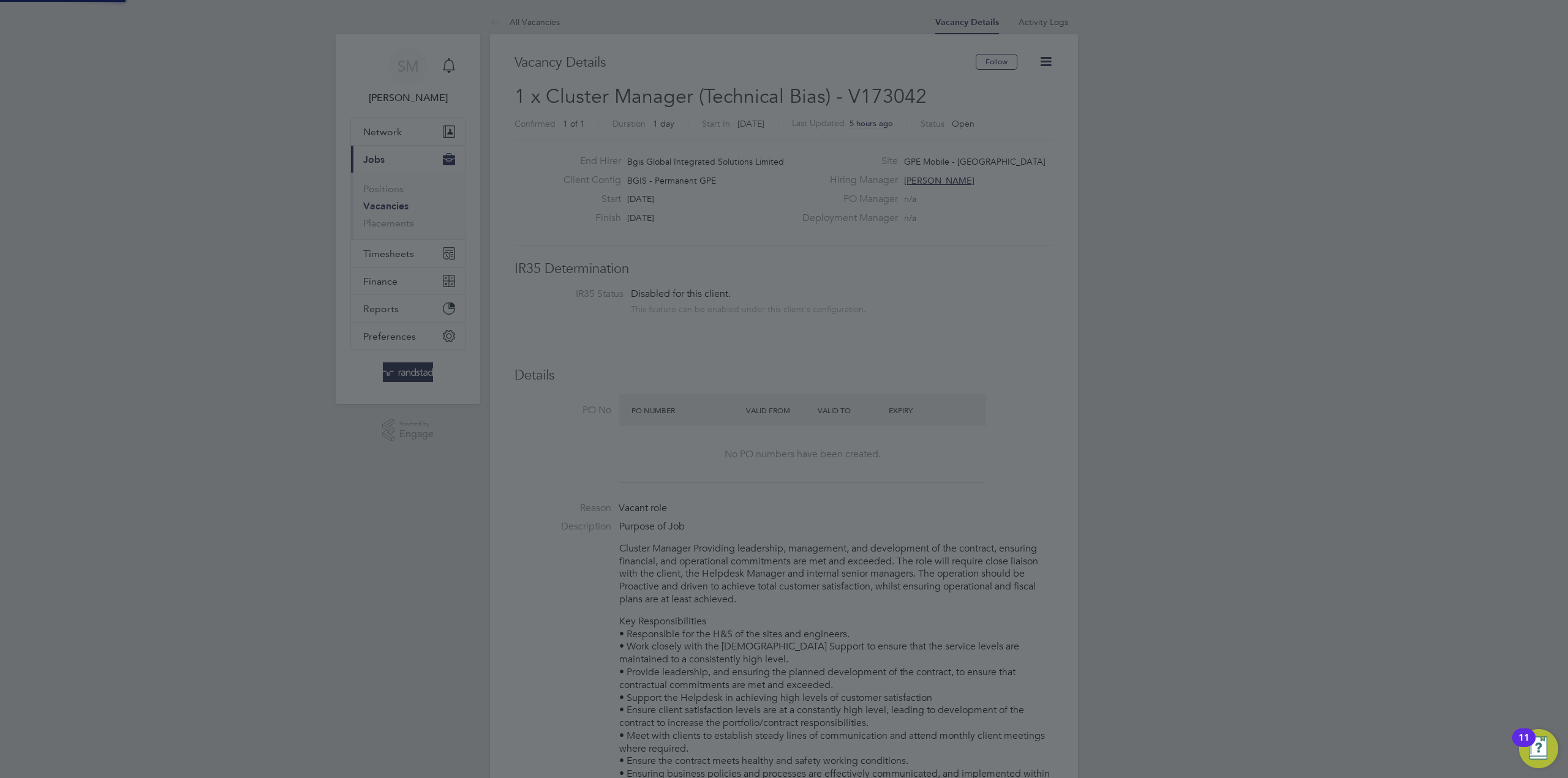
scroll to position [778, 0]
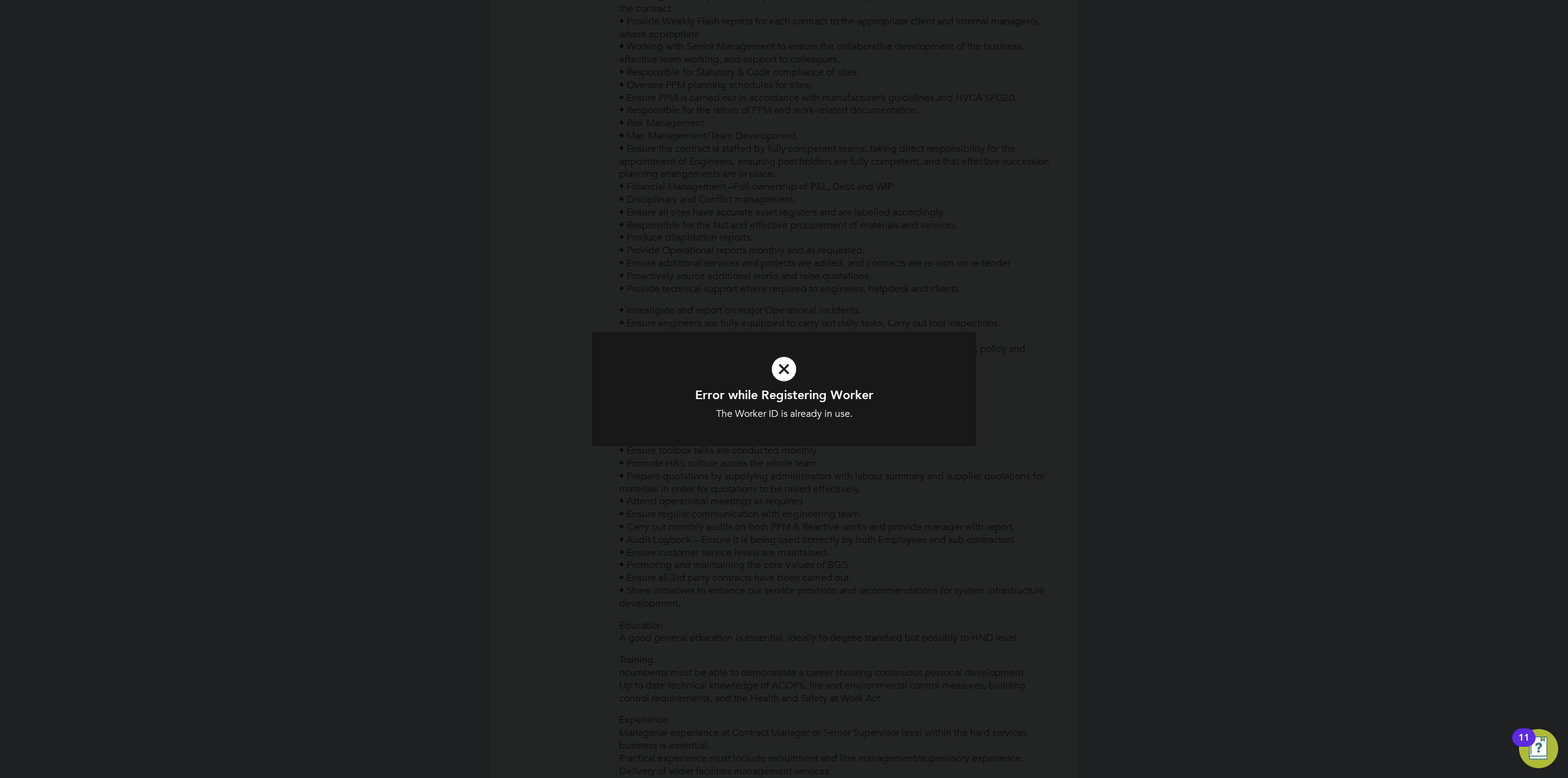
click at [1035, 460] on div "Error while Registering Worker The Worker ID is already in use. Cancel Okay" at bounding box center [784, 389] width 1568 height 778
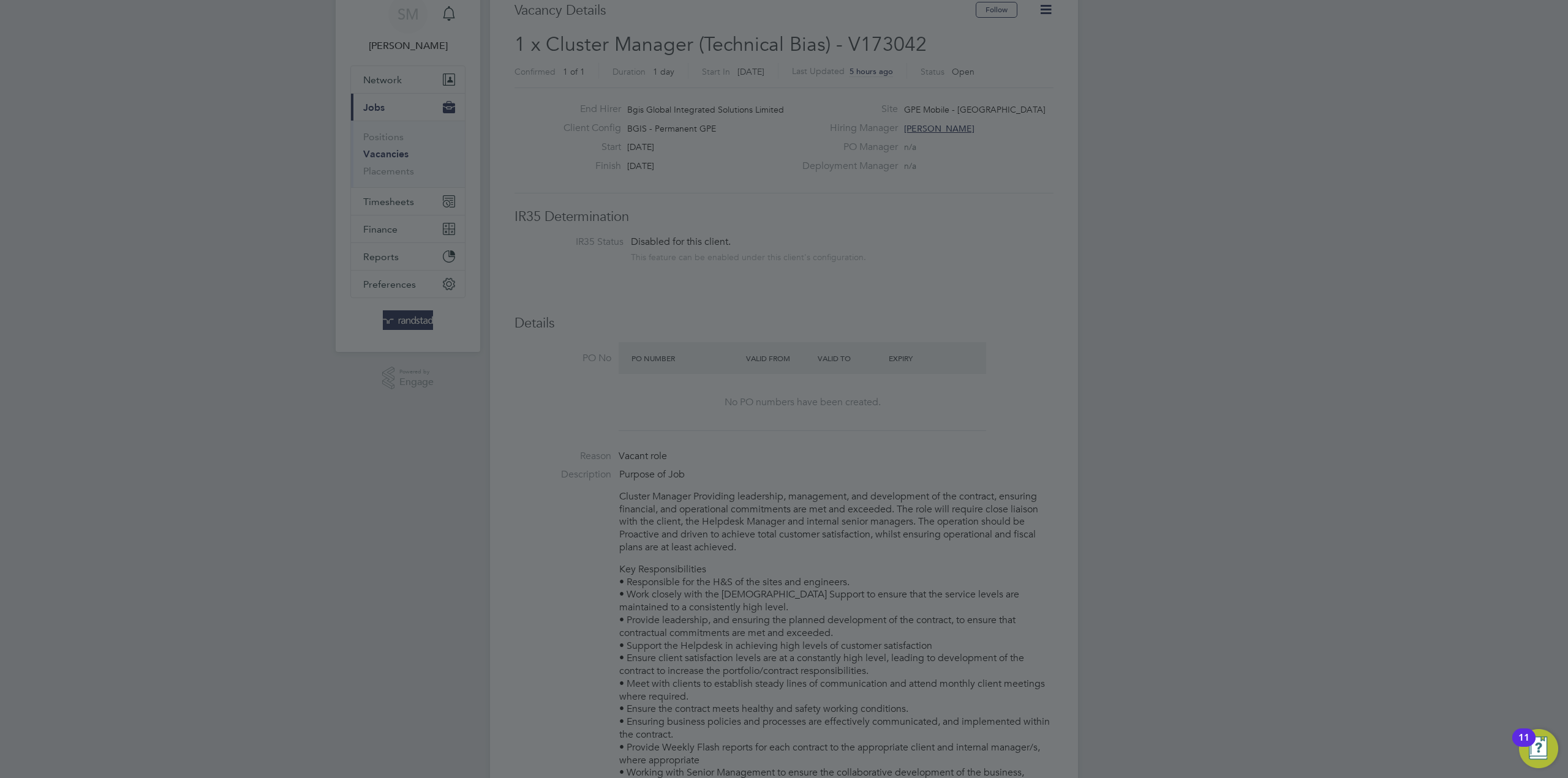
scroll to position [0, 0]
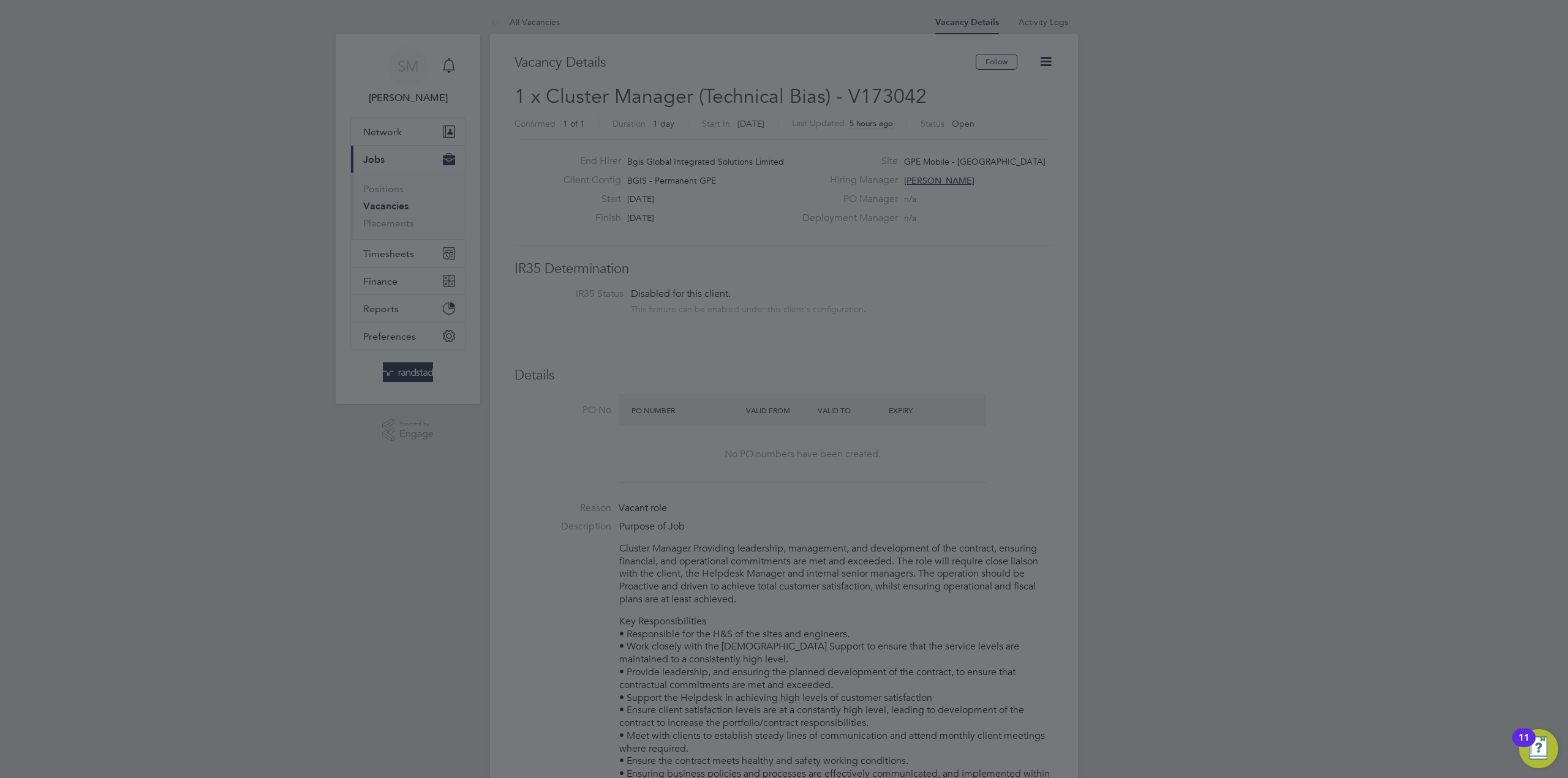
click at [273, 600] on div at bounding box center [784, 389] width 1568 height 778
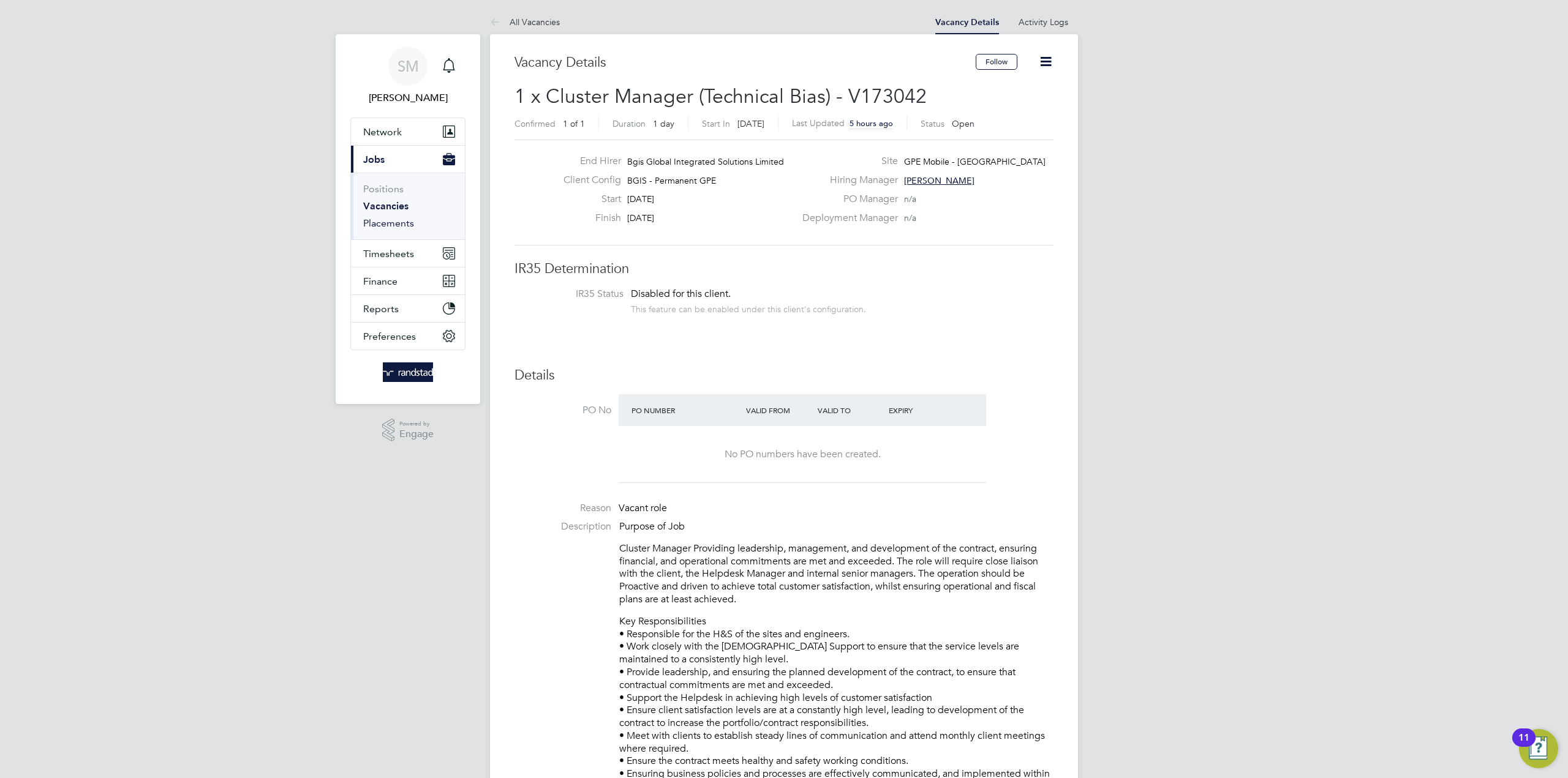
click at [389, 222] on link "Placements" at bounding box center [388, 223] width 50 height 12
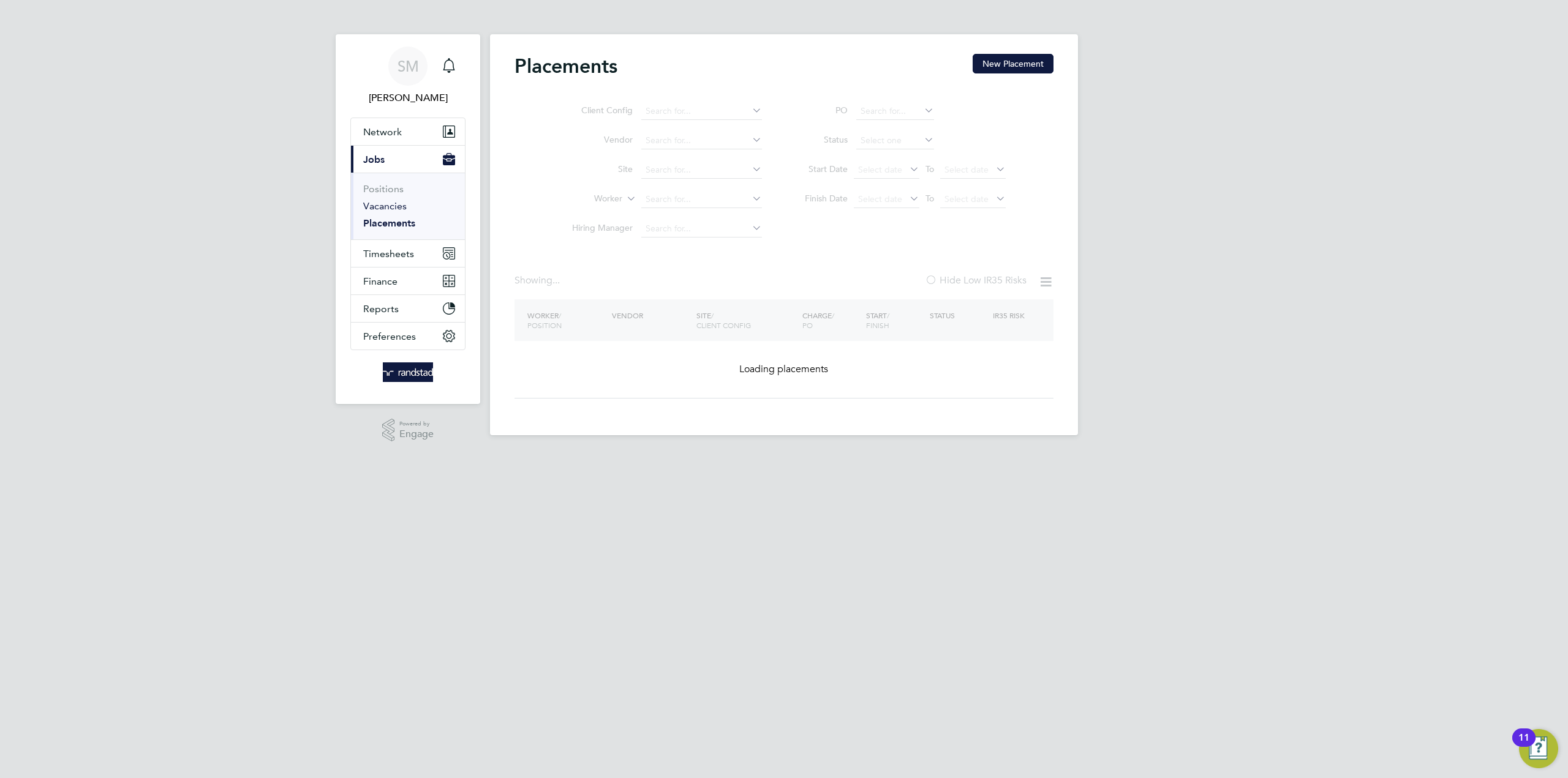
click at [386, 209] on link "Vacancies" at bounding box center [385, 206] width 44 height 12
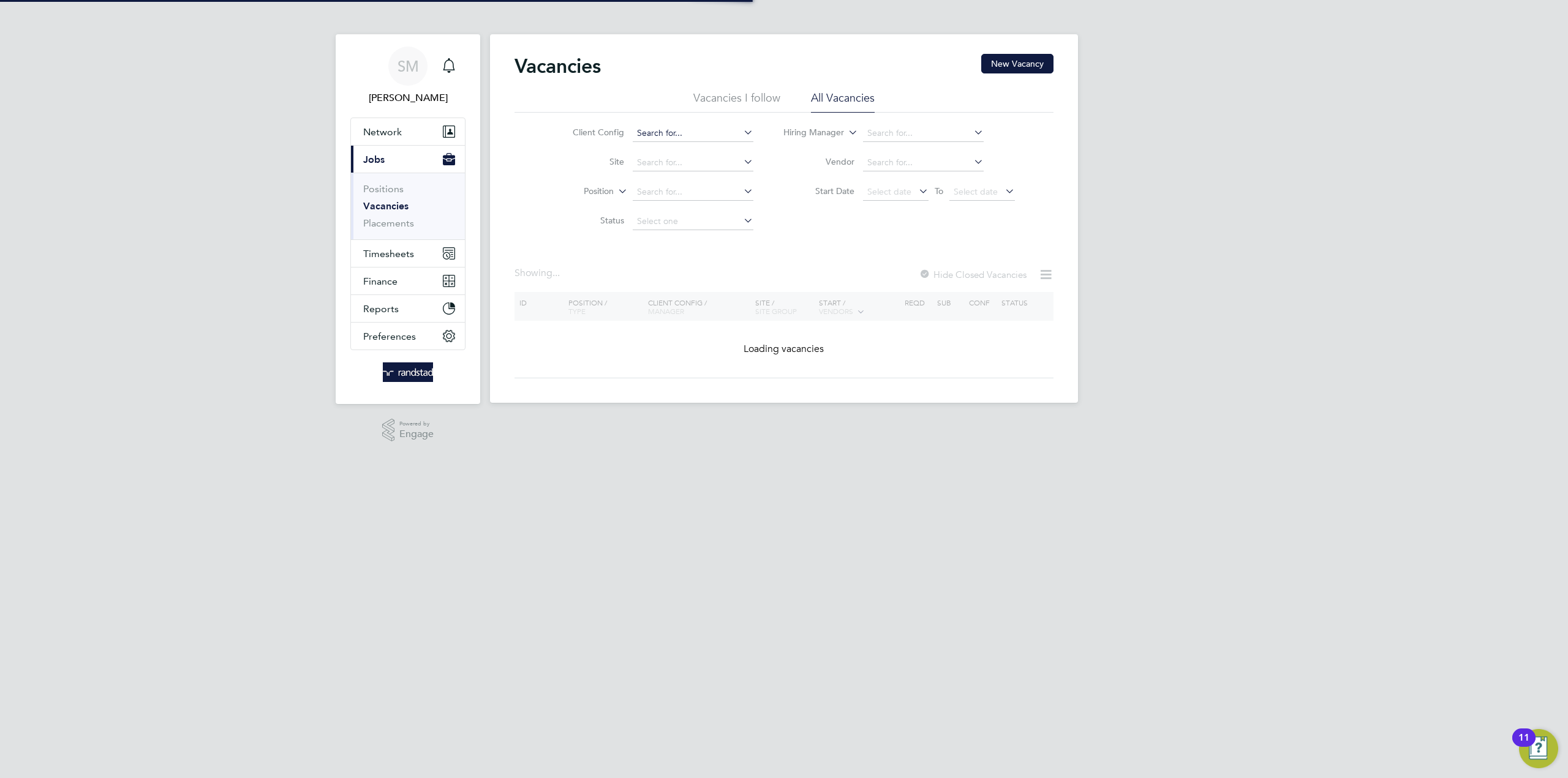
click at [665, 133] on input at bounding box center [693, 133] width 120 height 17
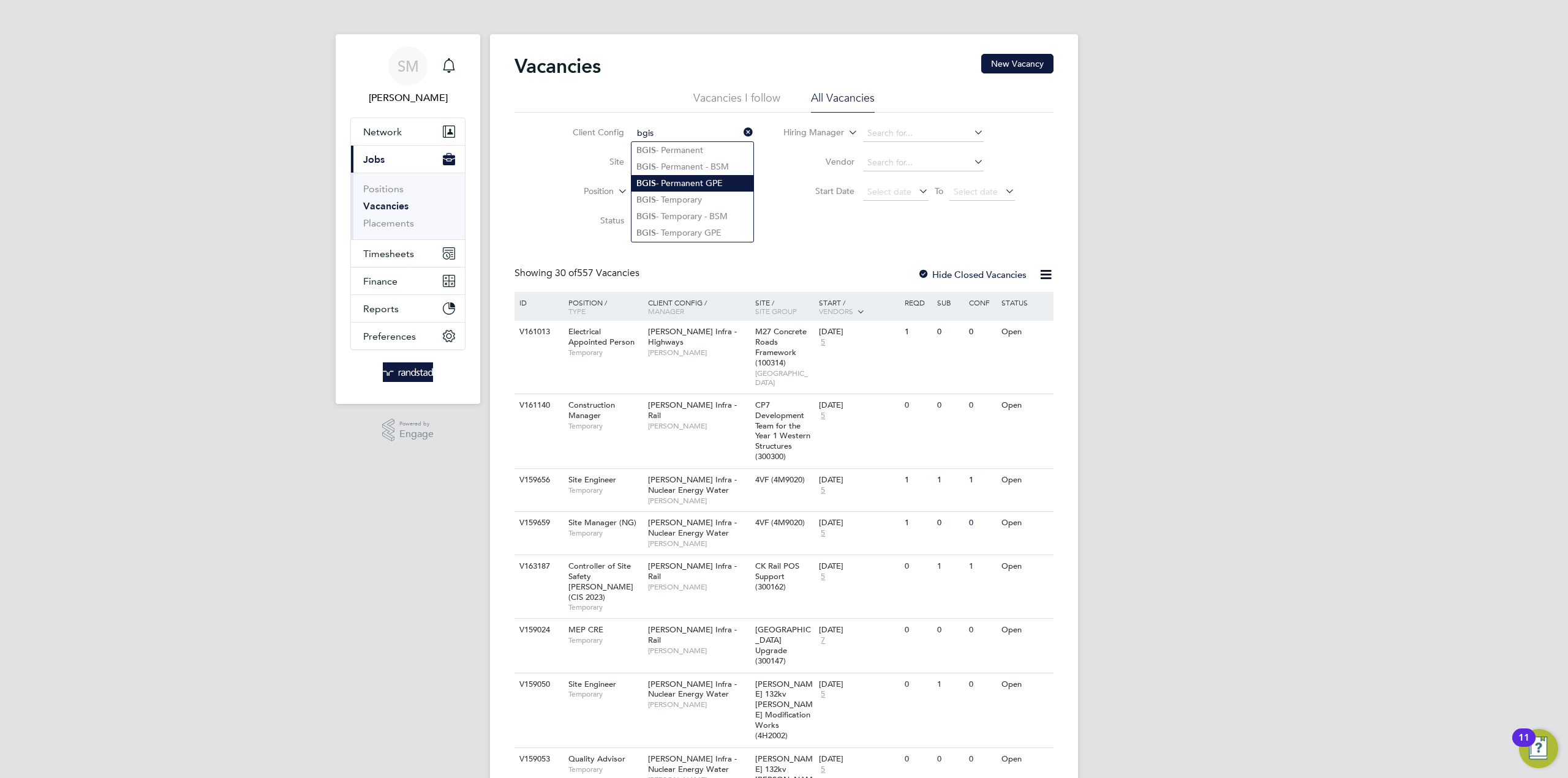
click at [691, 182] on li "BGIS - Permanent GPE" at bounding box center [692, 183] width 122 height 17
type input "BGIS - Permanent GPE"
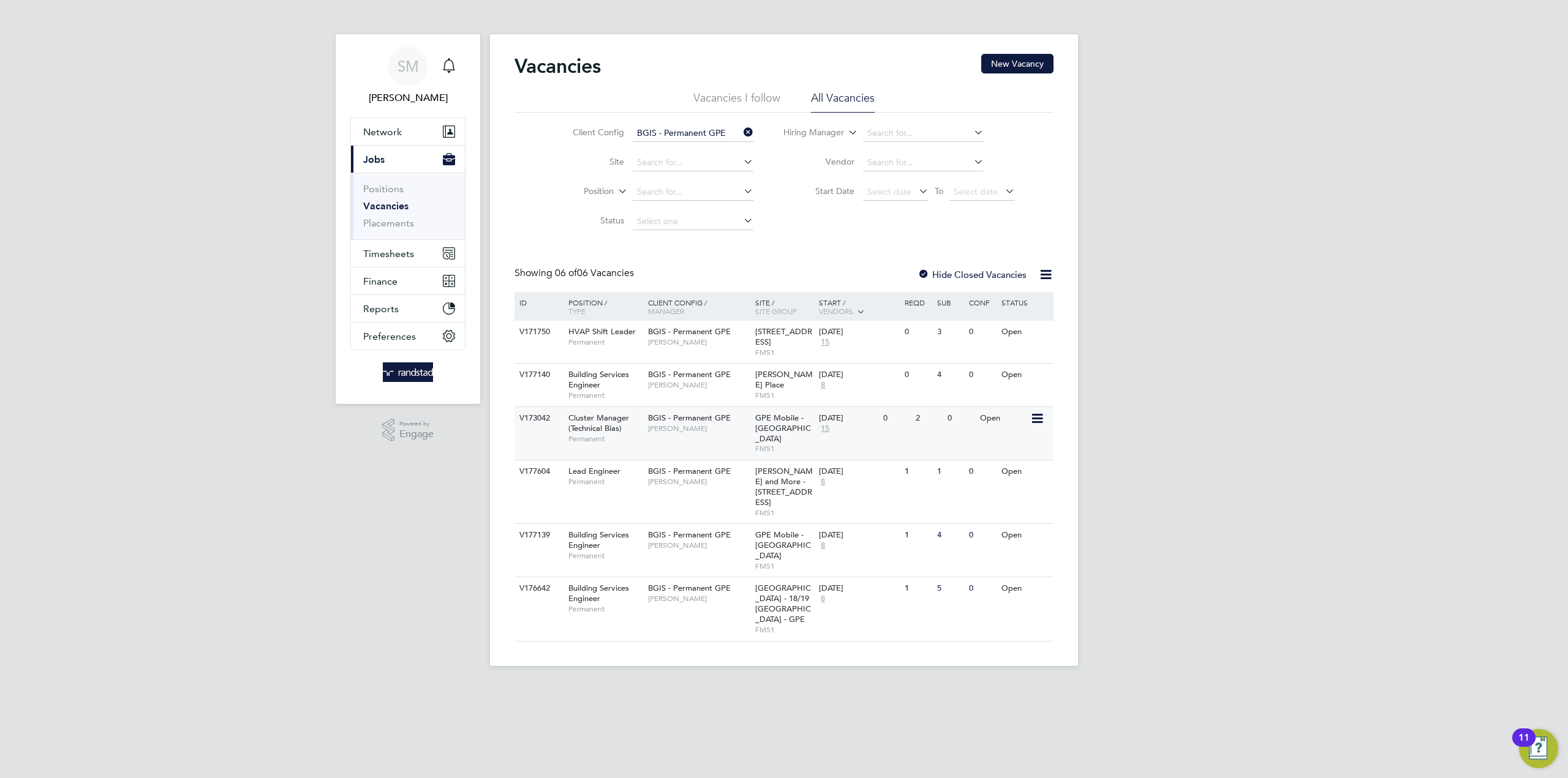
click at [598, 424] on span "Cluster Manager (Technical Bias)" at bounding box center [599, 423] width 61 height 21
click at [596, 420] on span "Cluster Manager (Technical Bias)" at bounding box center [599, 423] width 61 height 21
click at [596, 416] on span "Cluster Manager (Technical Bias)" at bounding box center [599, 423] width 61 height 21
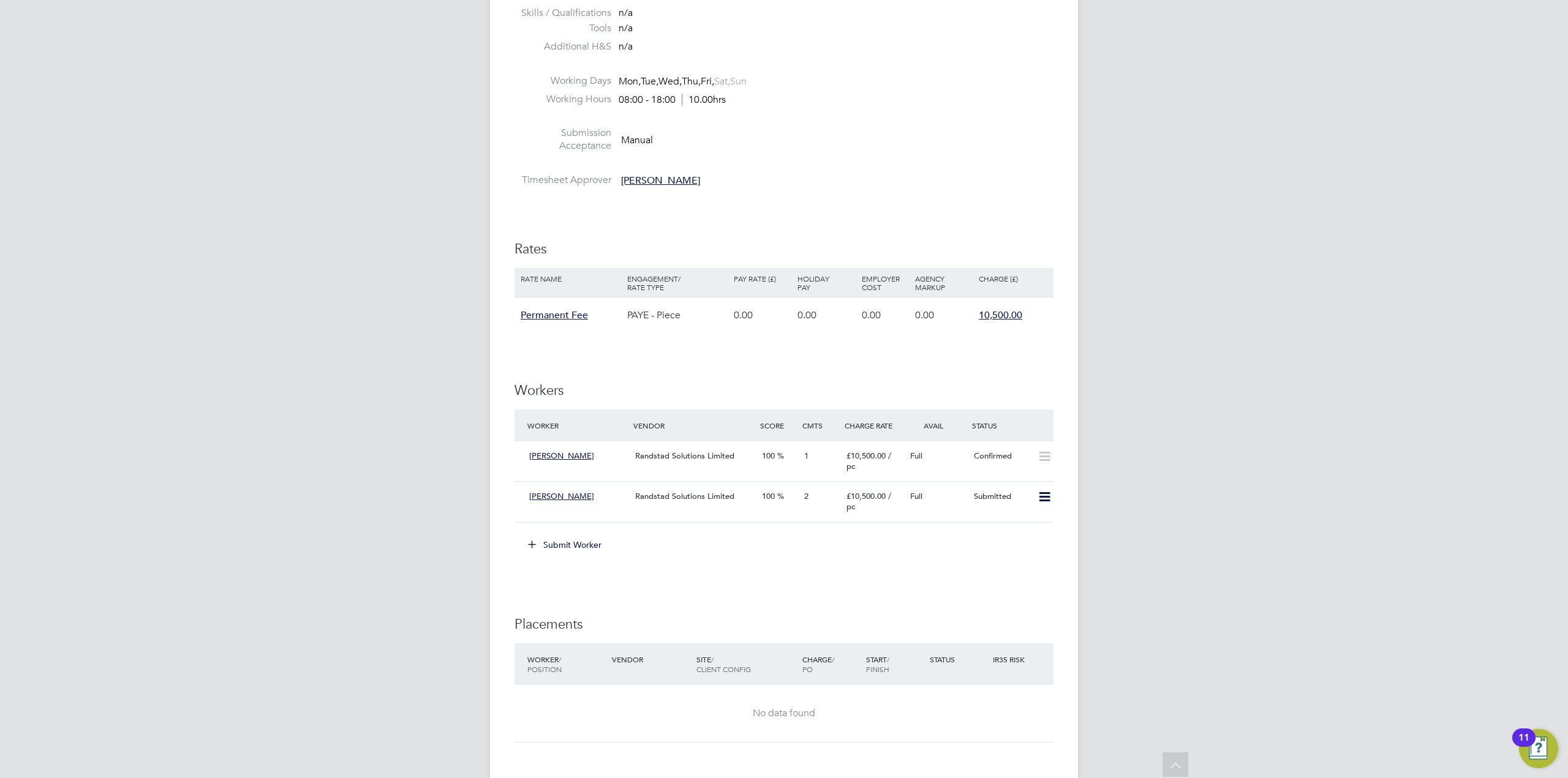
scroll to position [2016, 0]
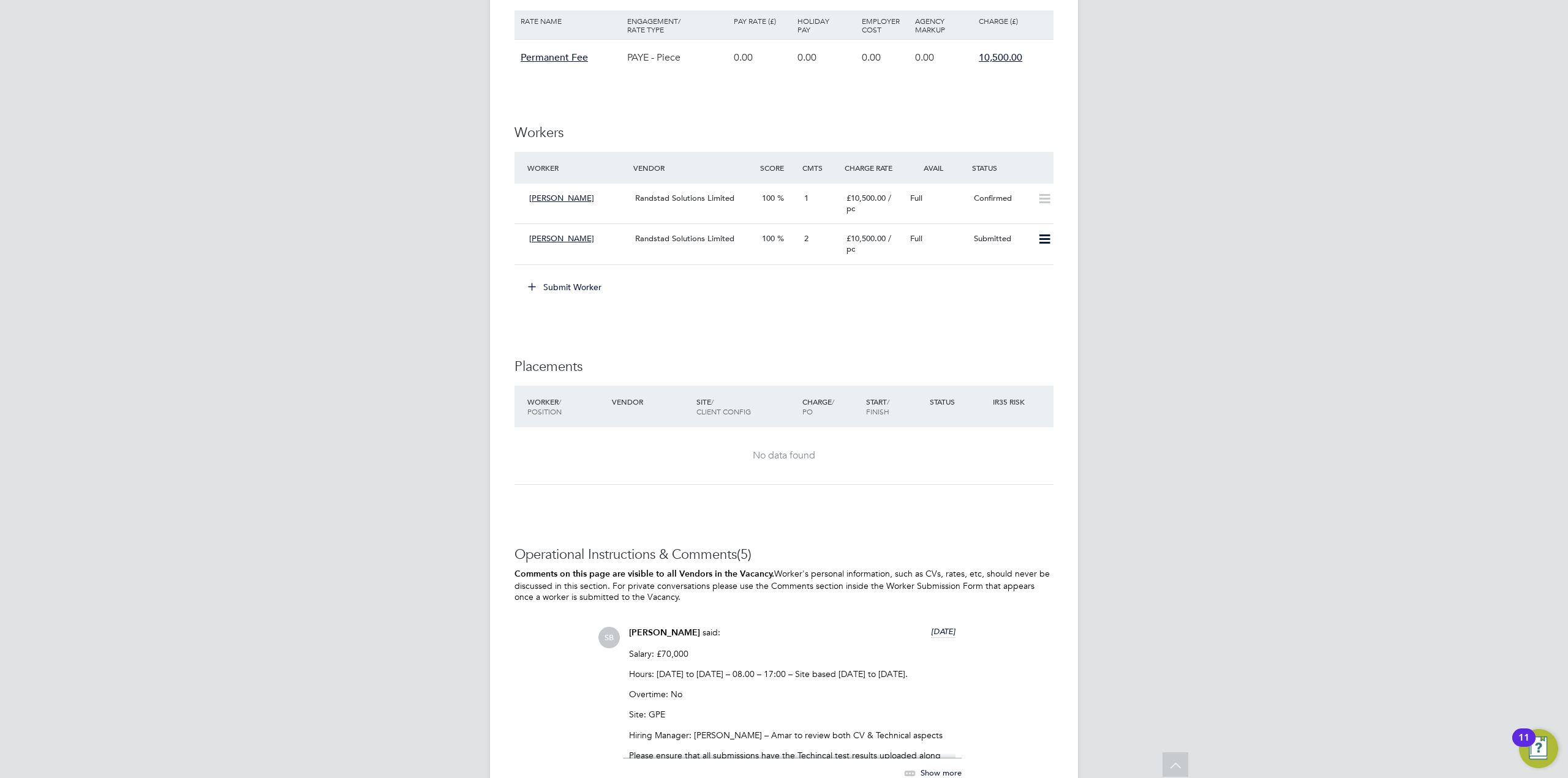
click at [559, 288] on button "Submit Worker" at bounding box center [565, 287] width 92 height 19
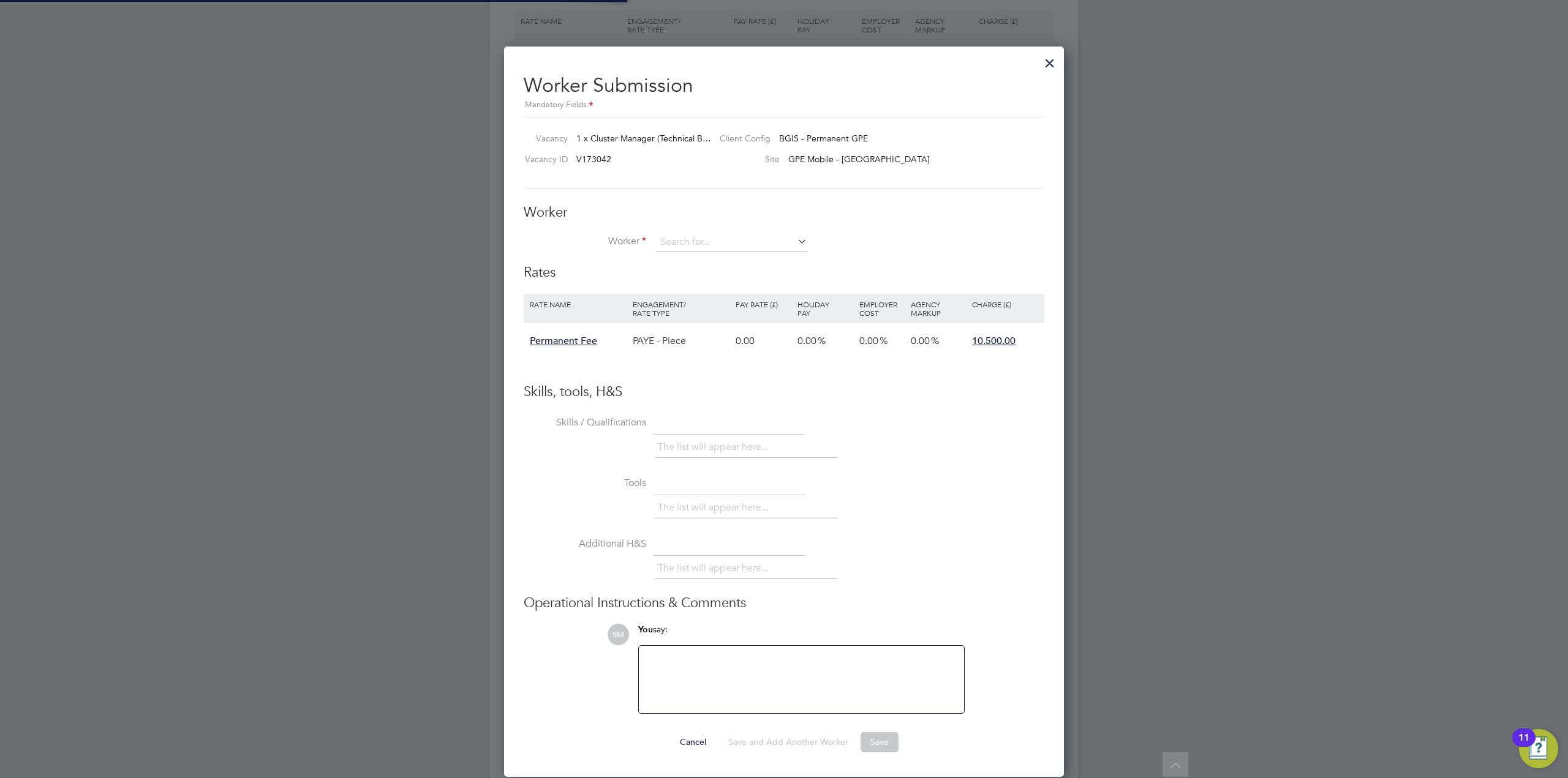
scroll to position [732, 560]
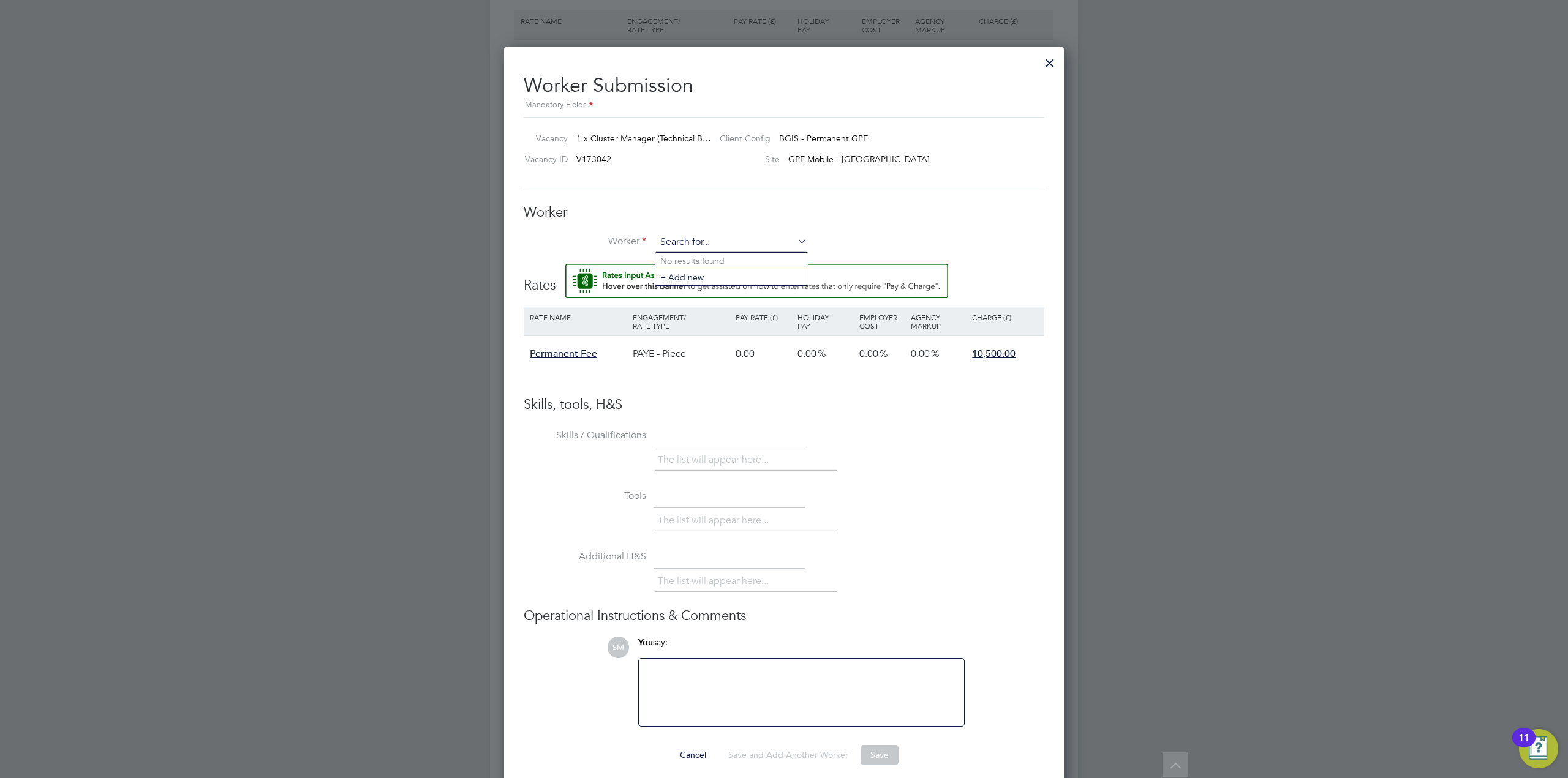
click at [709, 243] on input at bounding box center [731, 242] width 151 height 19
paste input "C-003165157"
type input "C-003165157"
click at [694, 240] on input at bounding box center [731, 242] width 151 height 19
paste input "C-004451130"
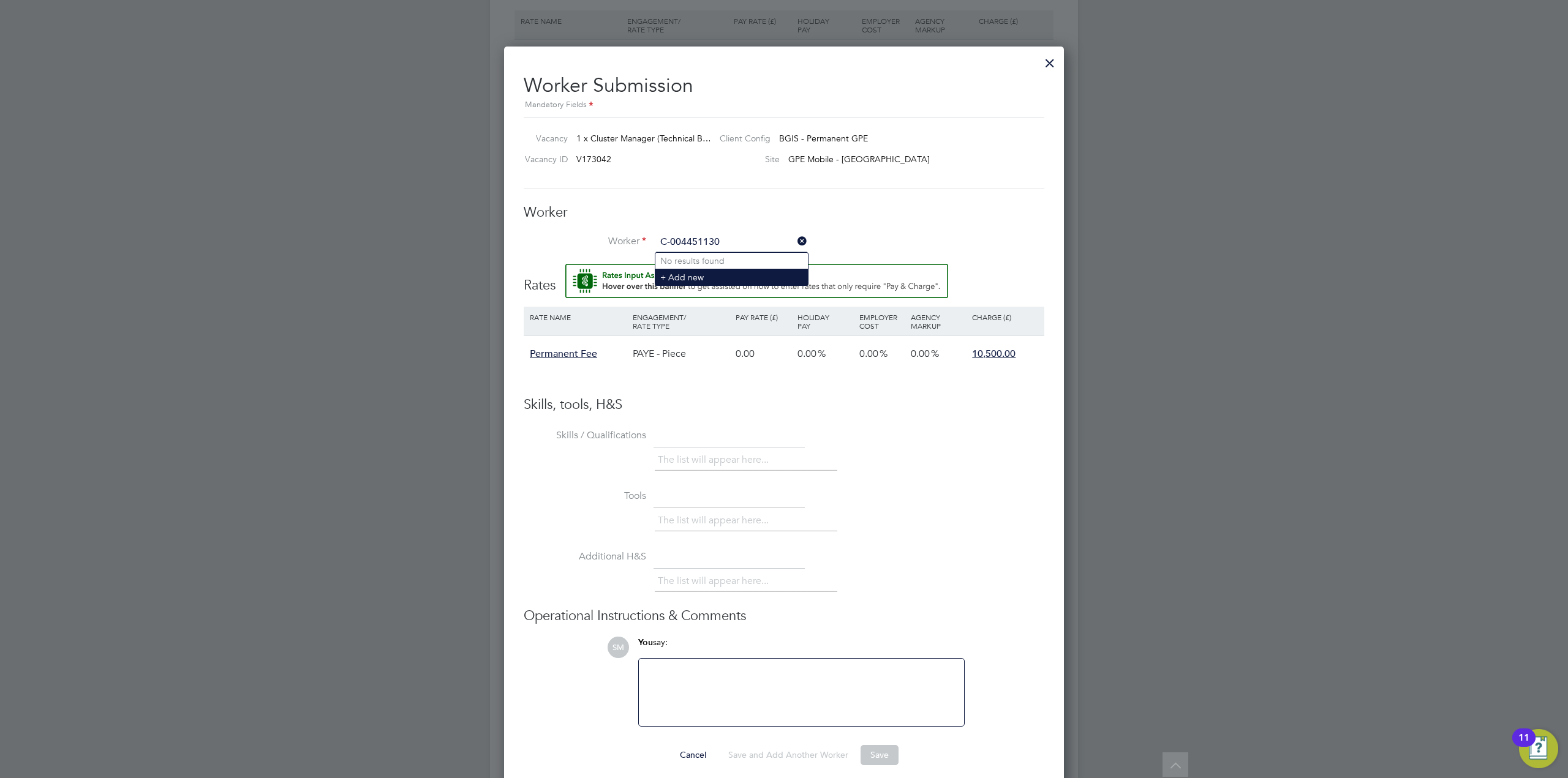
type input "C-004451130"
click at [710, 273] on li "+ Add new" at bounding box center [731, 277] width 152 height 17
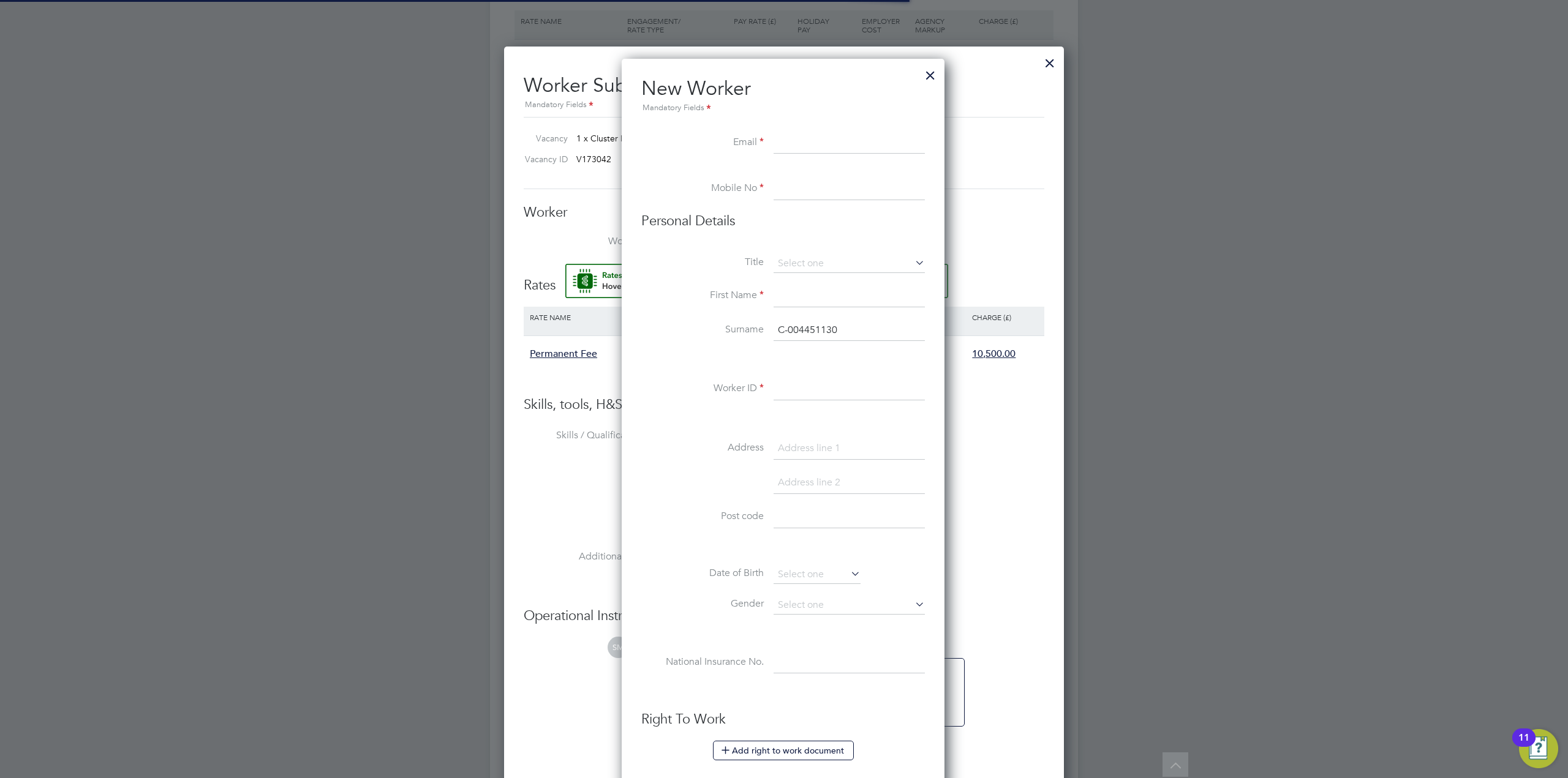
scroll to position [1099, 353]
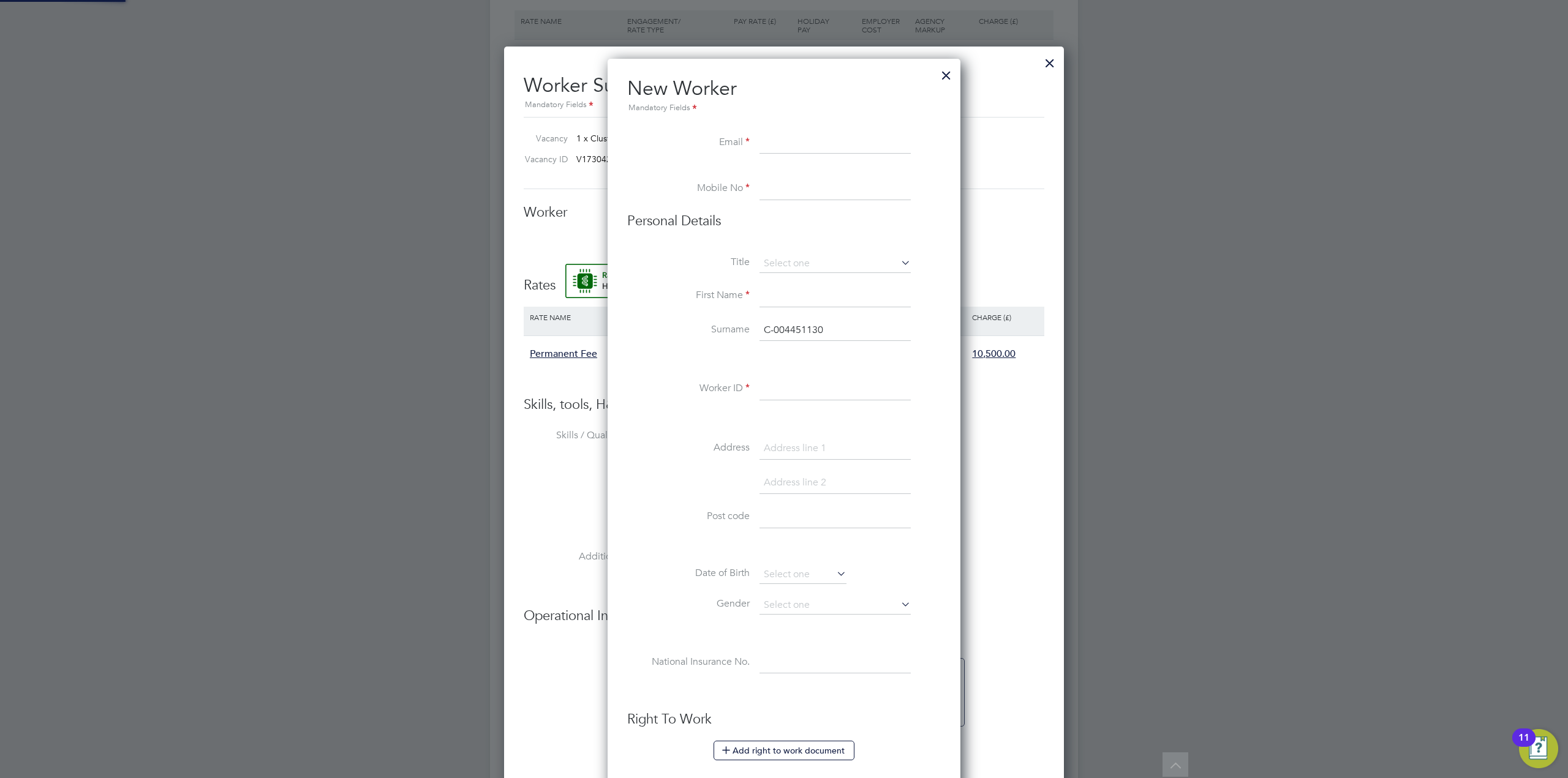
click at [810, 147] on input at bounding box center [835, 143] width 151 height 22
paste input "michaeldufosse@outlook.com"
type input "michaeldufosse@outlook.com"
click at [815, 192] on input at bounding box center [835, 189] width 151 height 22
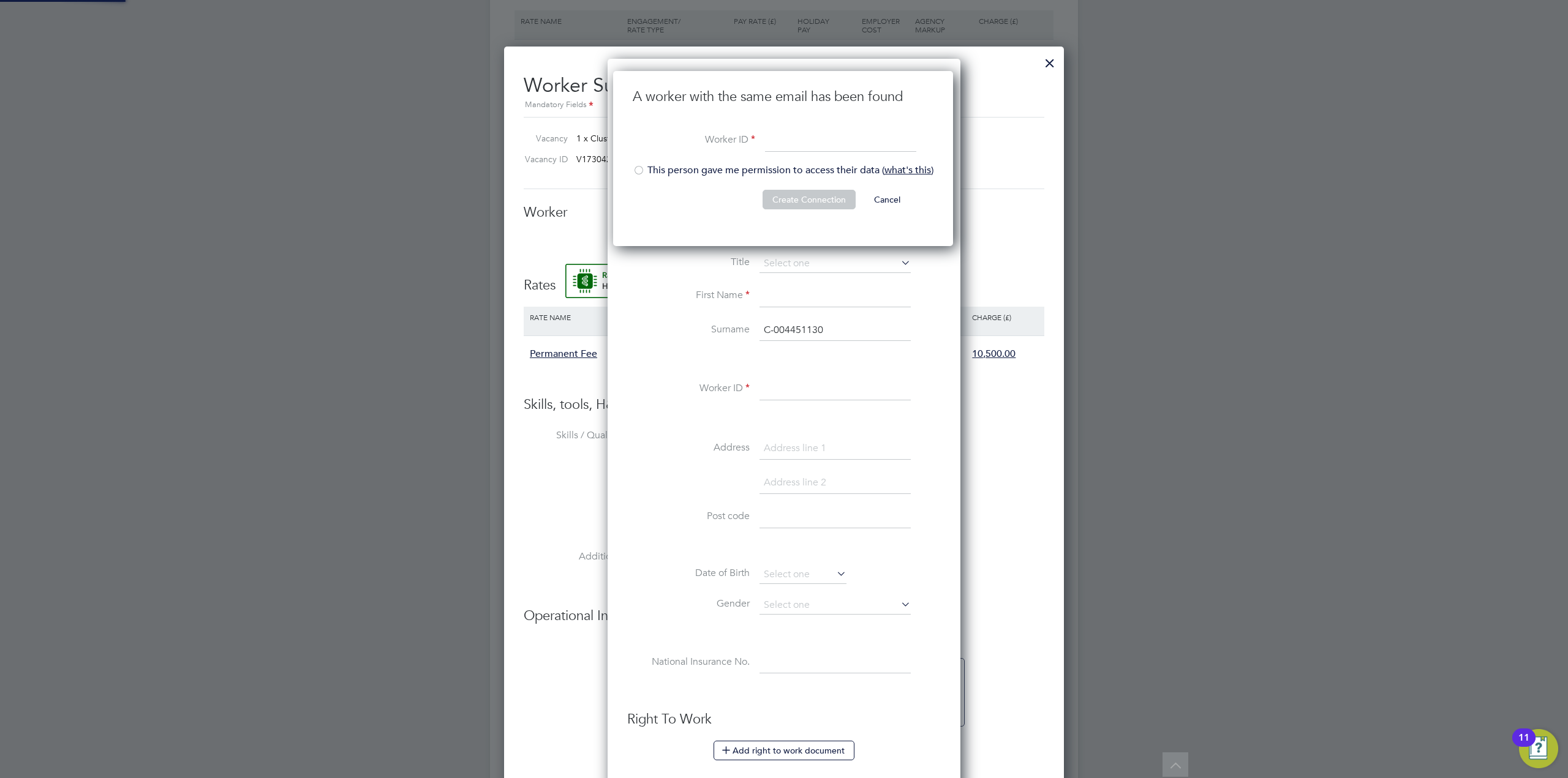
scroll to position [176, 342]
paste input "C-004451130"
type input "C-004451130"
click at [637, 174] on div at bounding box center [639, 172] width 12 height 12
click at [813, 202] on button "Create Connection" at bounding box center [809, 200] width 93 height 19
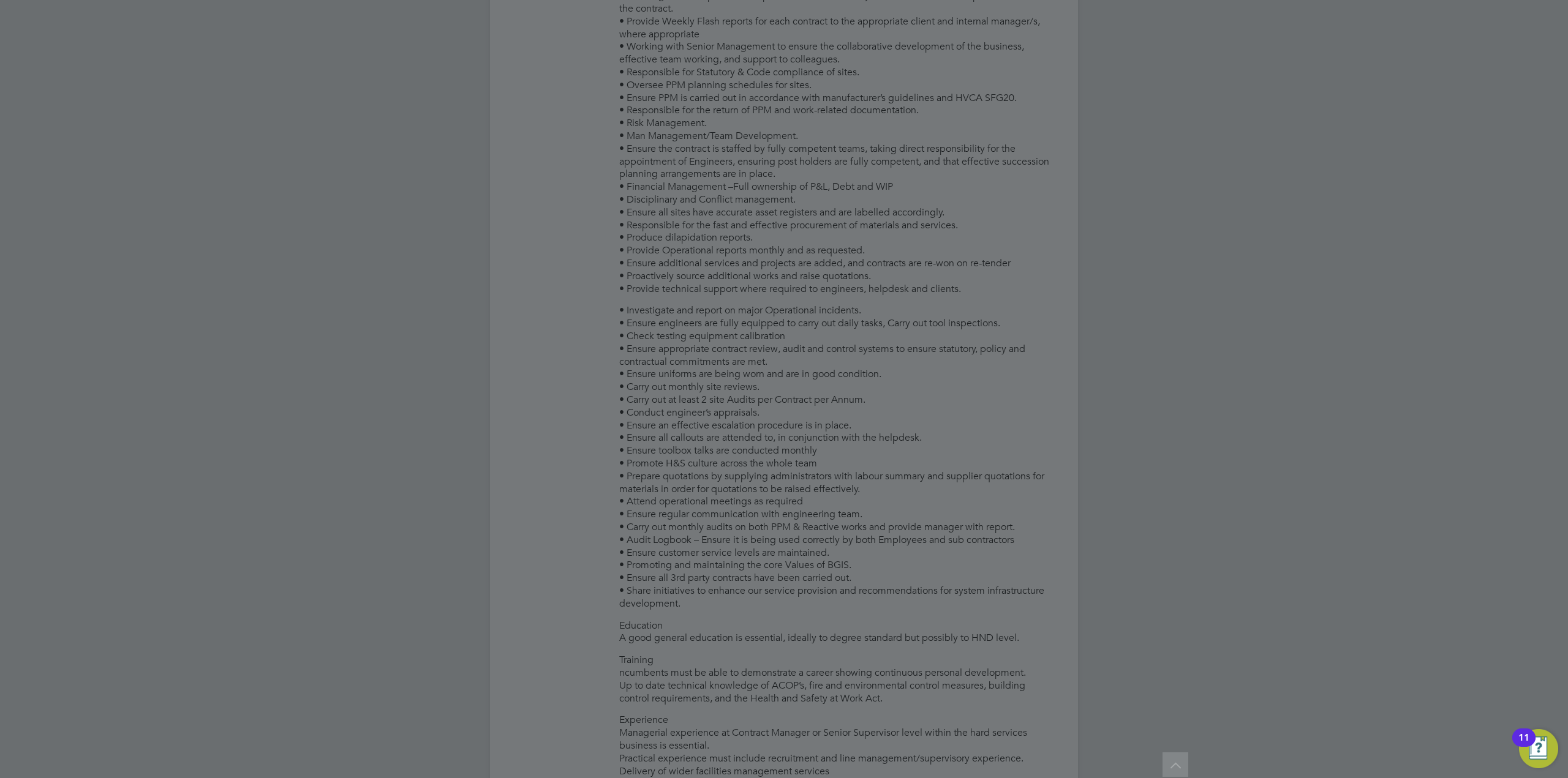
scroll to position [0, 0]
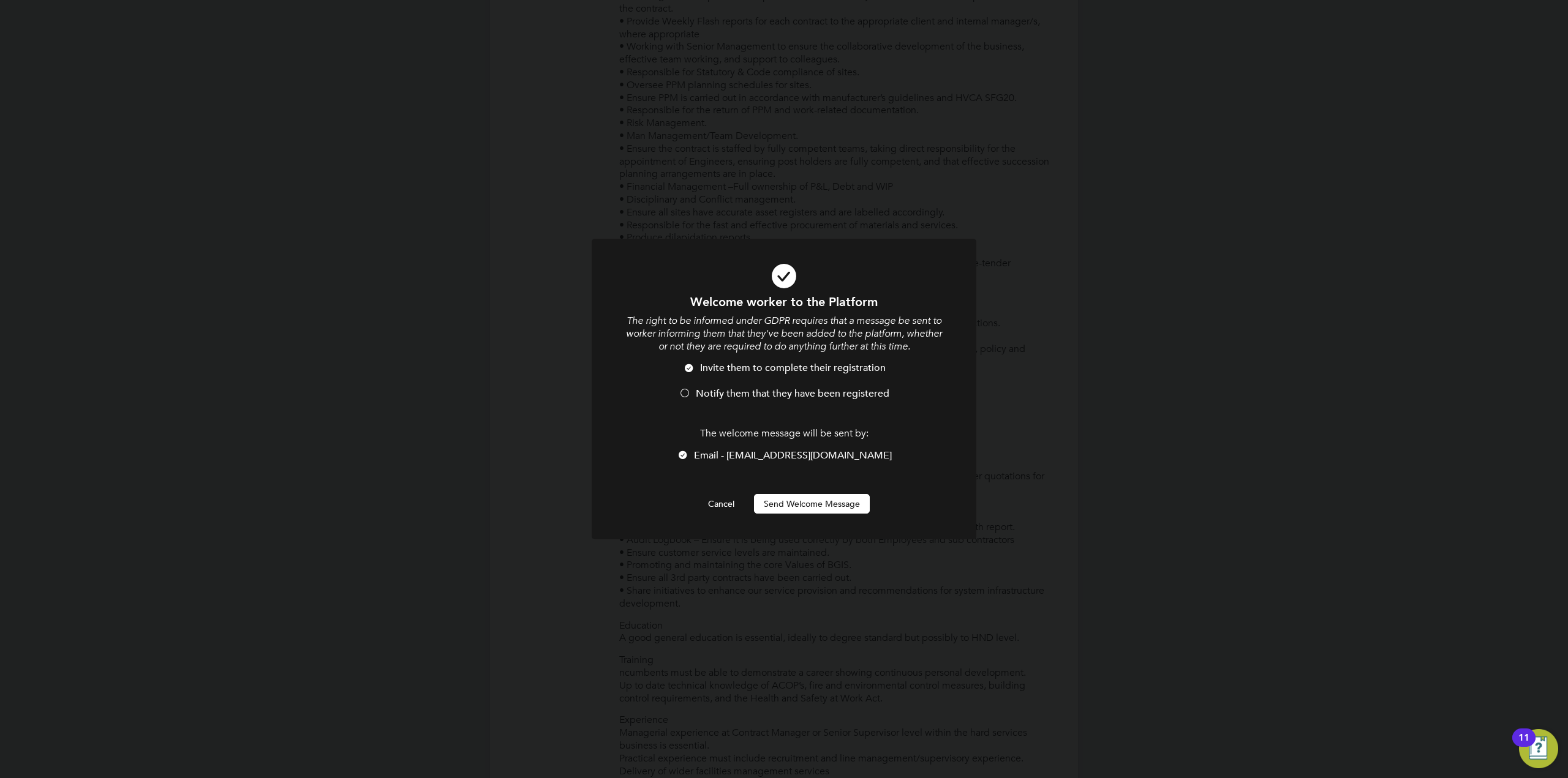
click at [730, 388] on span "Notify them that they have been registered" at bounding box center [793, 394] width 194 height 12
click at [822, 508] on button "Send Welcome Message" at bounding box center [811, 504] width 116 height 19
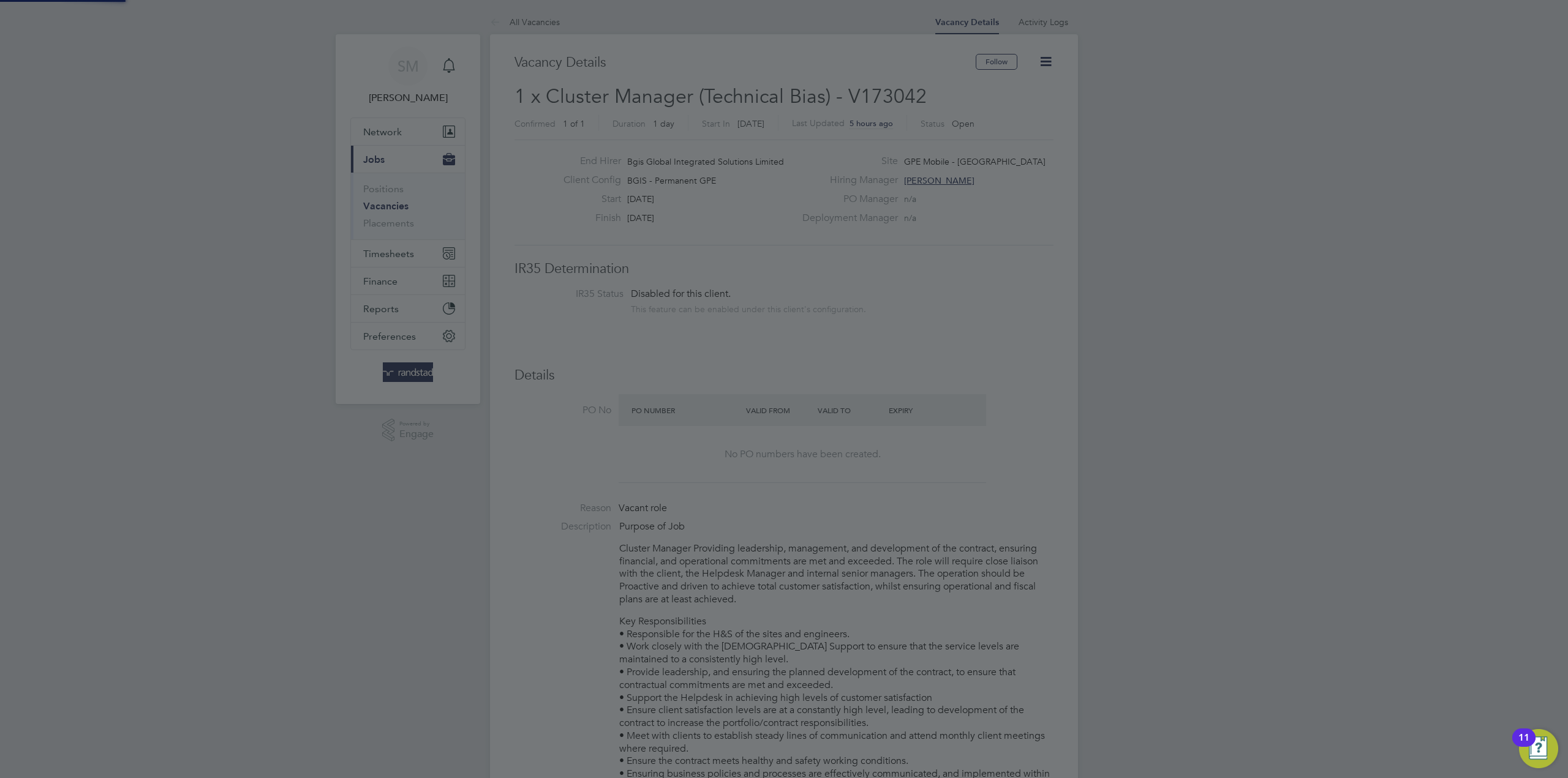
scroll to position [778, 0]
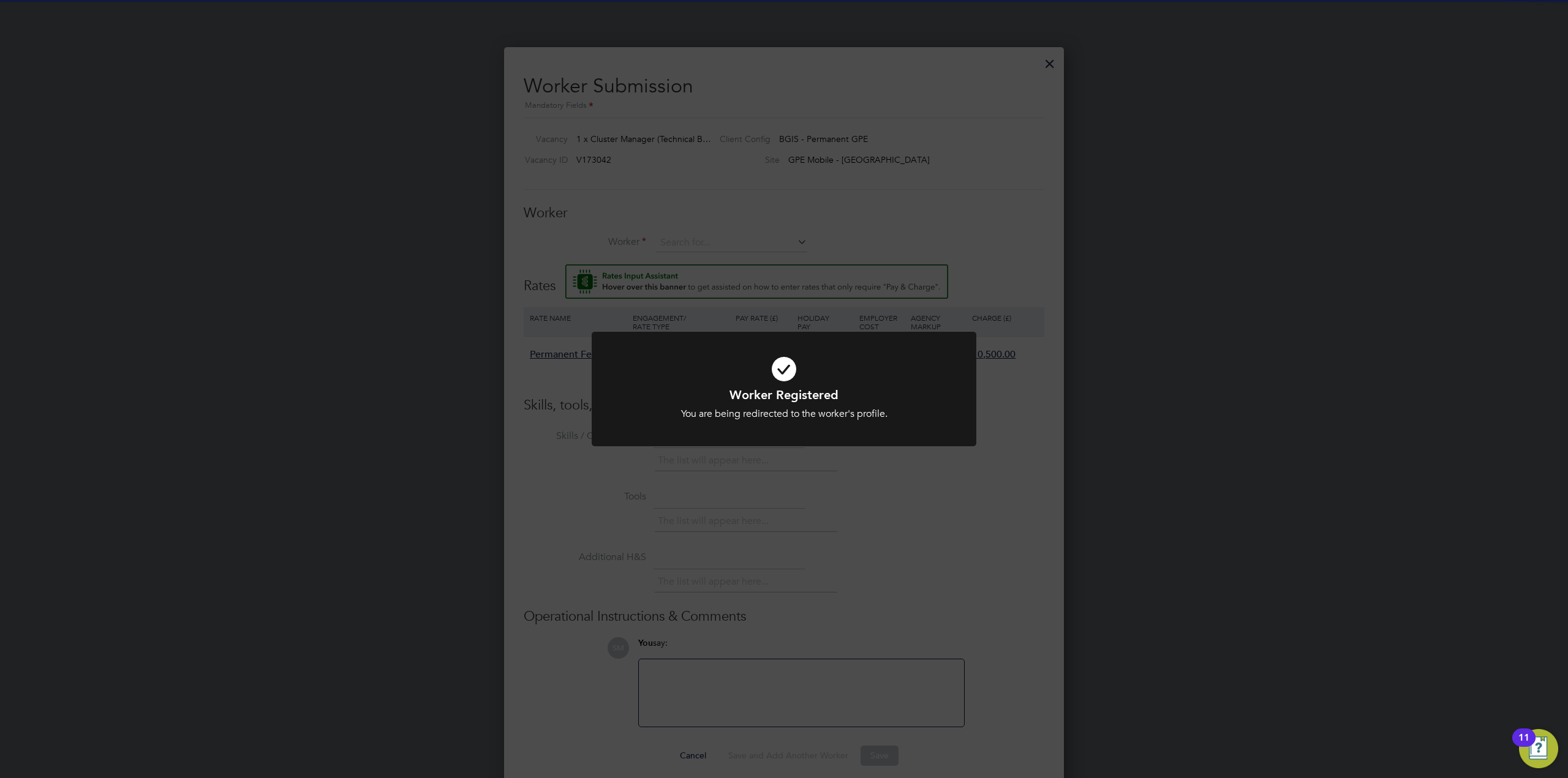
scroll to position [732, 560]
click at [1007, 505] on div "Worker Registered You are being redirected to the worker's profile. Cancel Okay" at bounding box center [784, 389] width 1568 height 778
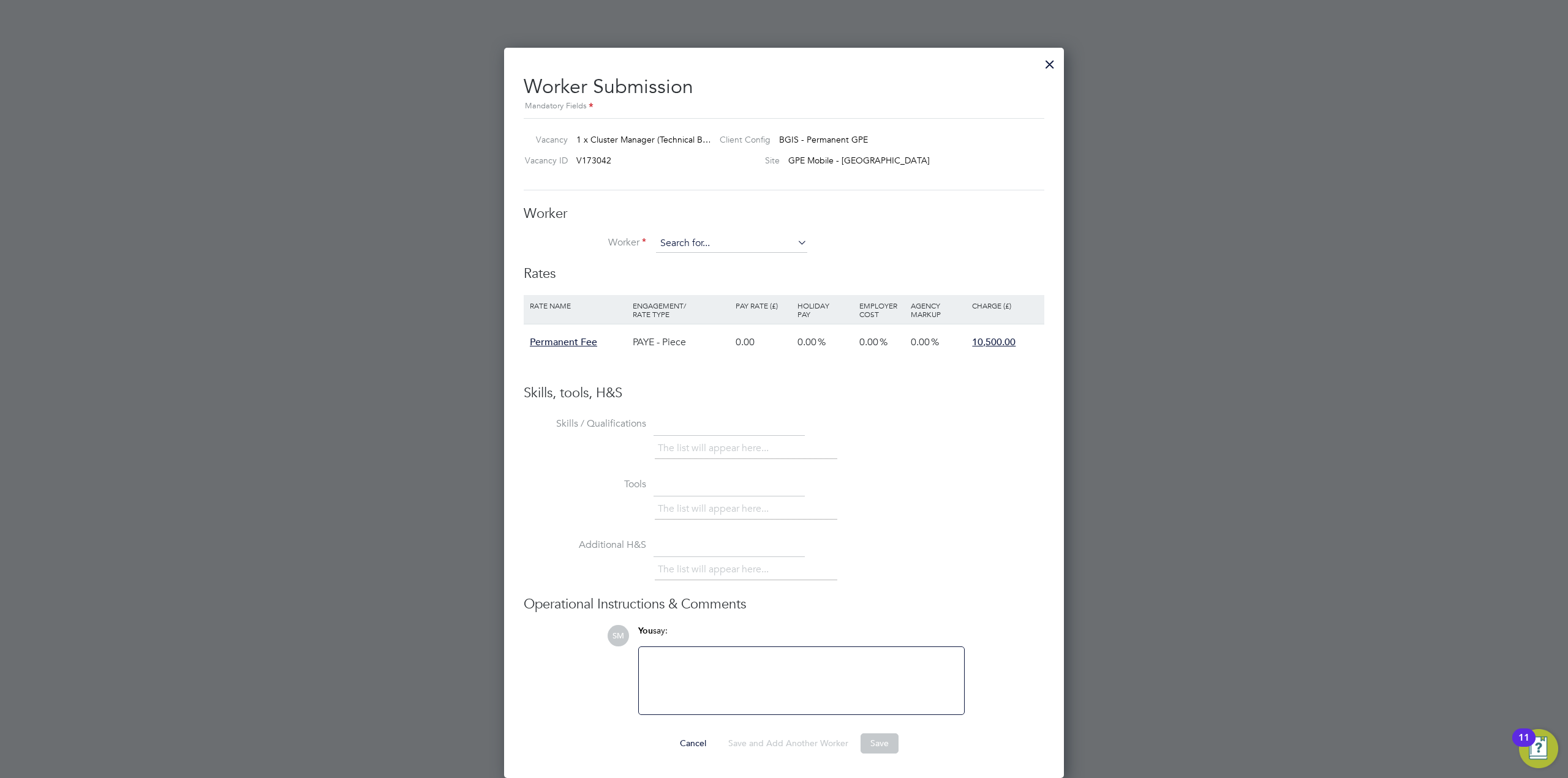
click at [708, 249] on input at bounding box center [731, 243] width 151 height 19
paste input "C-004451130"
click at [718, 261] on li "Michael Dufosse ( C-004451130 )" at bounding box center [731, 262] width 152 height 17
type input "Michael Dufosse (C-004451130)"
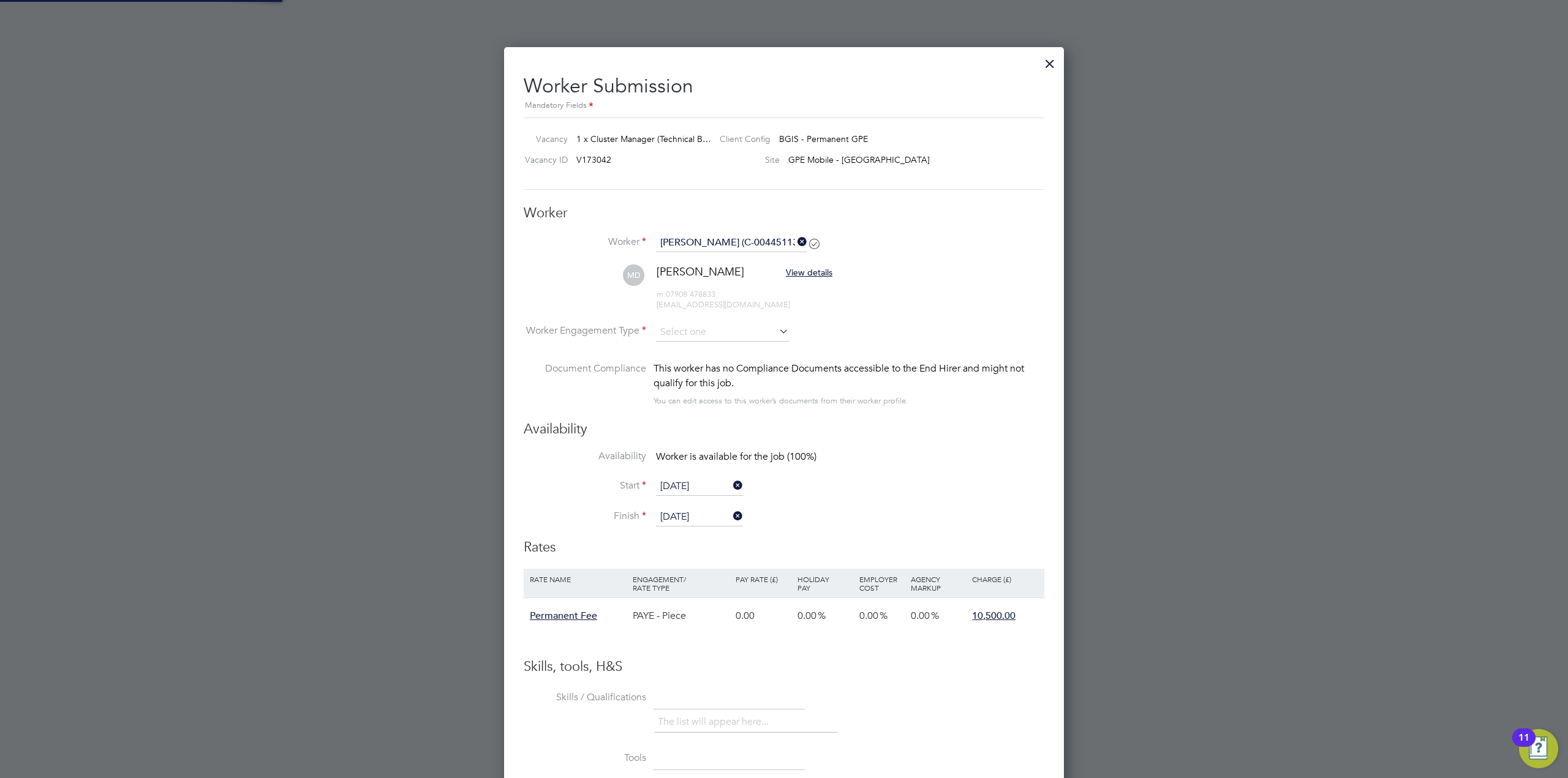
scroll to position [1006, 560]
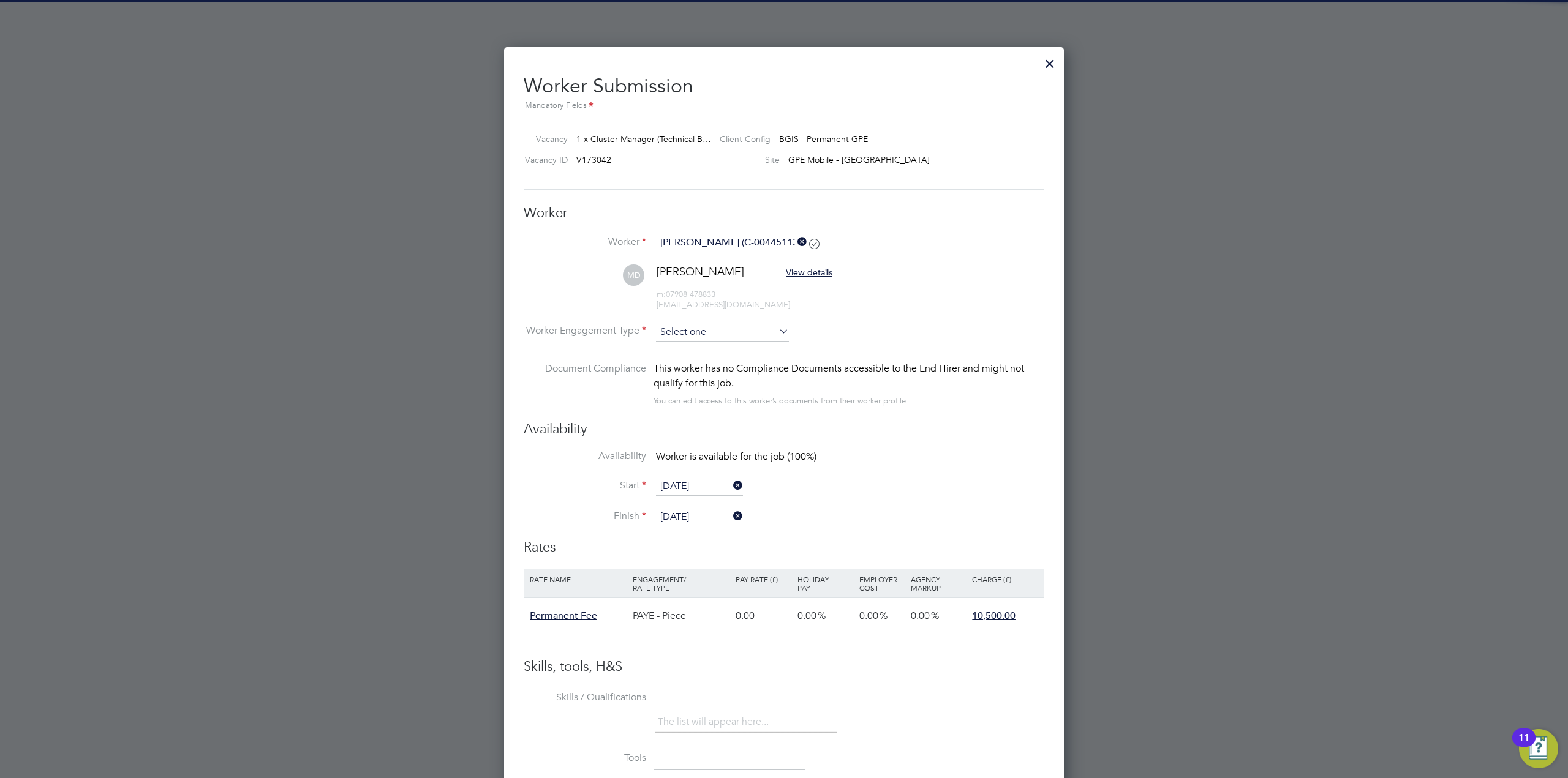
click at [721, 335] on input at bounding box center [722, 333] width 133 height 19
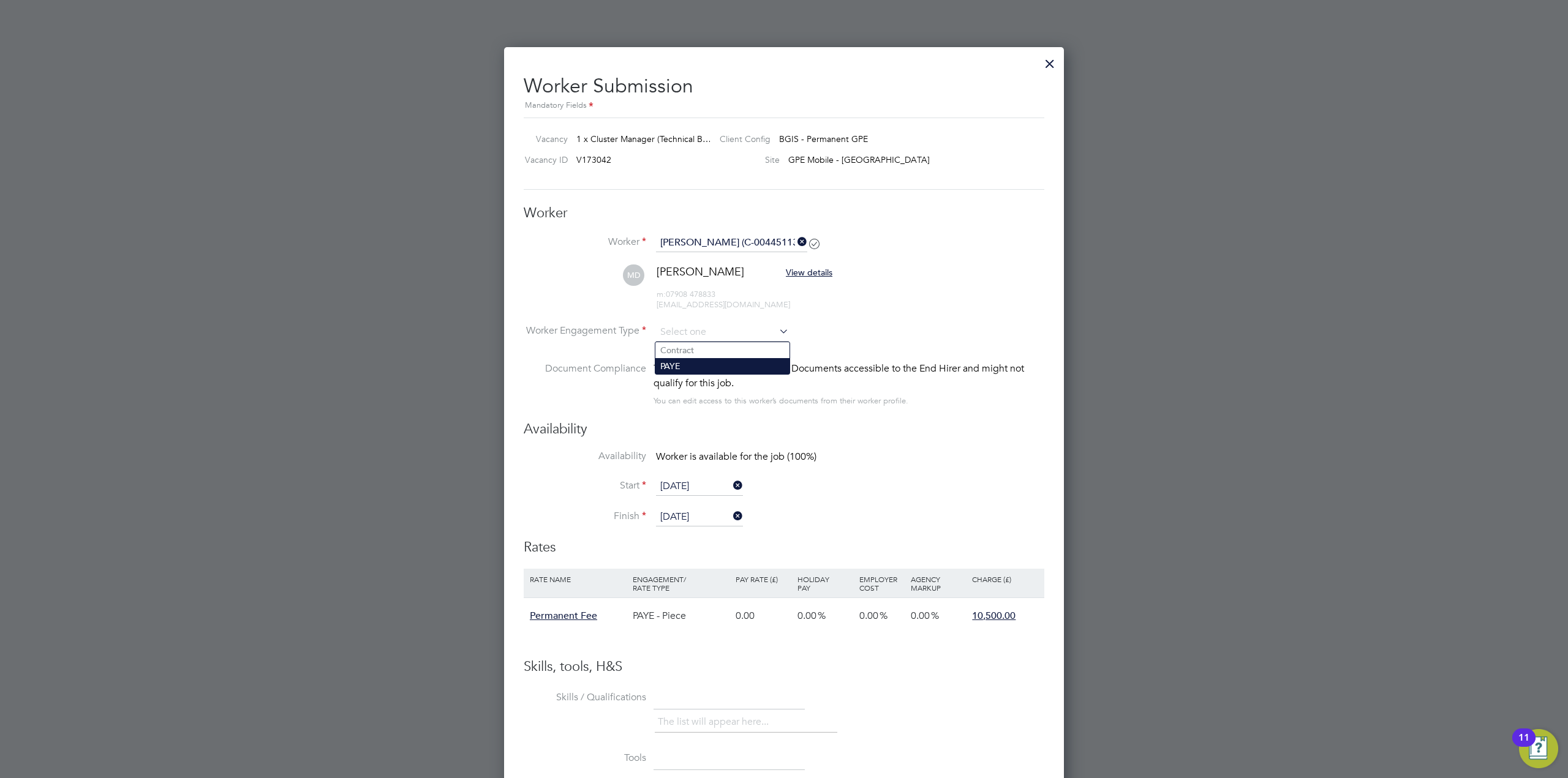
click at [698, 366] on li "PAYE" at bounding box center [722, 366] width 134 height 16
type input "PAYE"
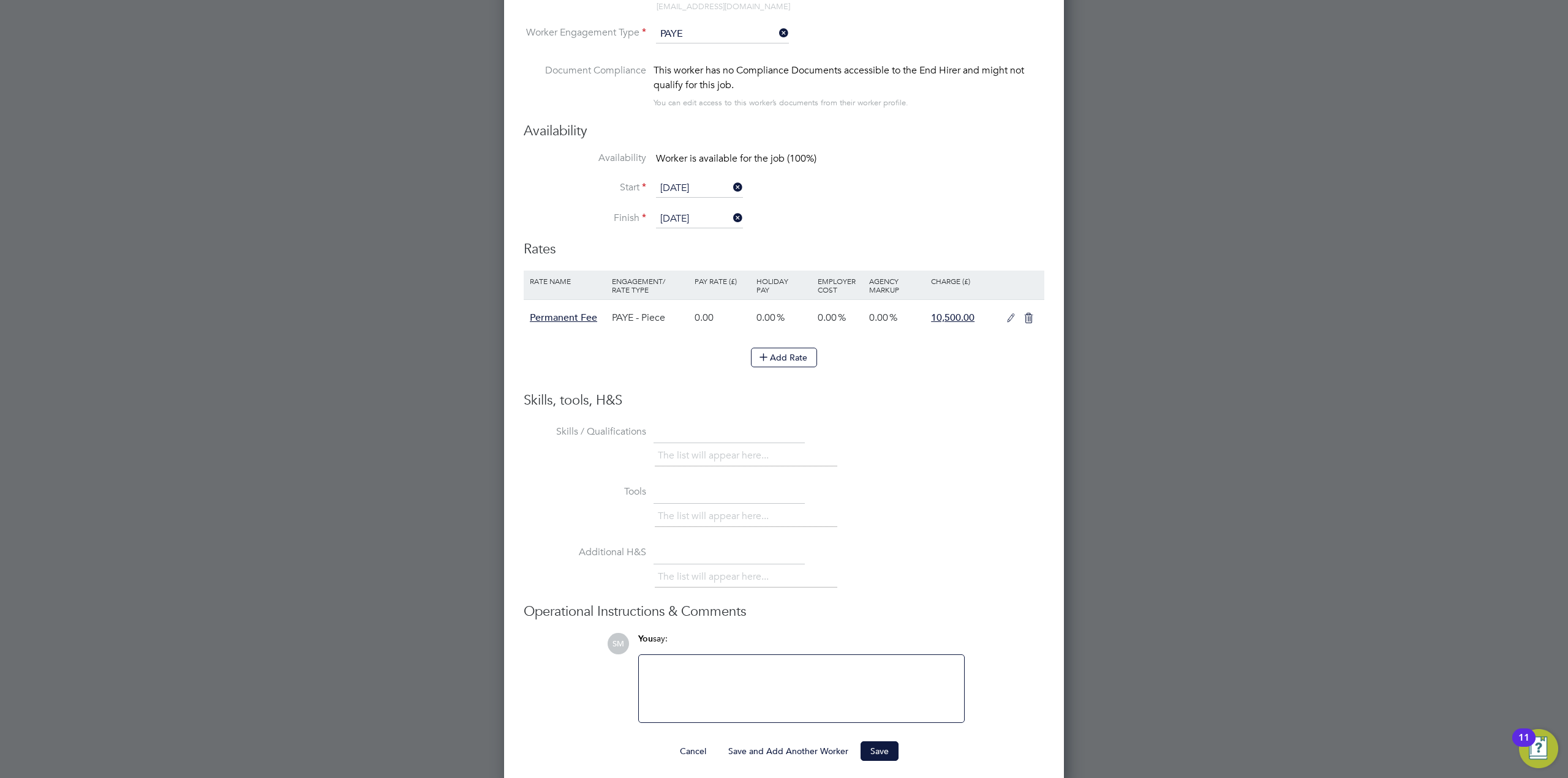
scroll to position [2322, 0]
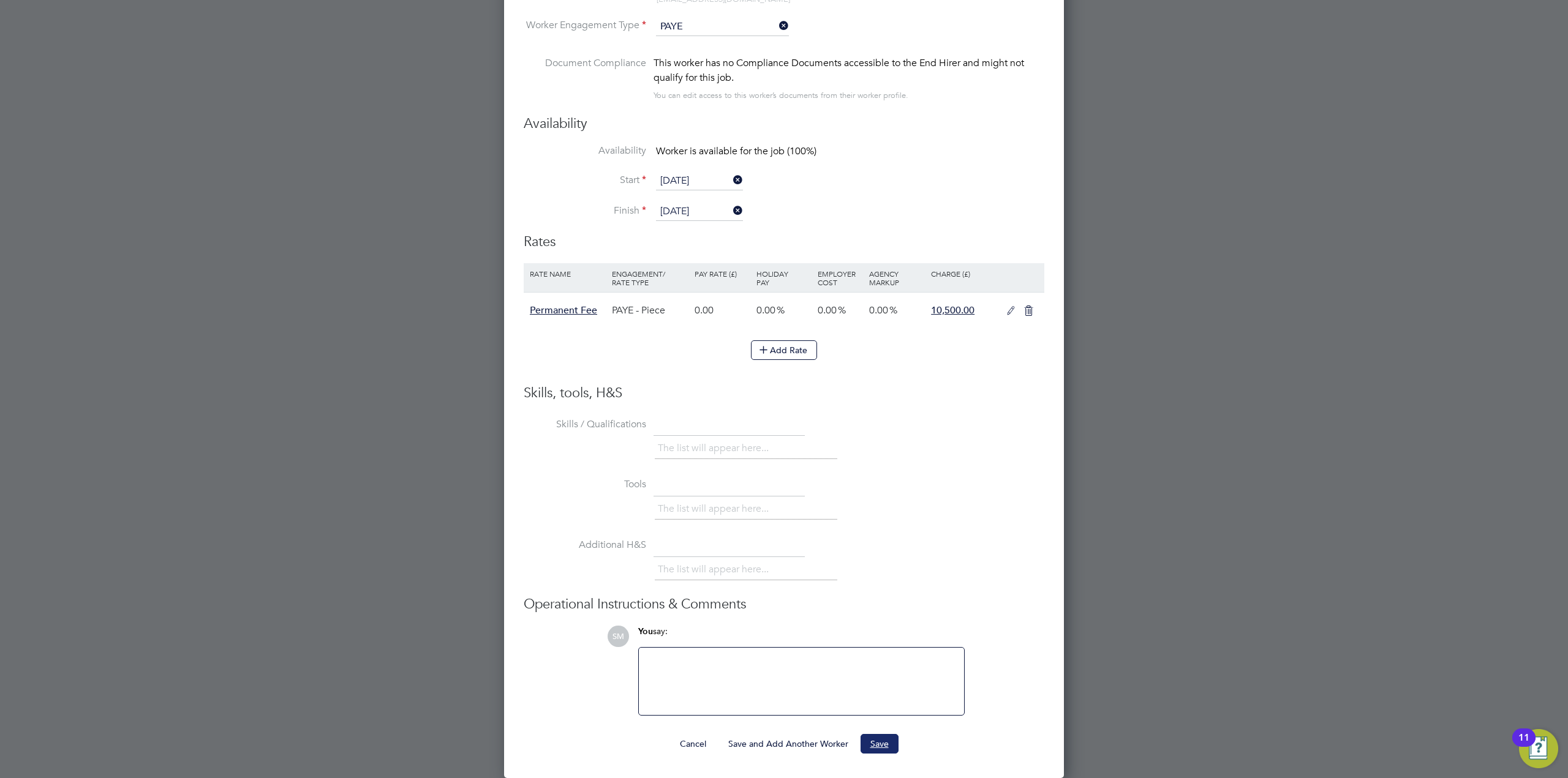
click at [874, 746] on button "Save" at bounding box center [879, 744] width 38 height 19
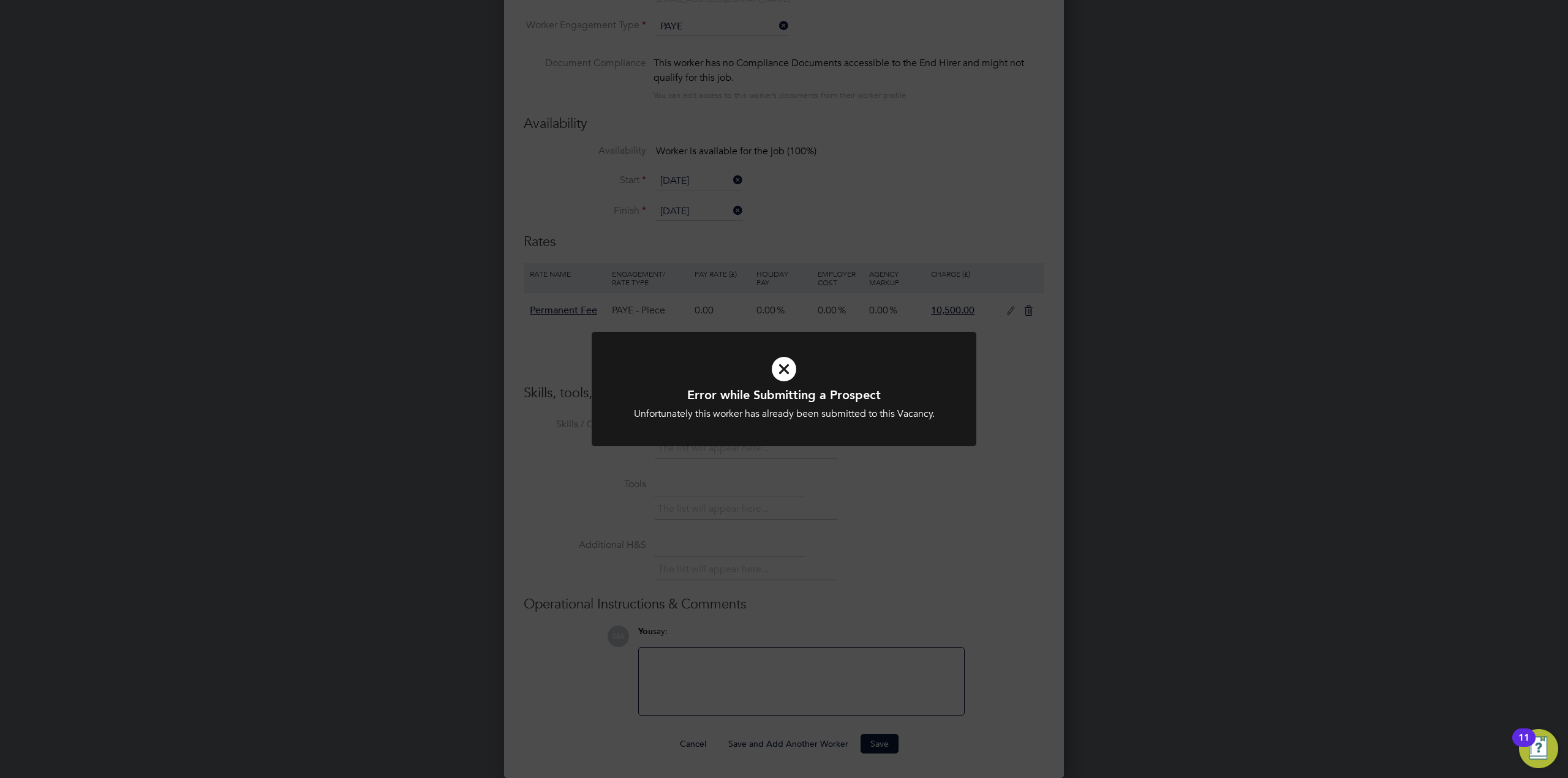
click at [1006, 528] on div "Error while Submitting a Prospect Unfortunately this worker has already been su…" at bounding box center [784, 389] width 1568 height 778
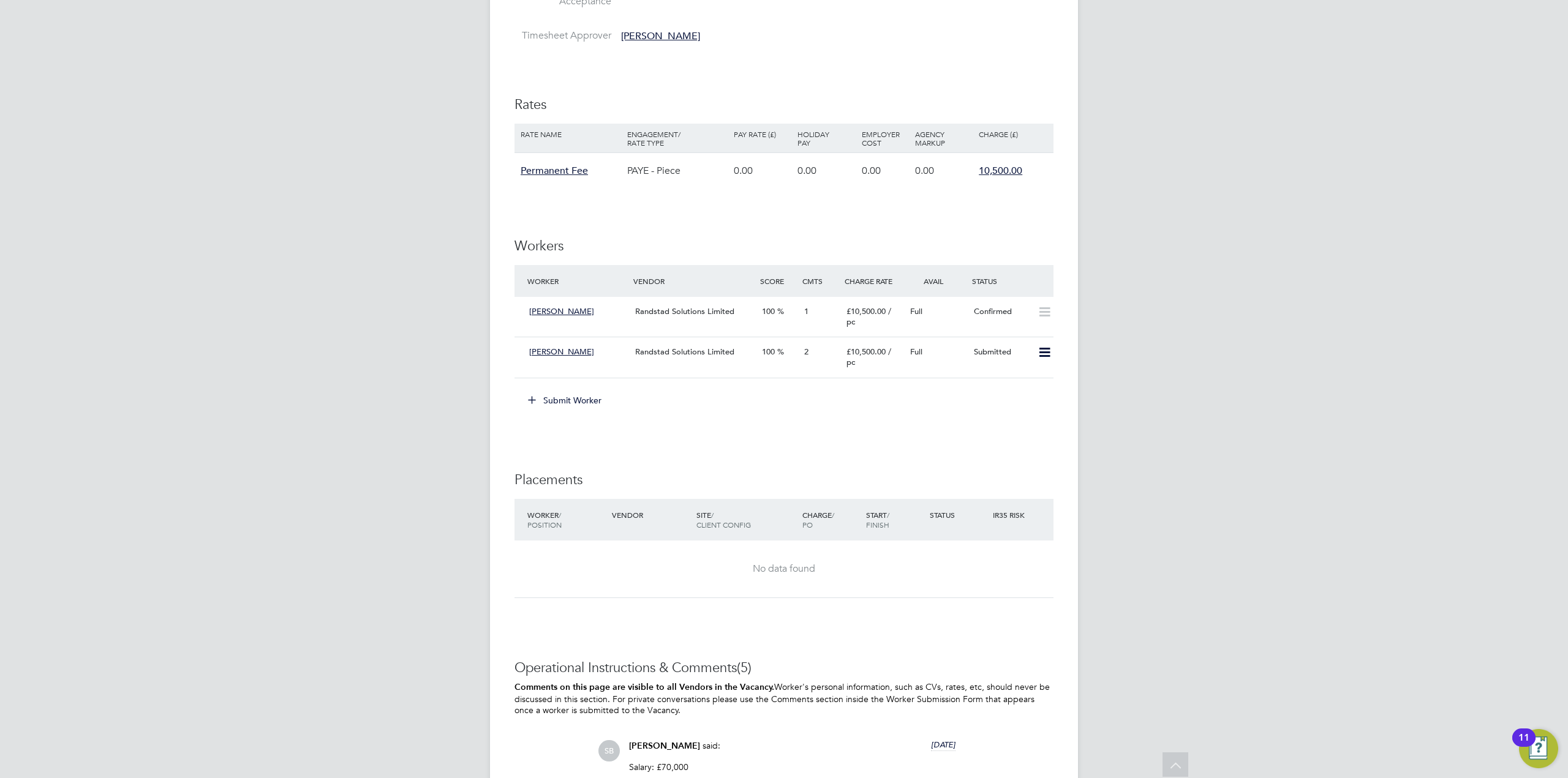
scroll to position [2080, 0]
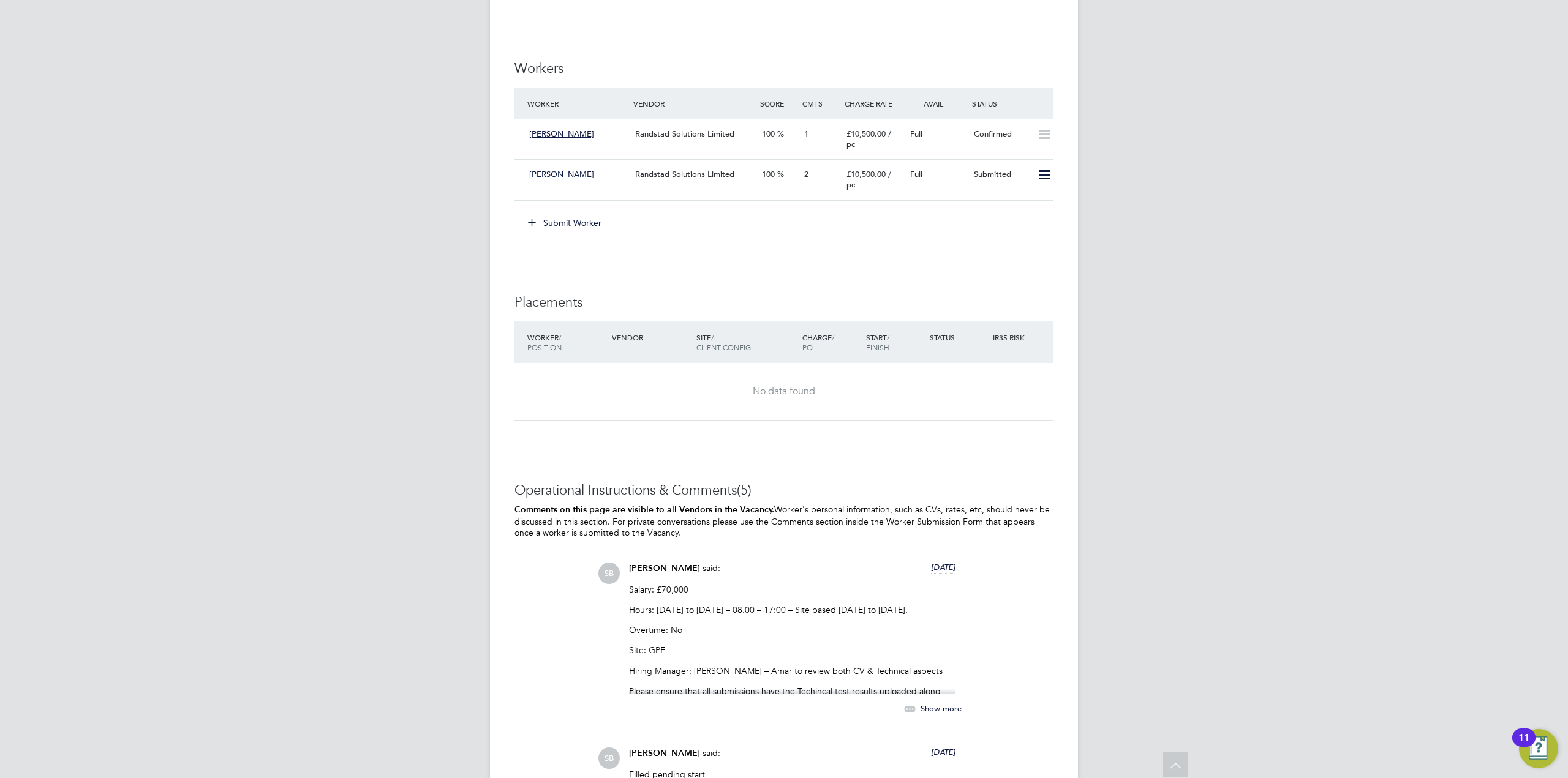
click at [564, 224] on button "Submit Worker" at bounding box center [565, 223] width 92 height 19
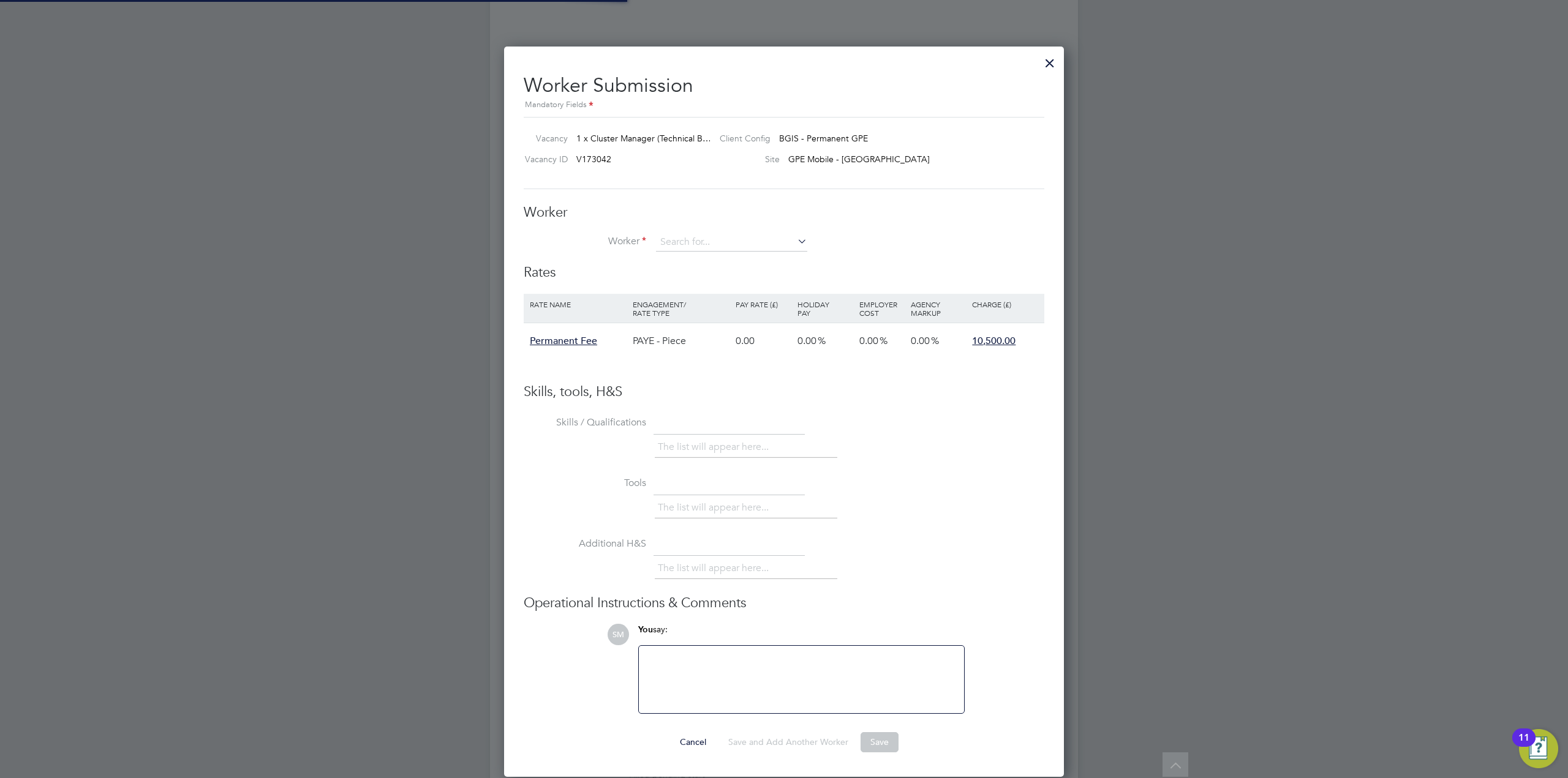
scroll to position [732, 560]
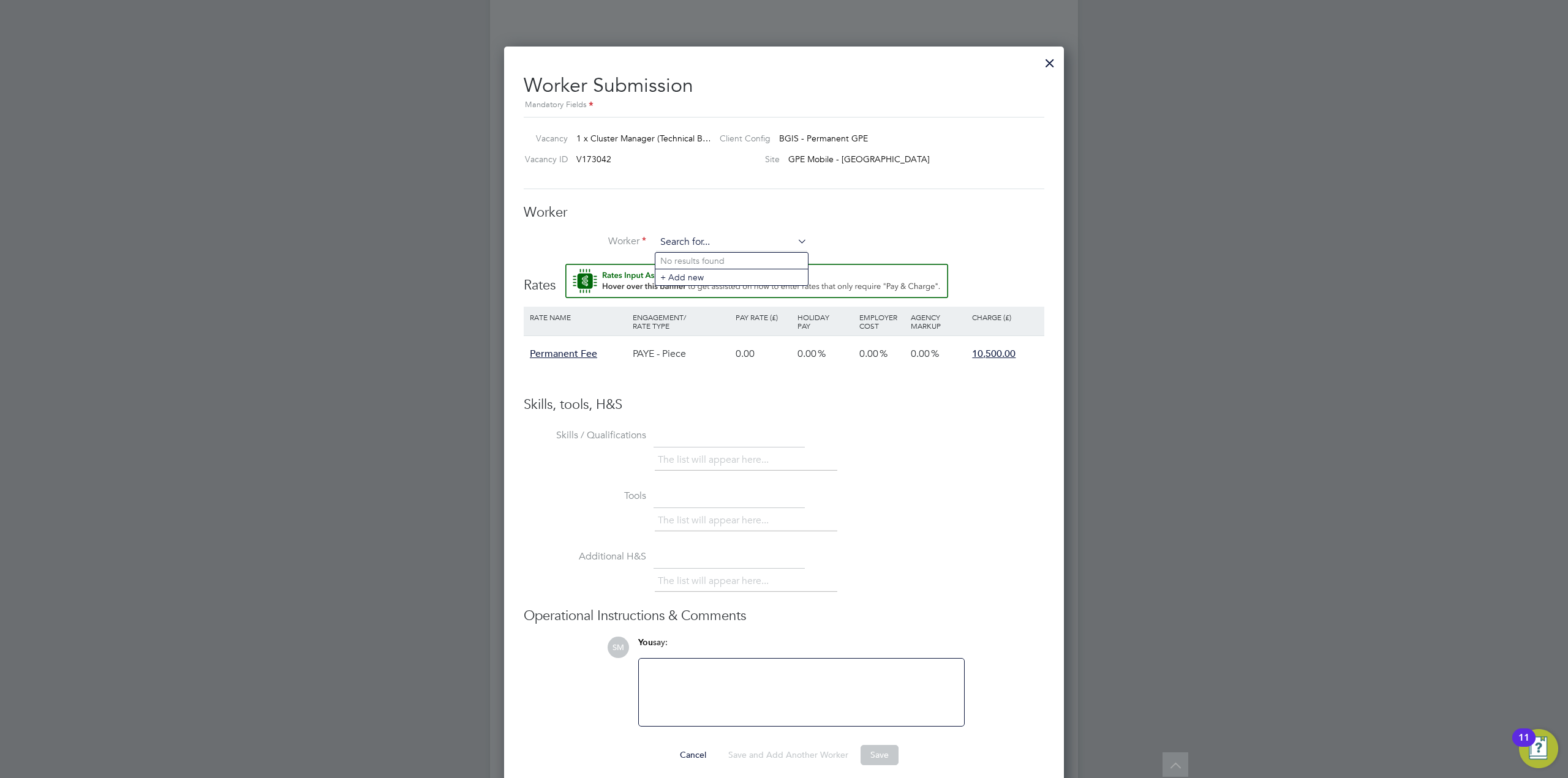
click at [705, 246] on input at bounding box center [731, 242] width 151 height 19
type input "m"
type input "[PERSON_NAME]"
click at [719, 277] on li "+ Add new" at bounding box center [731, 278] width 152 height 17
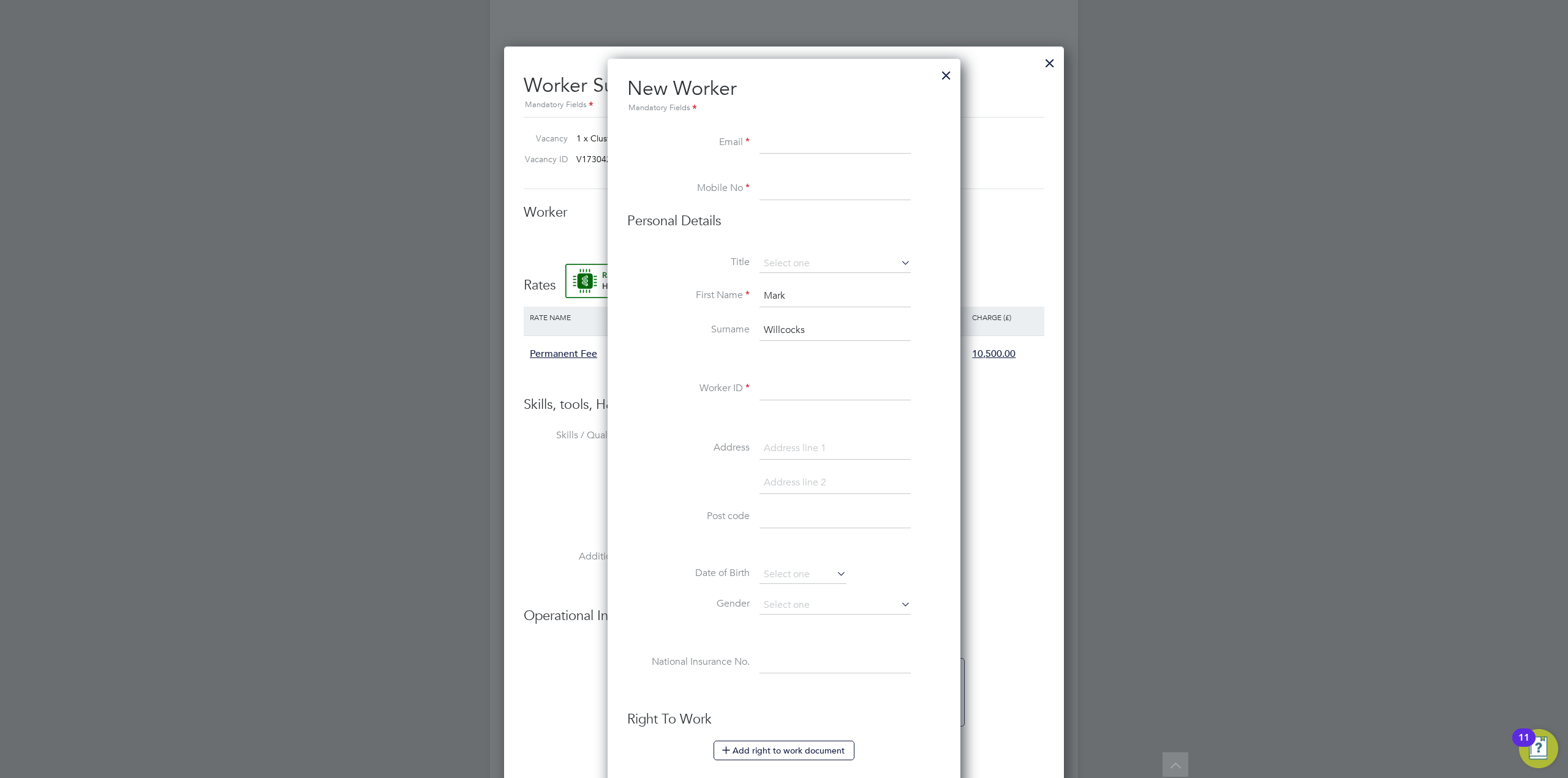
paste input "[EMAIL_ADDRESS][DOMAIN_NAME]"
type input "[EMAIL_ADDRESS][DOMAIN_NAME]"
click at [801, 194] on input at bounding box center [835, 189] width 151 height 22
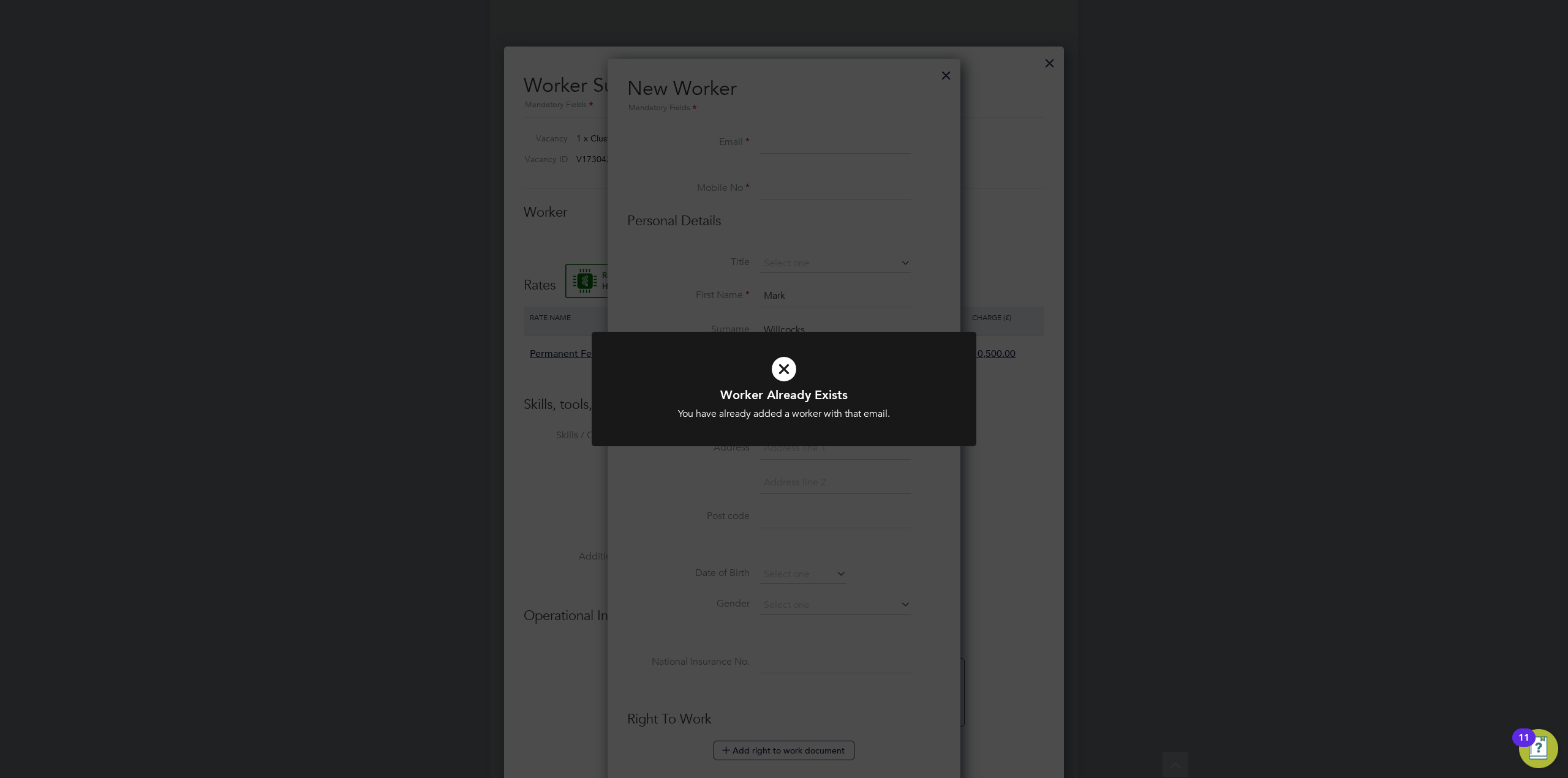
click at [970, 492] on div "Worker Already Exists You have already added a worker with that email. Cancel O…" at bounding box center [784, 389] width 1568 height 778
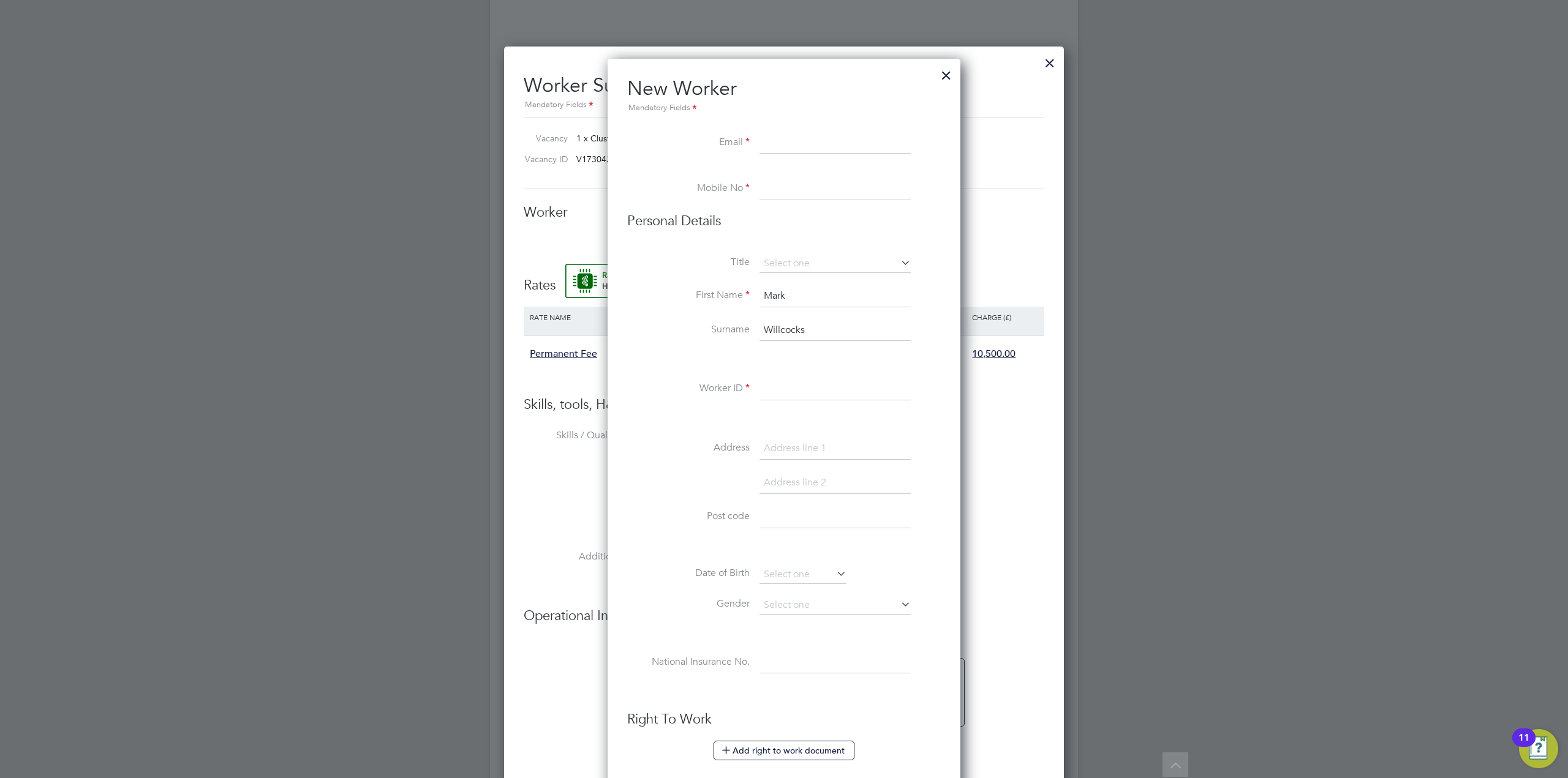
click at [768, 145] on input at bounding box center [835, 143] width 151 height 22
paste input "[EMAIL_ADDRESS][DOMAIN_NAME]"
type input "[EMAIL_ADDRESS][DOMAIN_NAME]"
click at [771, 194] on input at bounding box center [835, 189] width 151 height 22
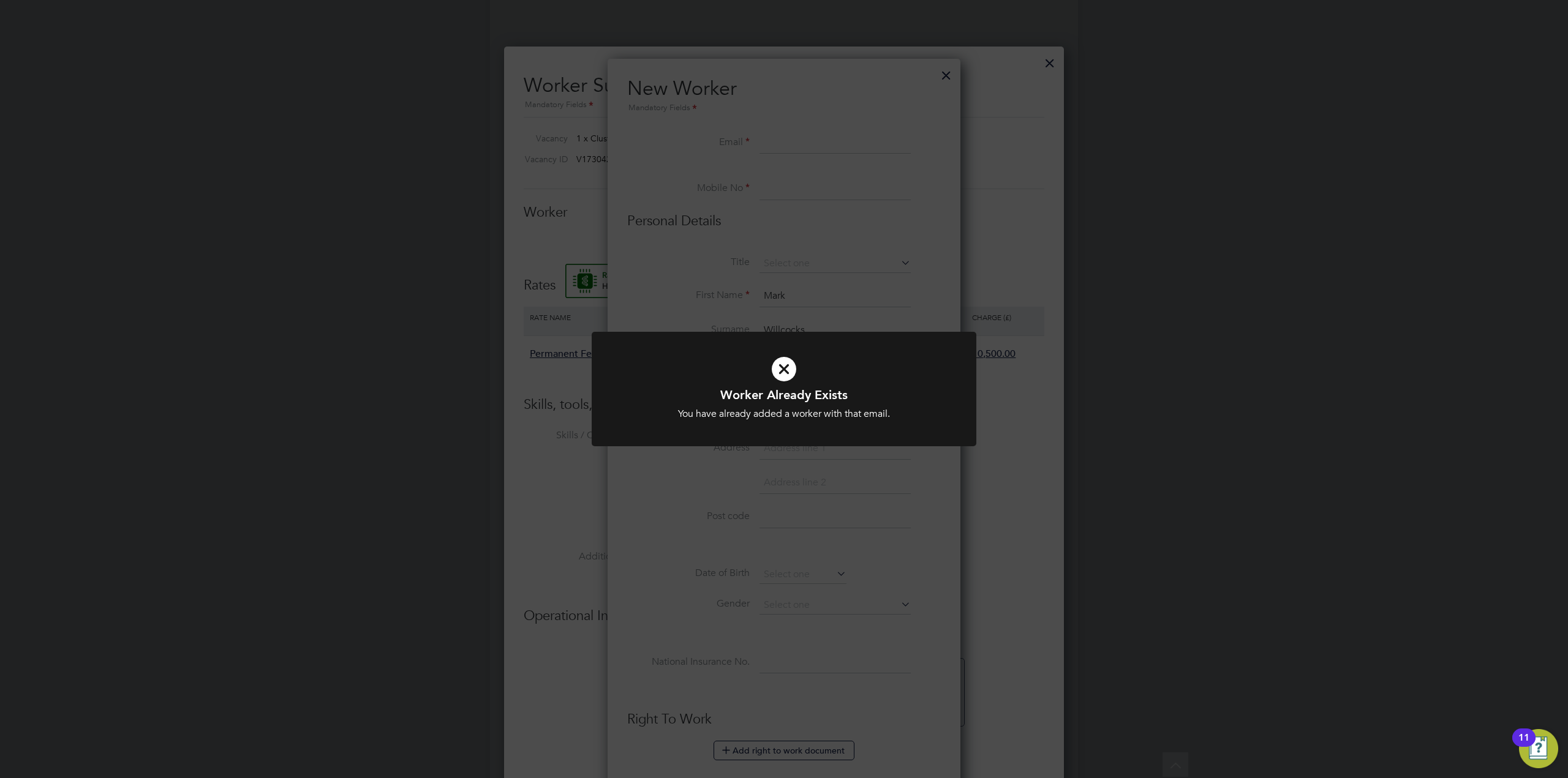
drag, startPoint x: 984, startPoint y: 495, endPoint x: 1051, endPoint y: 451, distance: 80.2
click at [984, 495] on div "Worker Already Exists You have already added a worker with that email. Cancel O…" at bounding box center [784, 389] width 1568 height 778
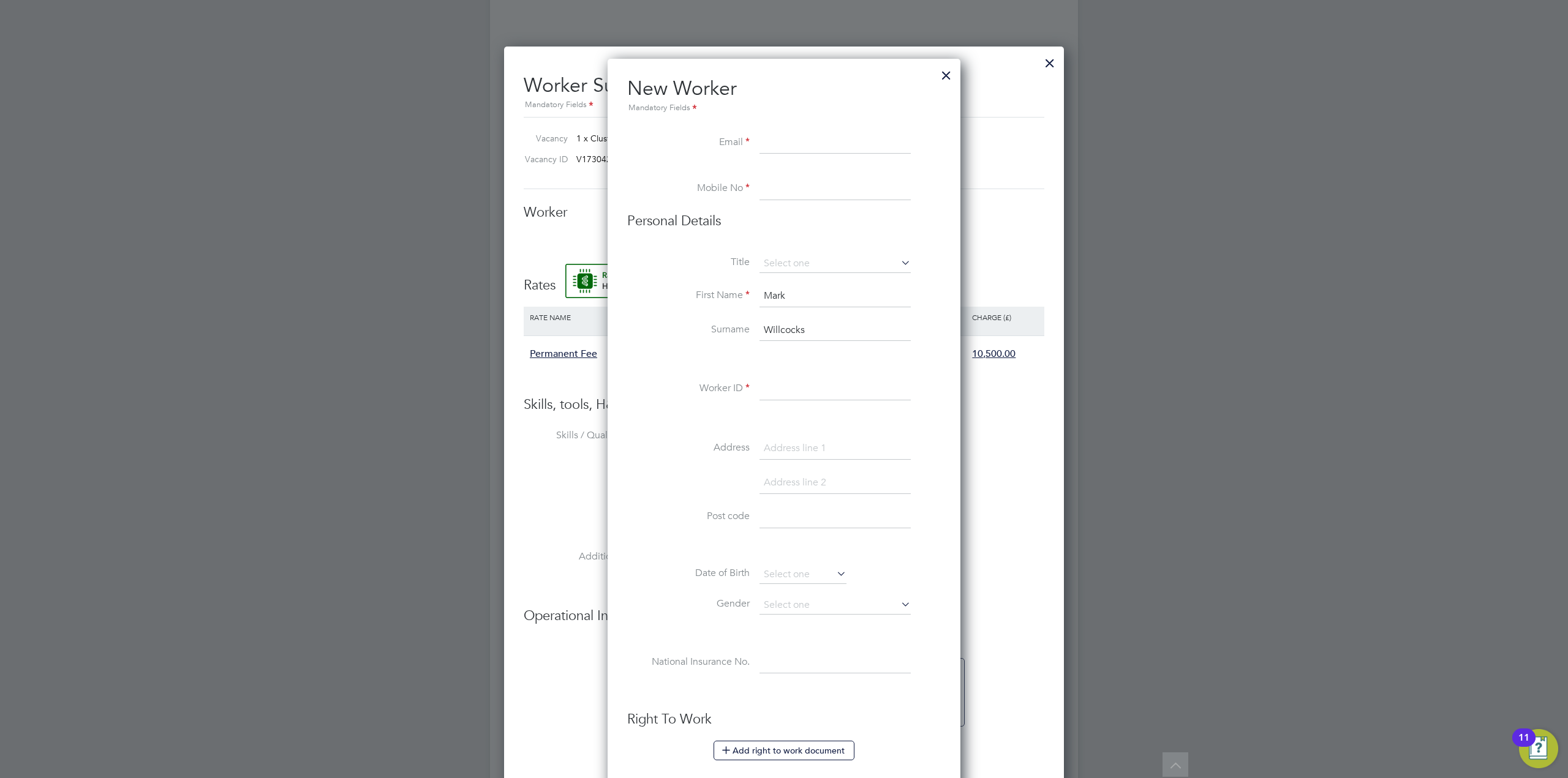
click at [946, 75] on div at bounding box center [946, 73] width 22 height 22
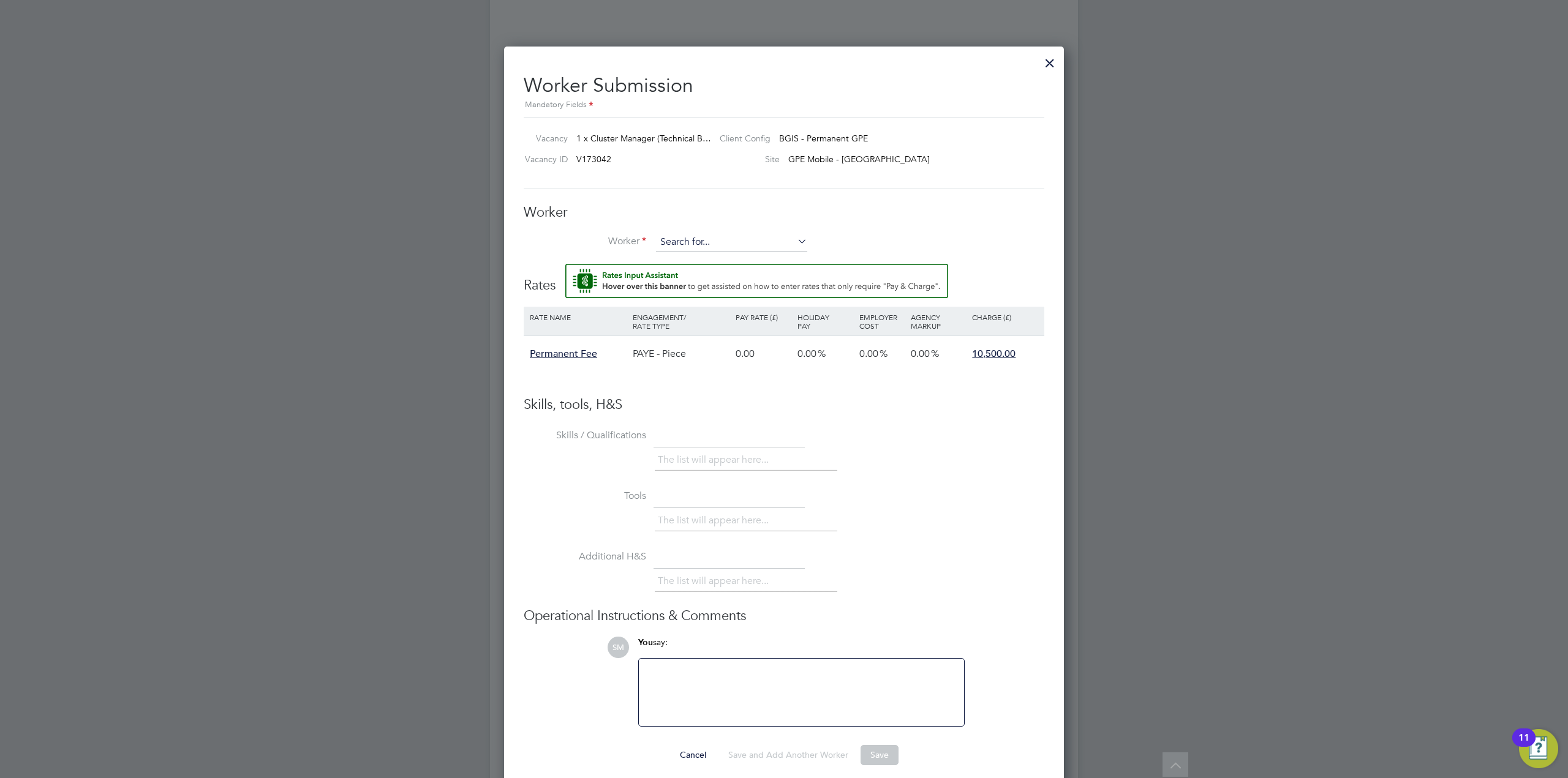
click at [699, 239] on input at bounding box center [731, 242] width 151 height 19
type input "[PERSON_NAME]"
click at [708, 240] on input at bounding box center [731, 242] width 151 height 19
click at [730, 259] on li "[PERSON_NAME] ([PERSON_NAME])" at bounding box center [731, 261] width 152 height 17
type input "[PERSON_NAME] ([PERSON_NAME])"
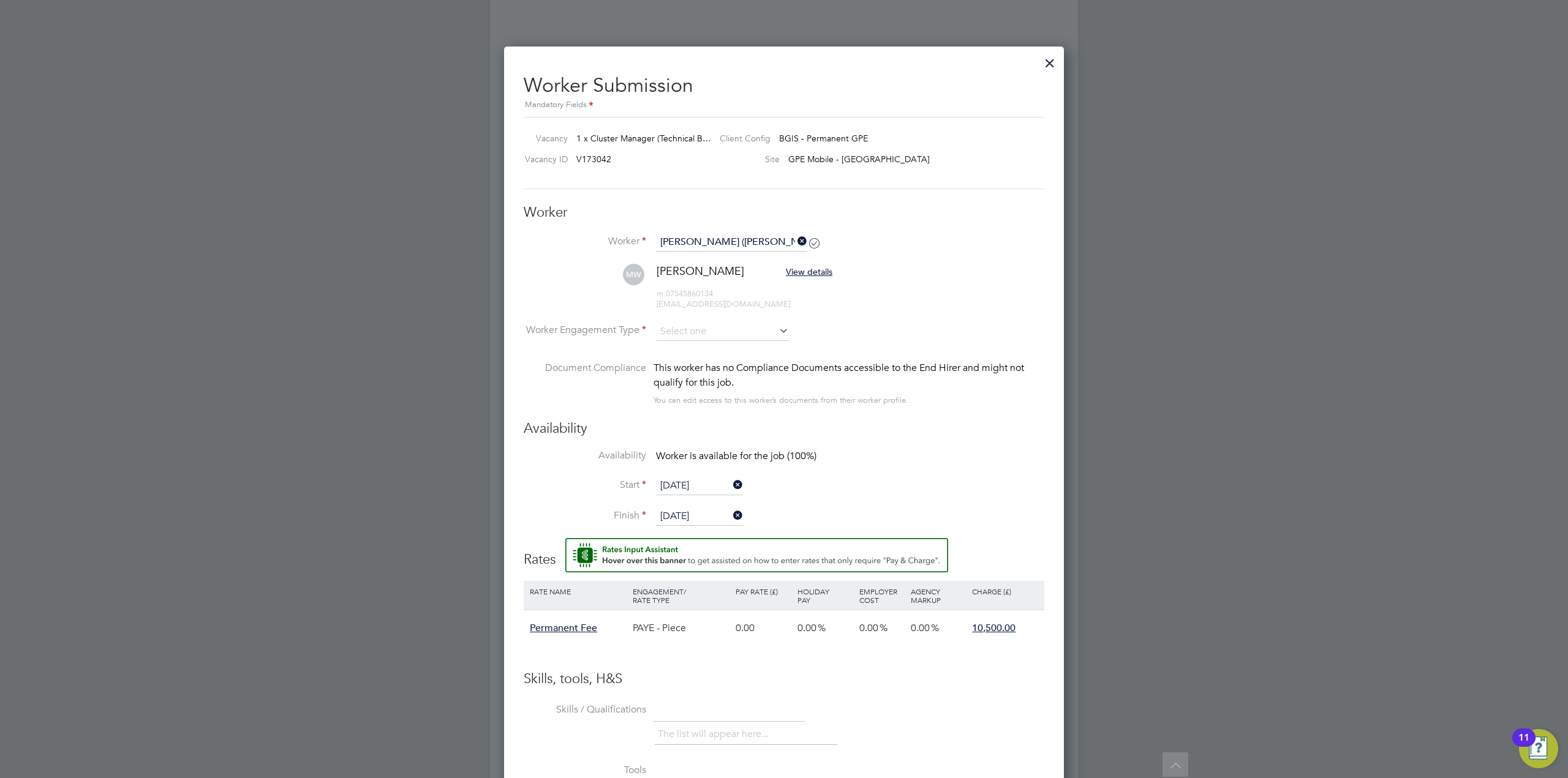
click at [795, 271] on span "View details" at bounding box center [809, 272] width 46 height 11
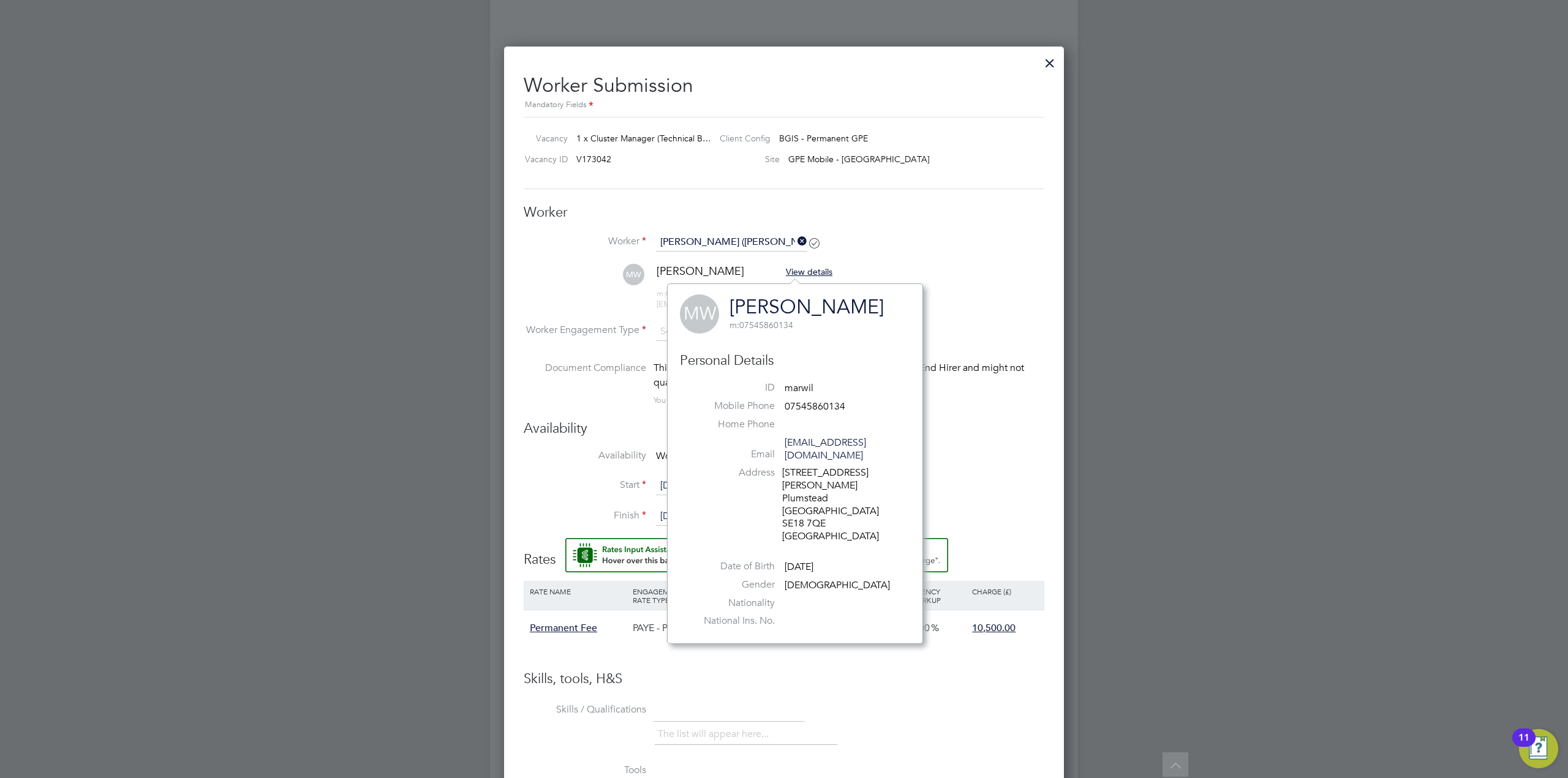
click at [942, 242] on li "Worker [PERSON_NAME] ([PERSON_NAME])" at bounding box center [784, 248] width 521 height 30
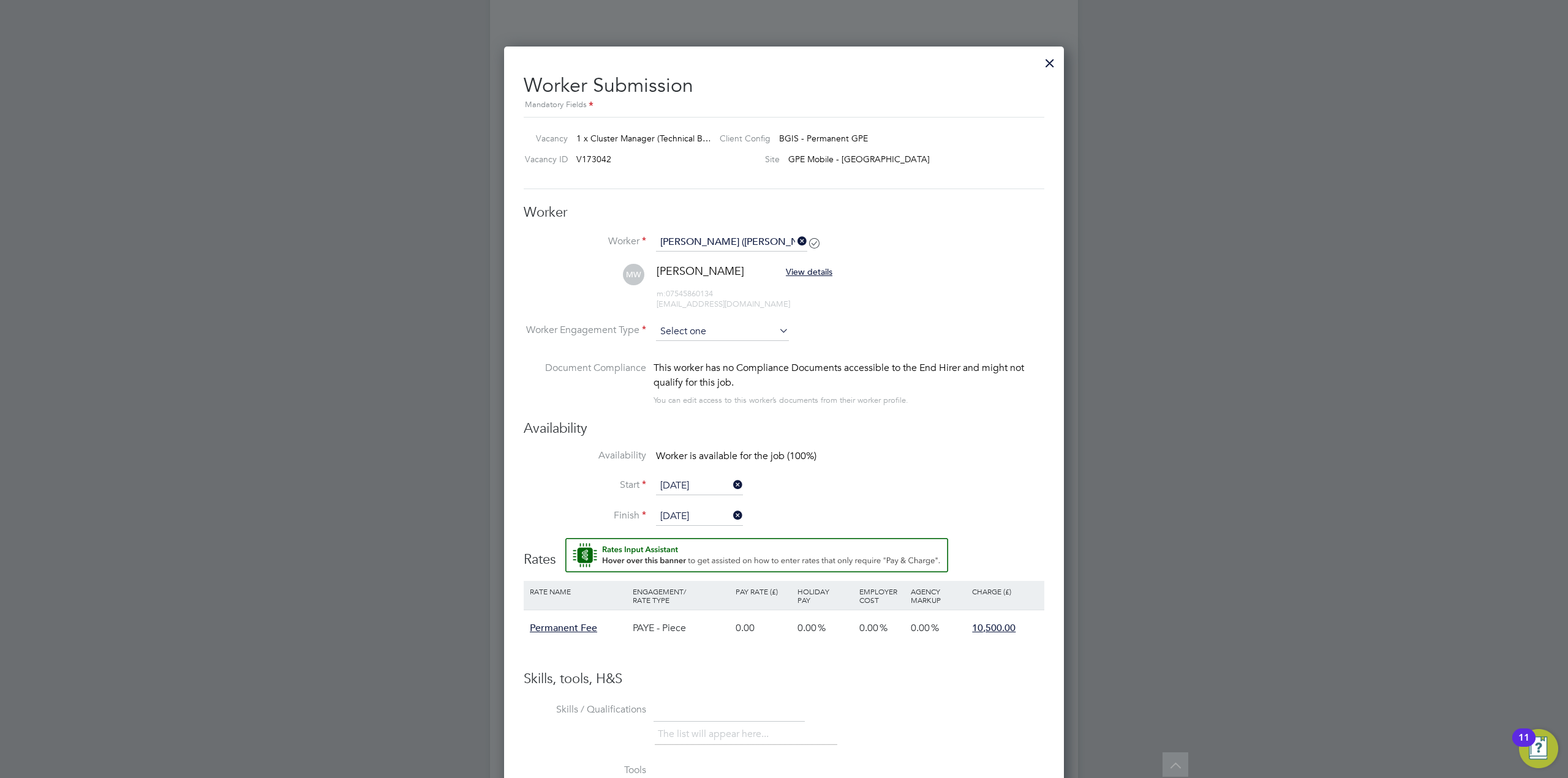
click at [741, 334] on input at bounding box center [722, 332] width 133 height 19
click at [701, 371] on li "PAYE" at bounding box center [722, 365] width 134 height 16
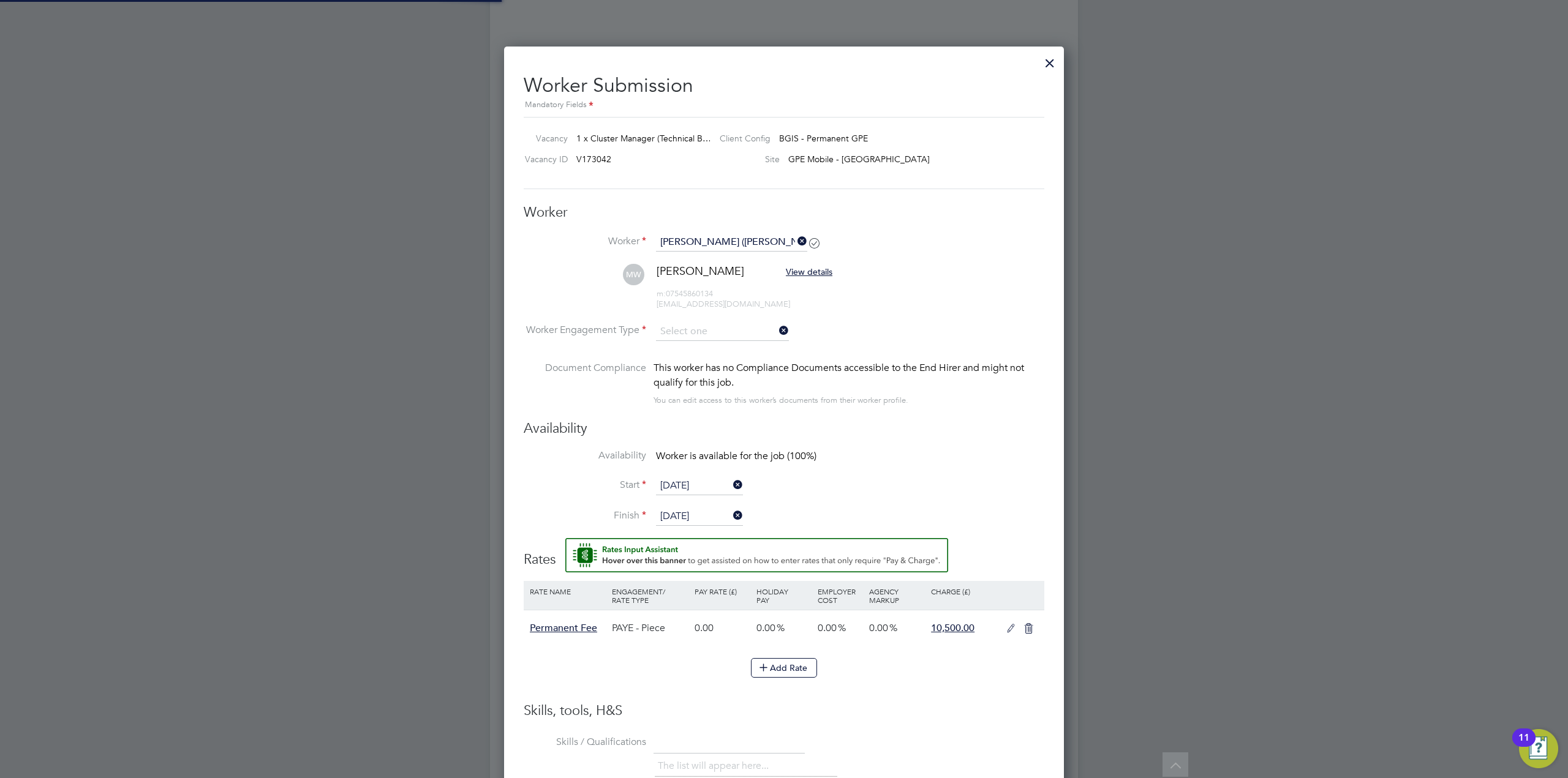
type input "PAYE"
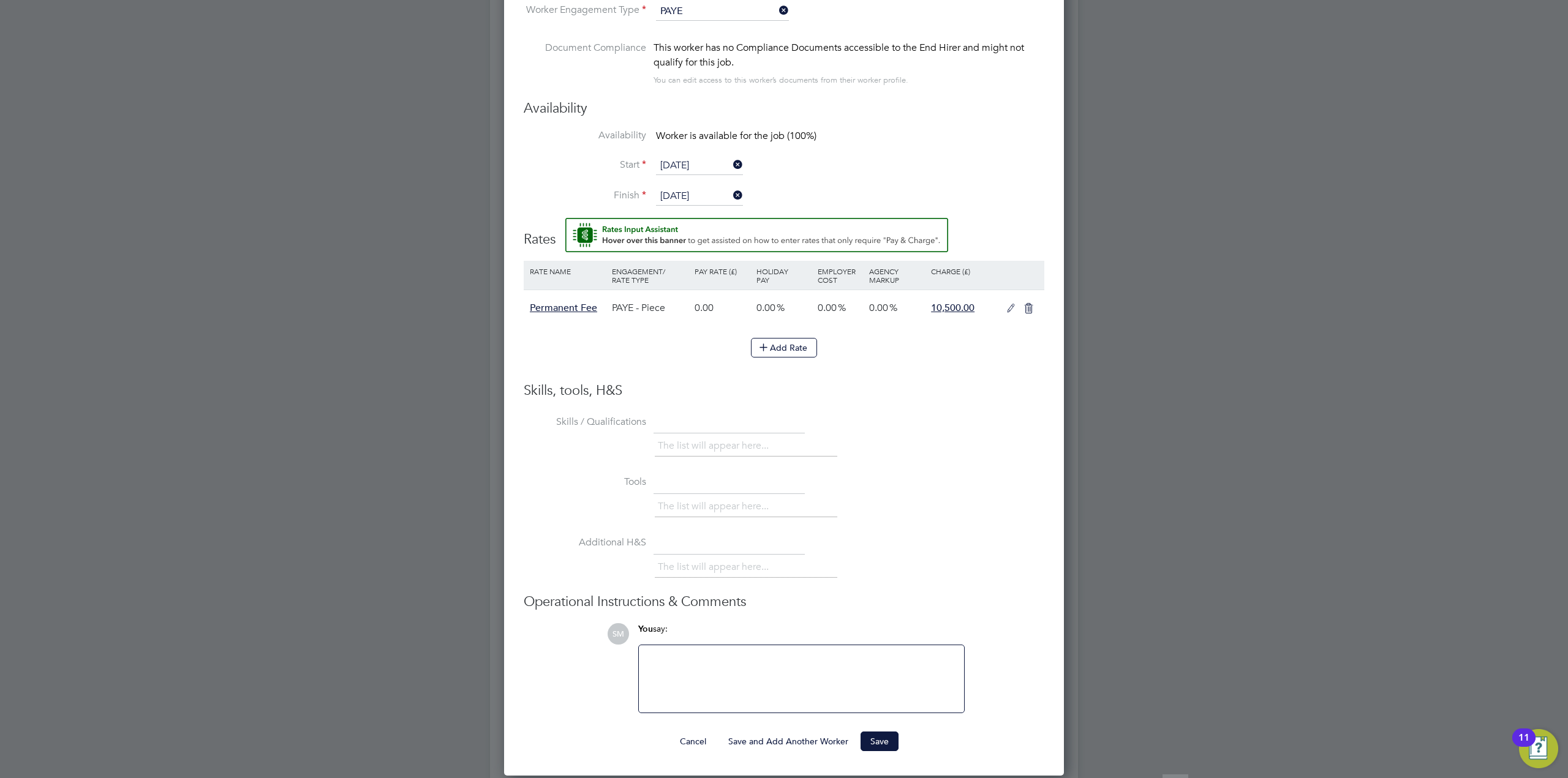
scroll to position [2402, 0]
click at [884, 742] on button "Save" at bounding box center [879, 740] width 38 height 19
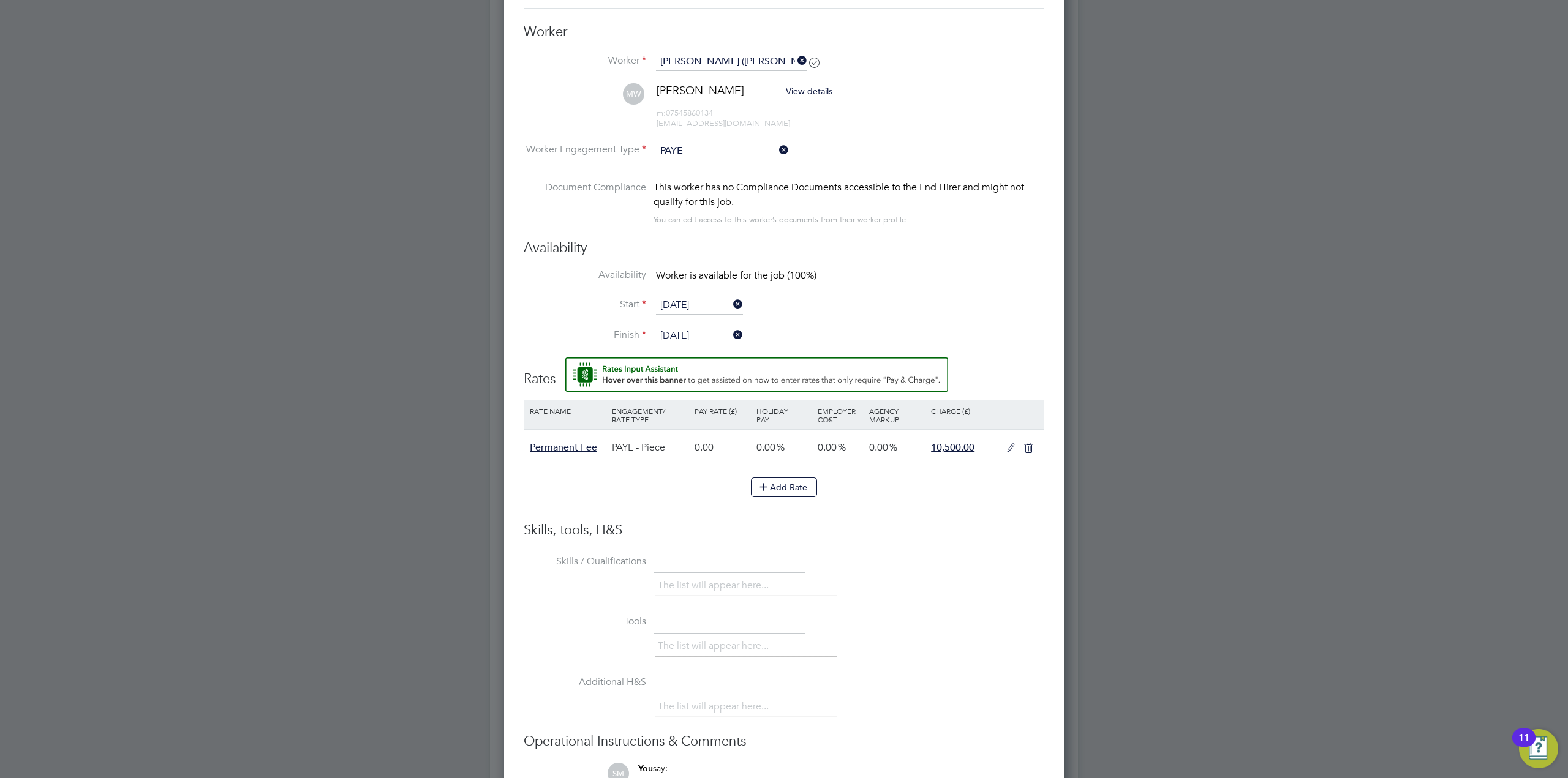
scroll to position [2259, 0]
click at [254, 561] on div at bounding box center [784, 389] width 1568 height 778
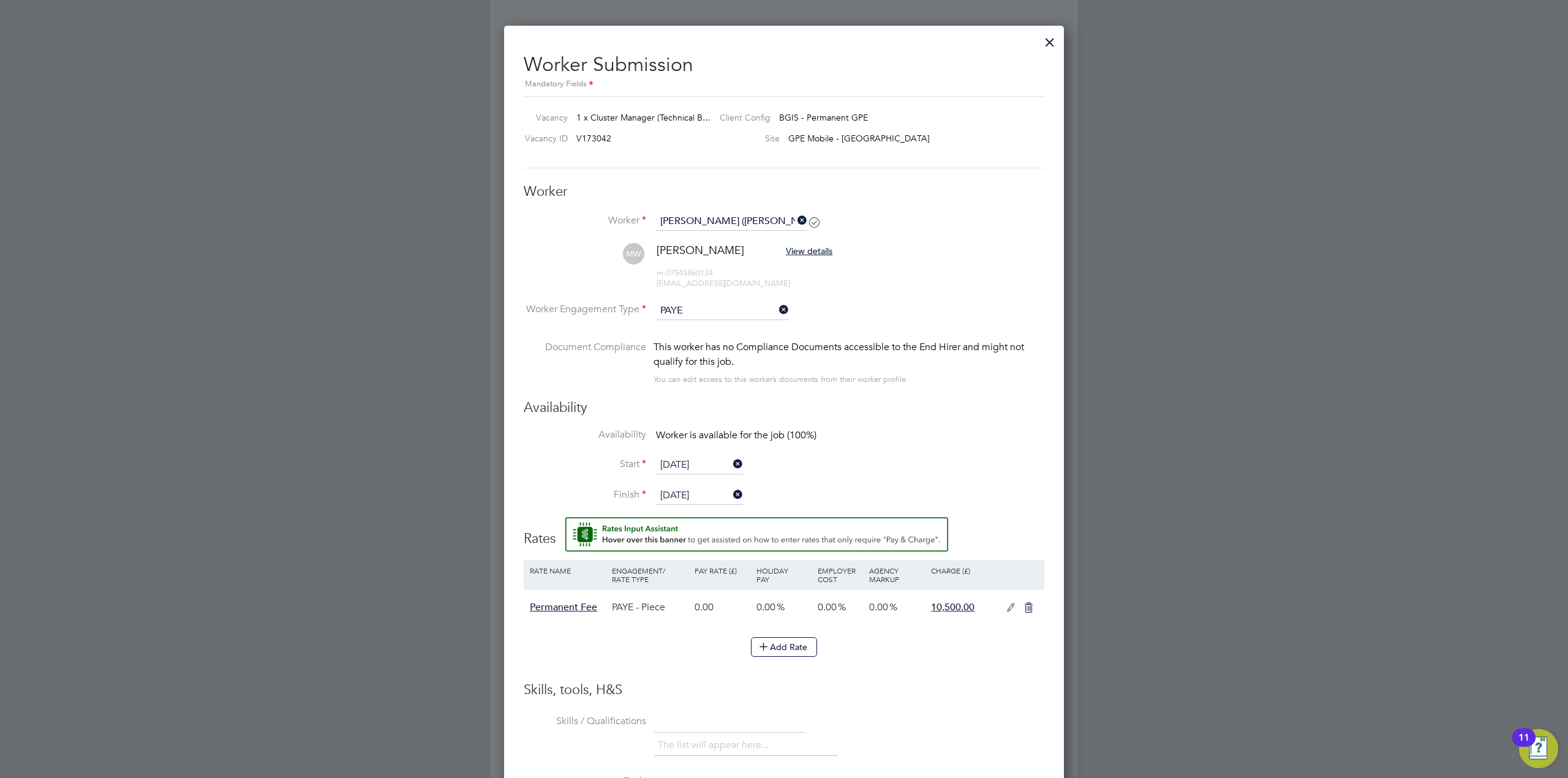
scroll to position [1721, 0]
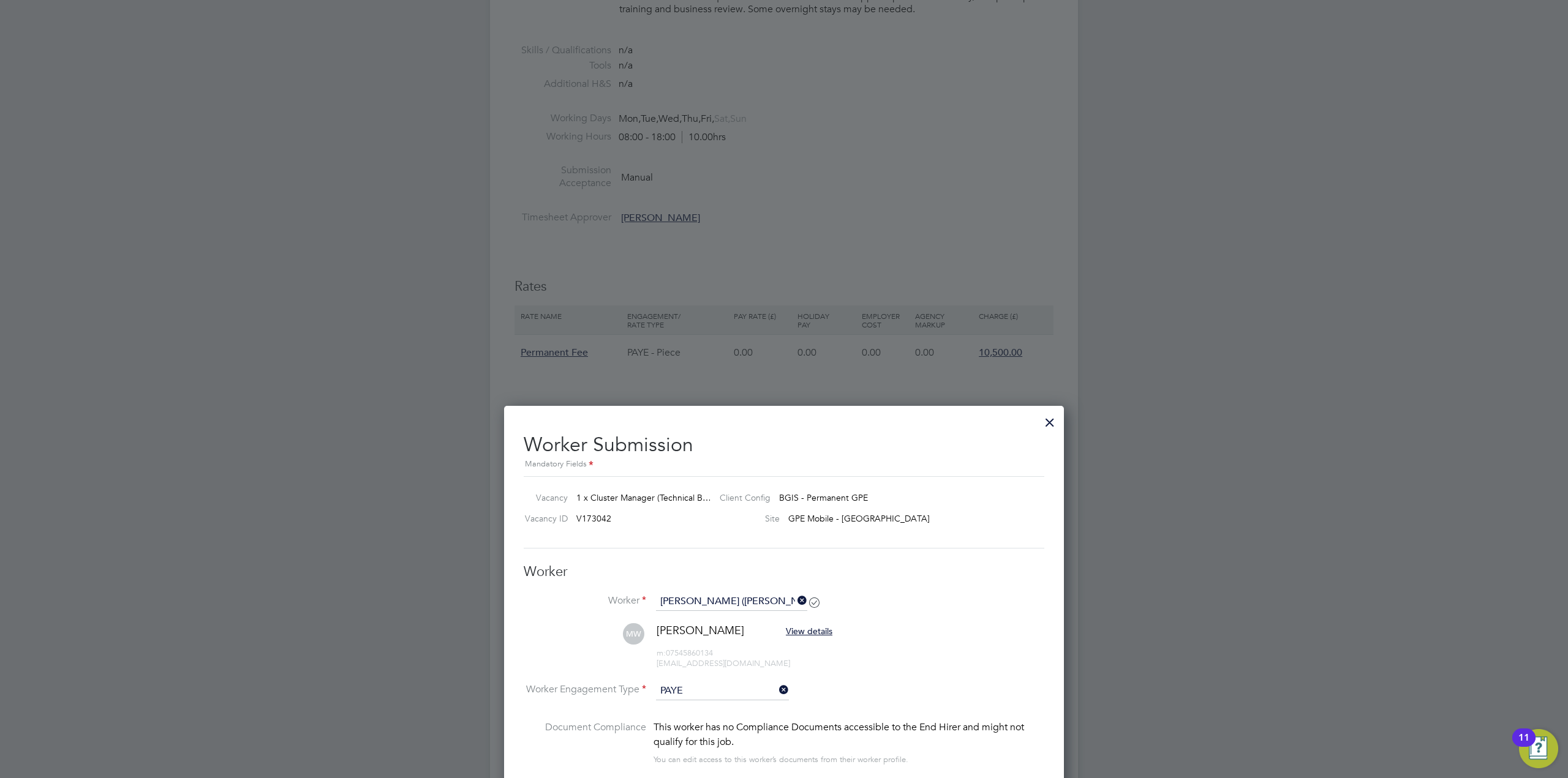
click at [1050, 421] on div at bounding box center [1050, 420] width 22 height 22
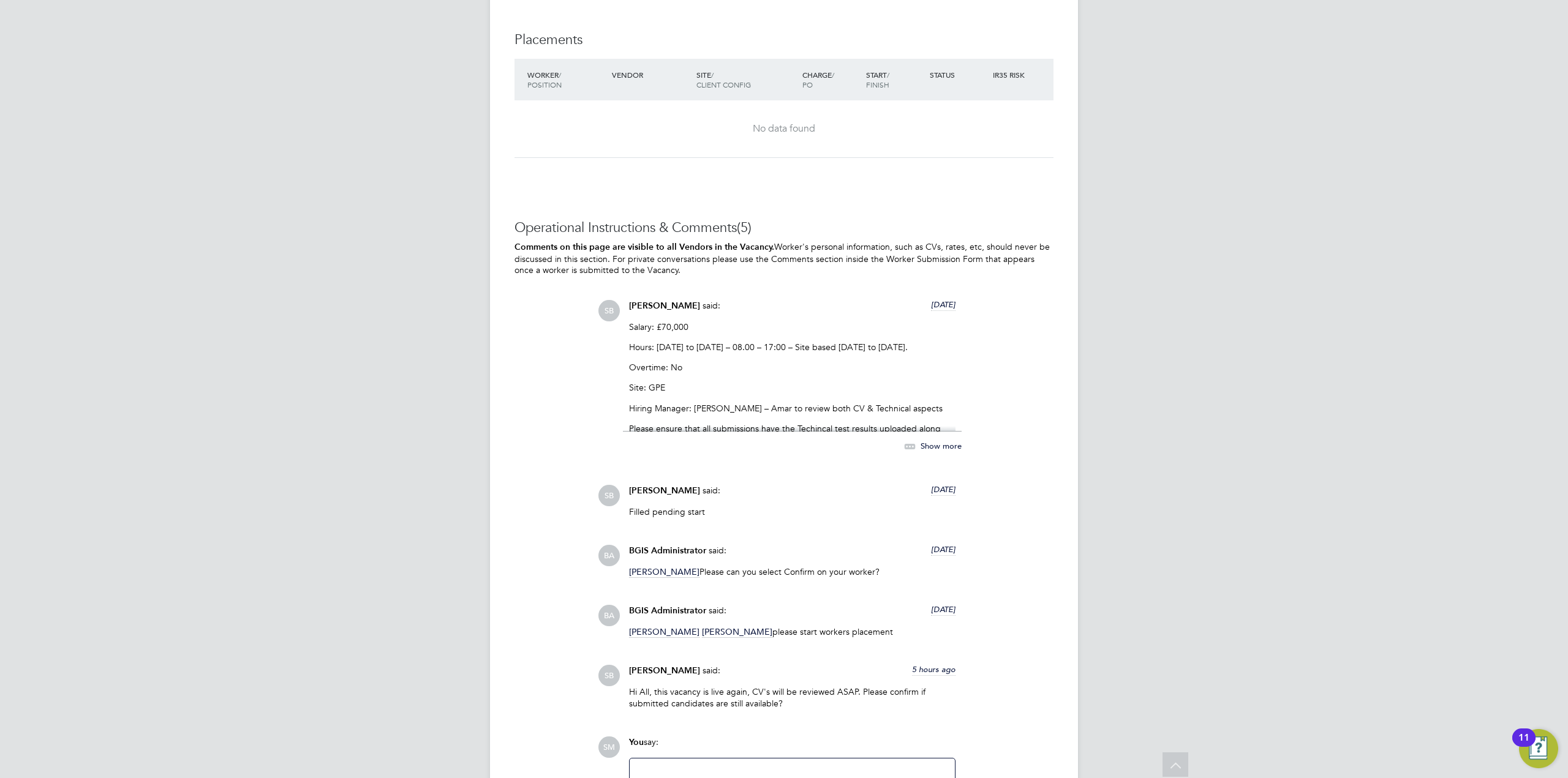
scroll to position [2484, 0]
